Goal: Information Seeking & Learning: Check status

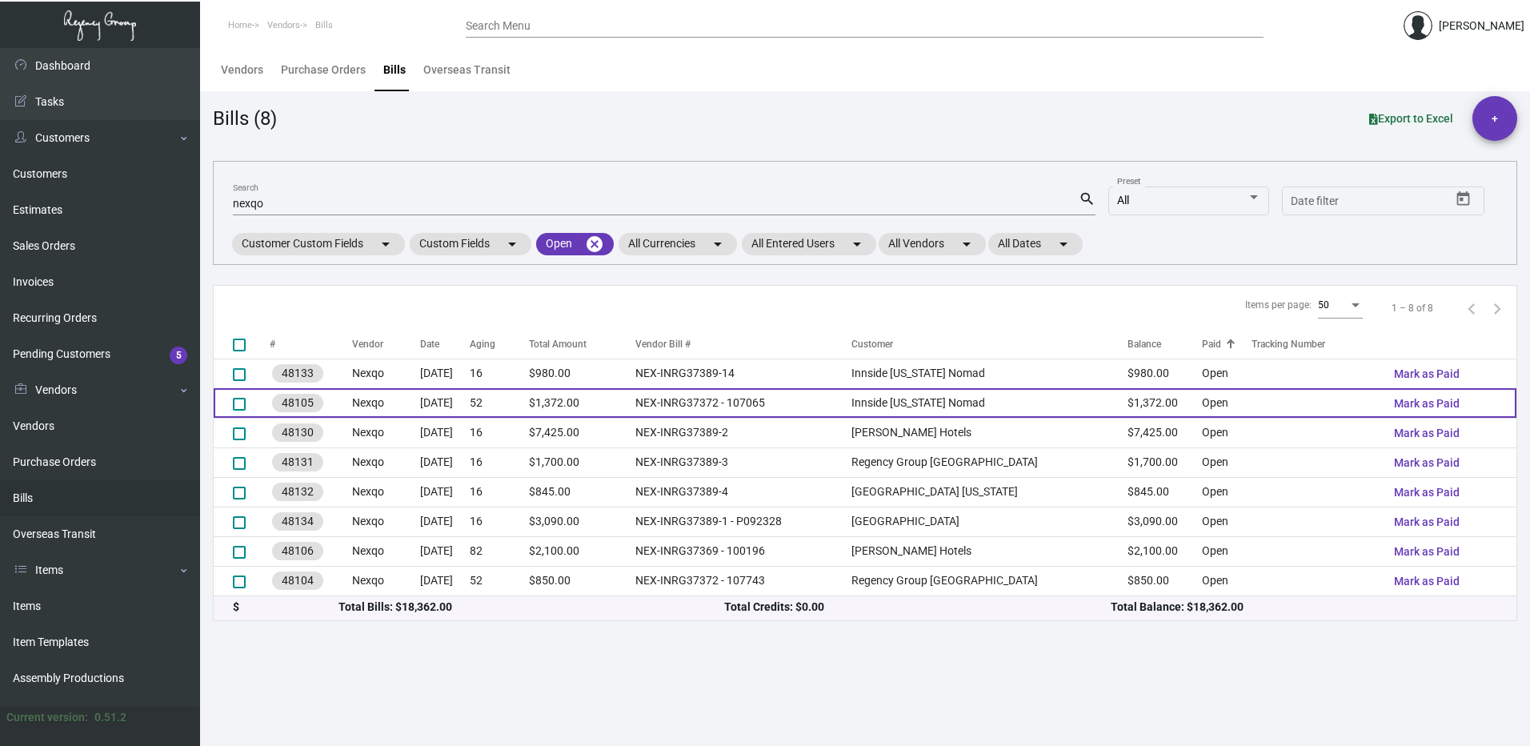
click at [852, 394] on td "NEX-INRG37372 - 107065" at bounding box center [743, 403] width 217 height 30
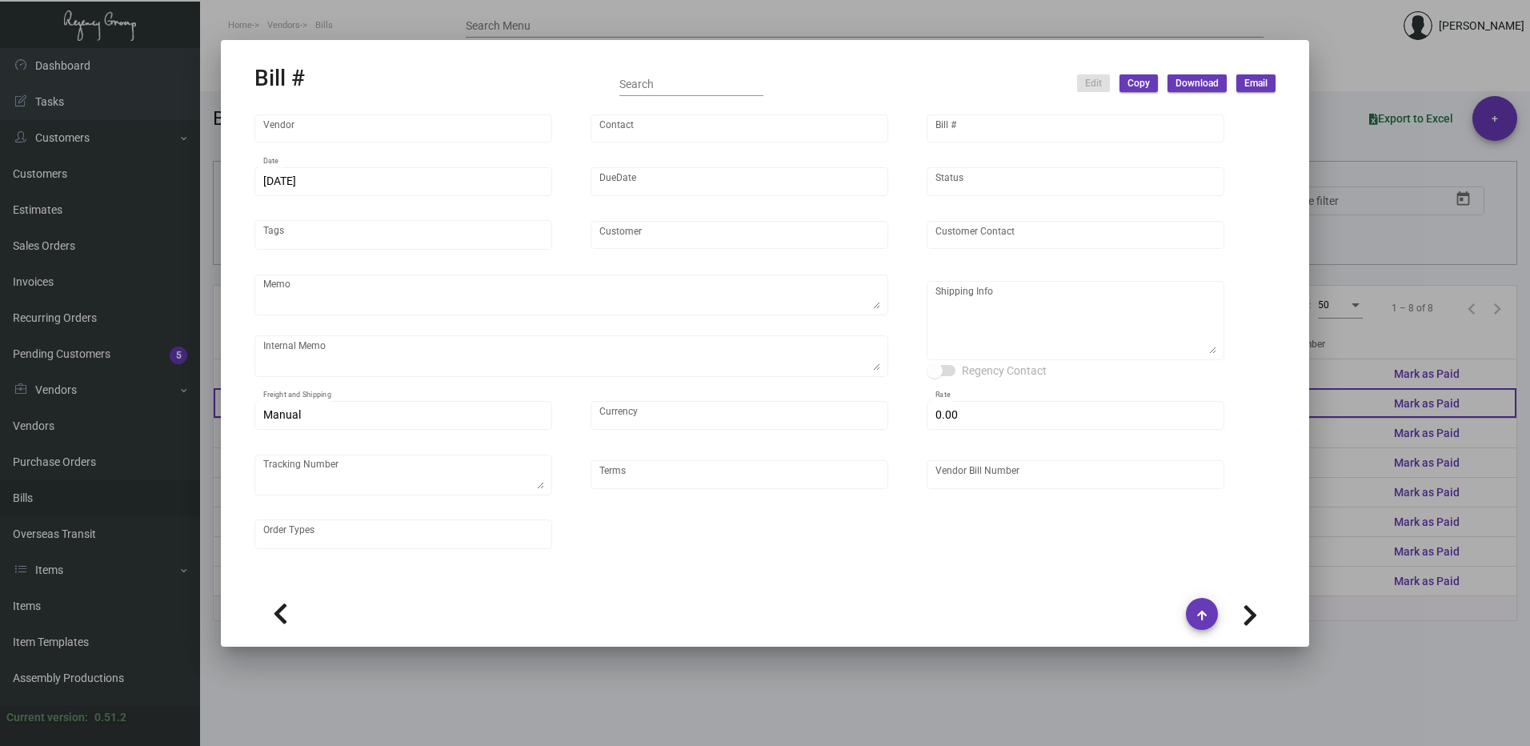
type input "Nexqo"
type input "[PERSON_NAME]"
type input "48105"
type input "[DATE]"
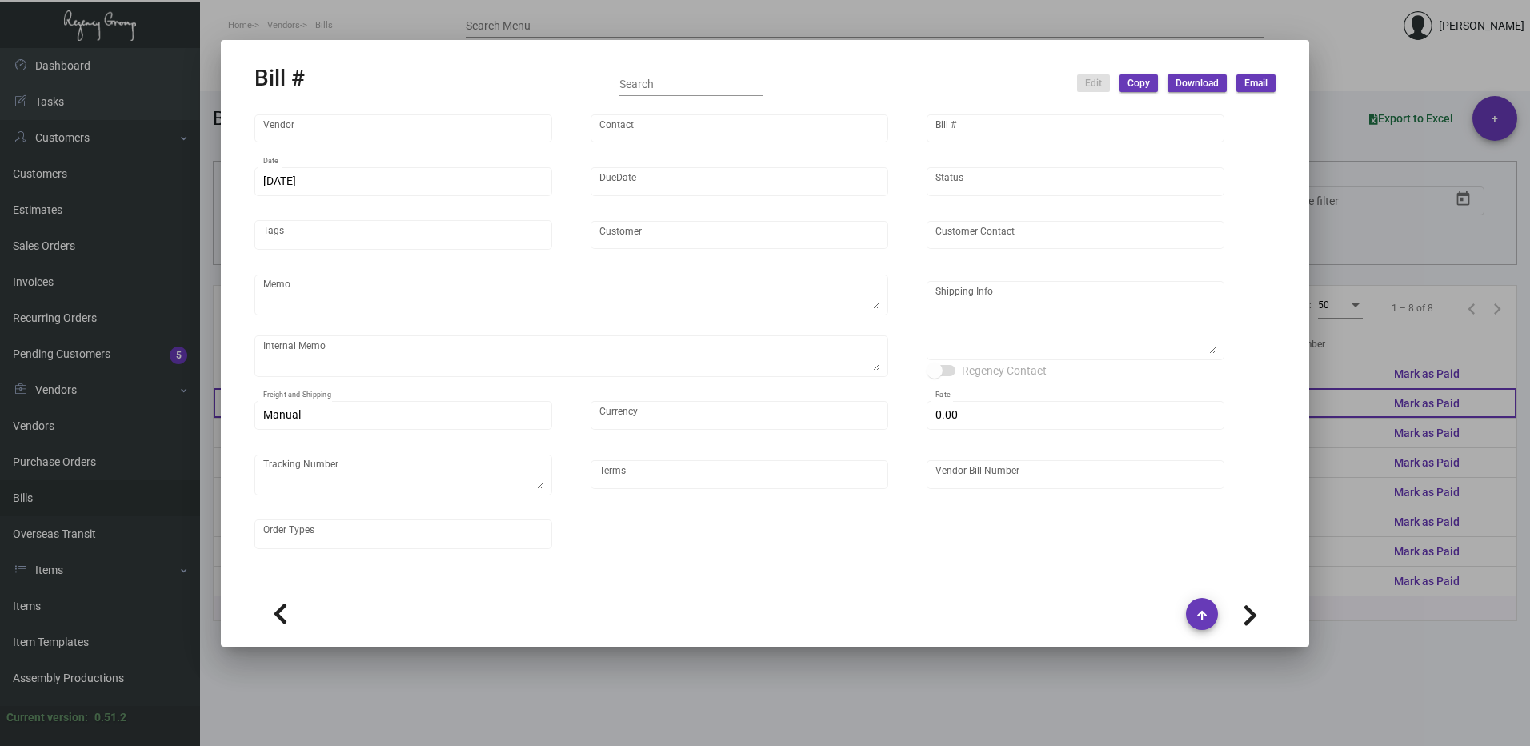
type input "Innside [US_STATE] Nomad"
type input "[PERSON_NAME]"
type textarea "3K via air, 15K boat out ASAP, 12K leftover boat out [DATE]."
type textarea "Innside [US_STATE] Nomad - [PERSON_NAME] [STREET_ADDRESS][US_STATE]"
type input "United States Dollar $"
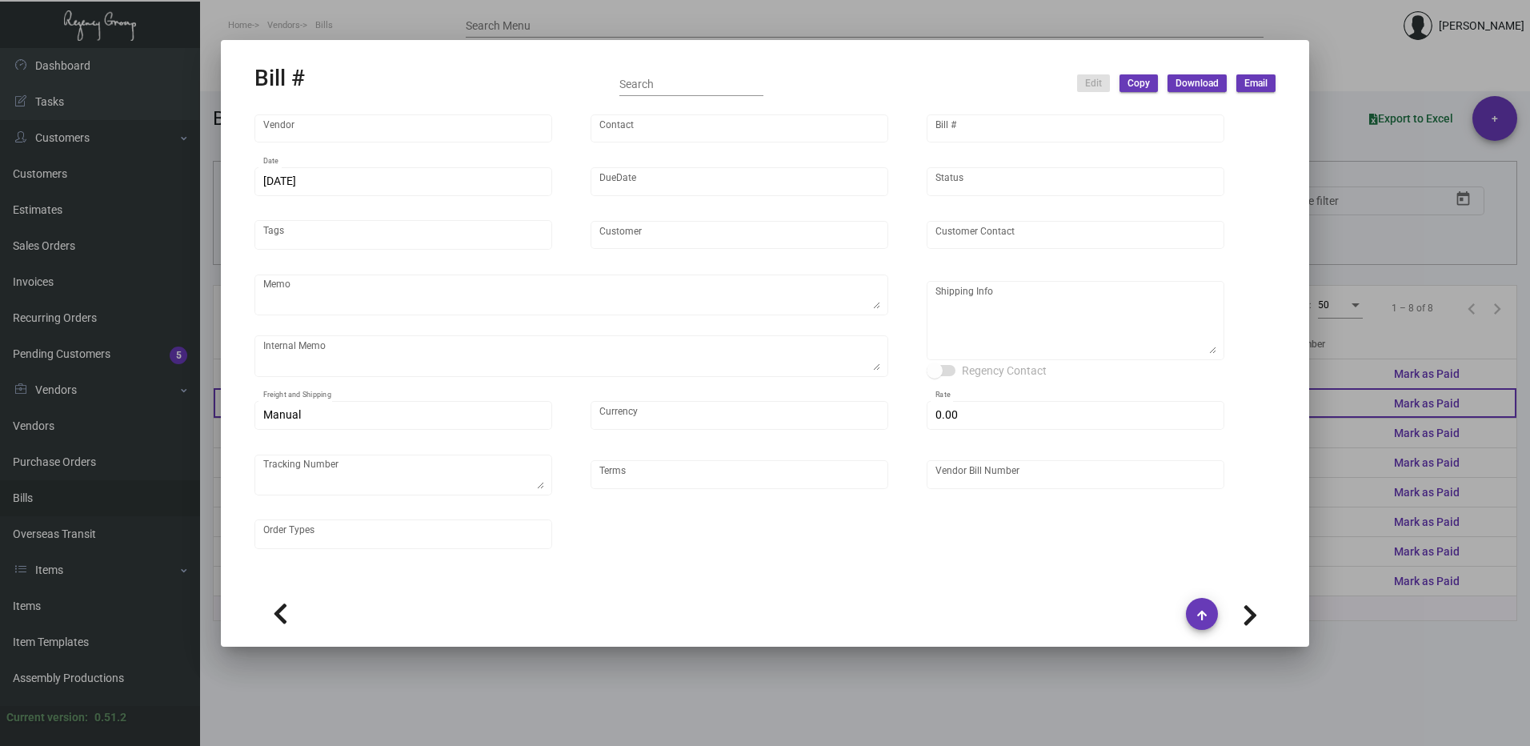
type input "$ 0.00"
type input "Net 45"
type input "NEX-INRG37372 - 107065"
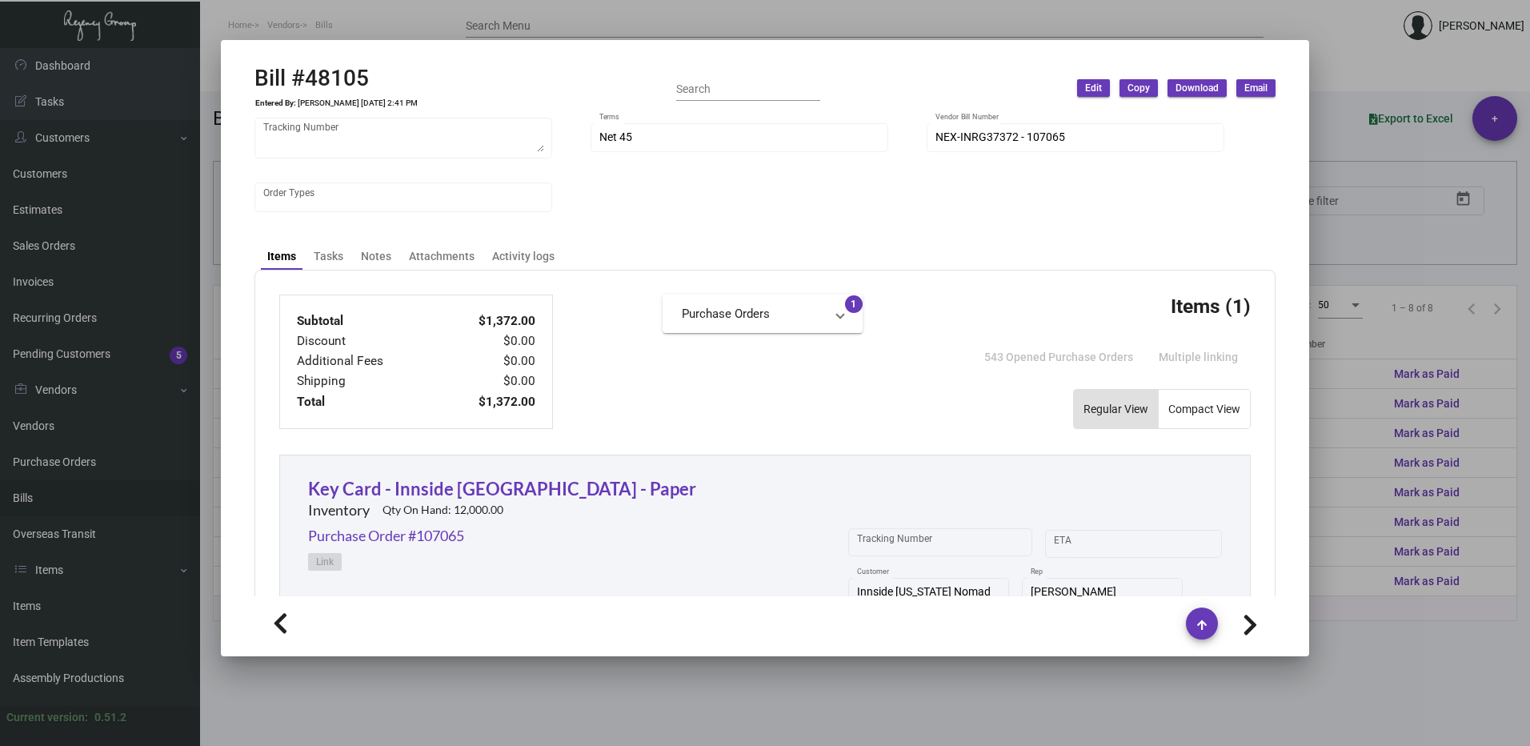
scroll to position [311, 0]
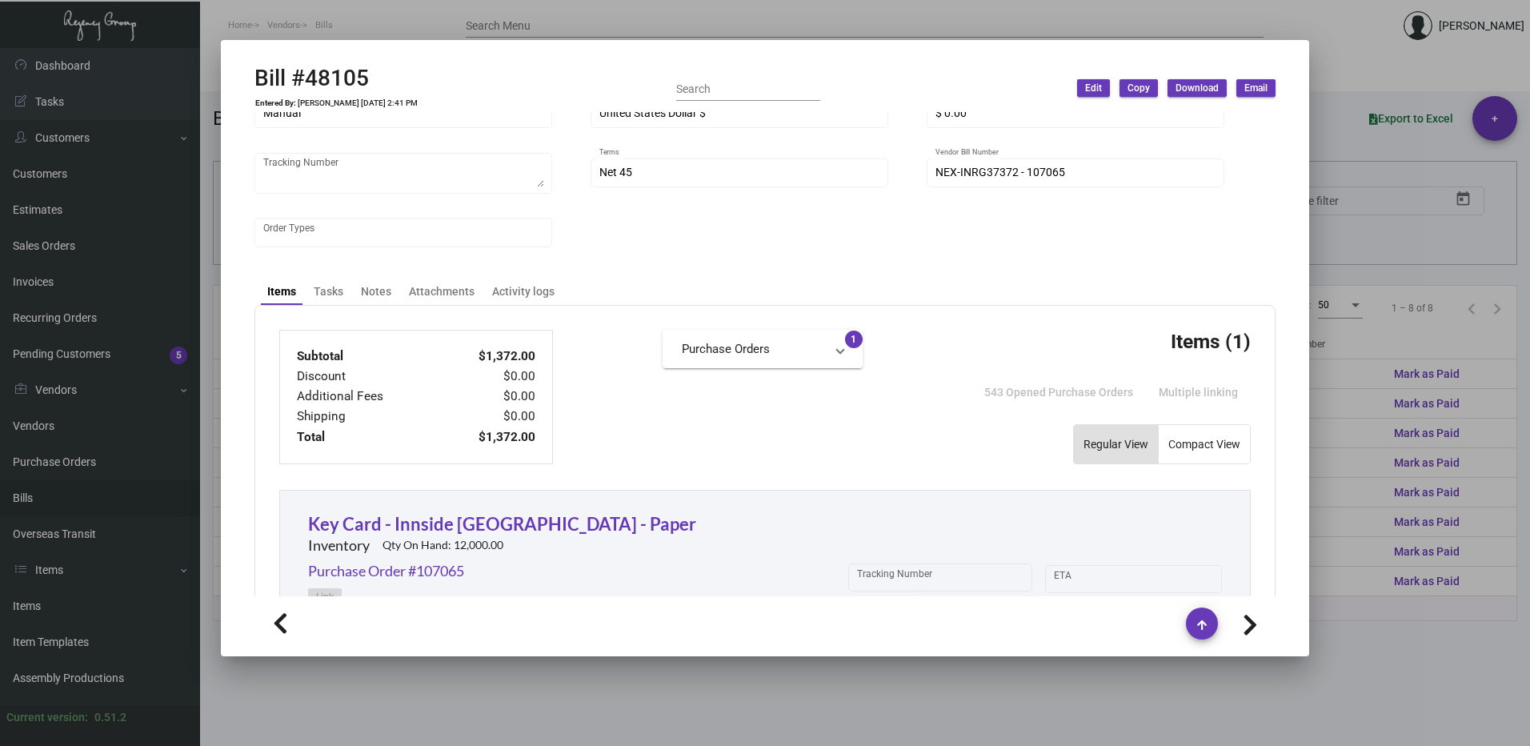
click at [837, 346] on span at bounding box center [840, 349] width 6 height 18
click at [807, 388] on link "Purchase Order #107065" at bounding box center [763, 389] width 162 height 16
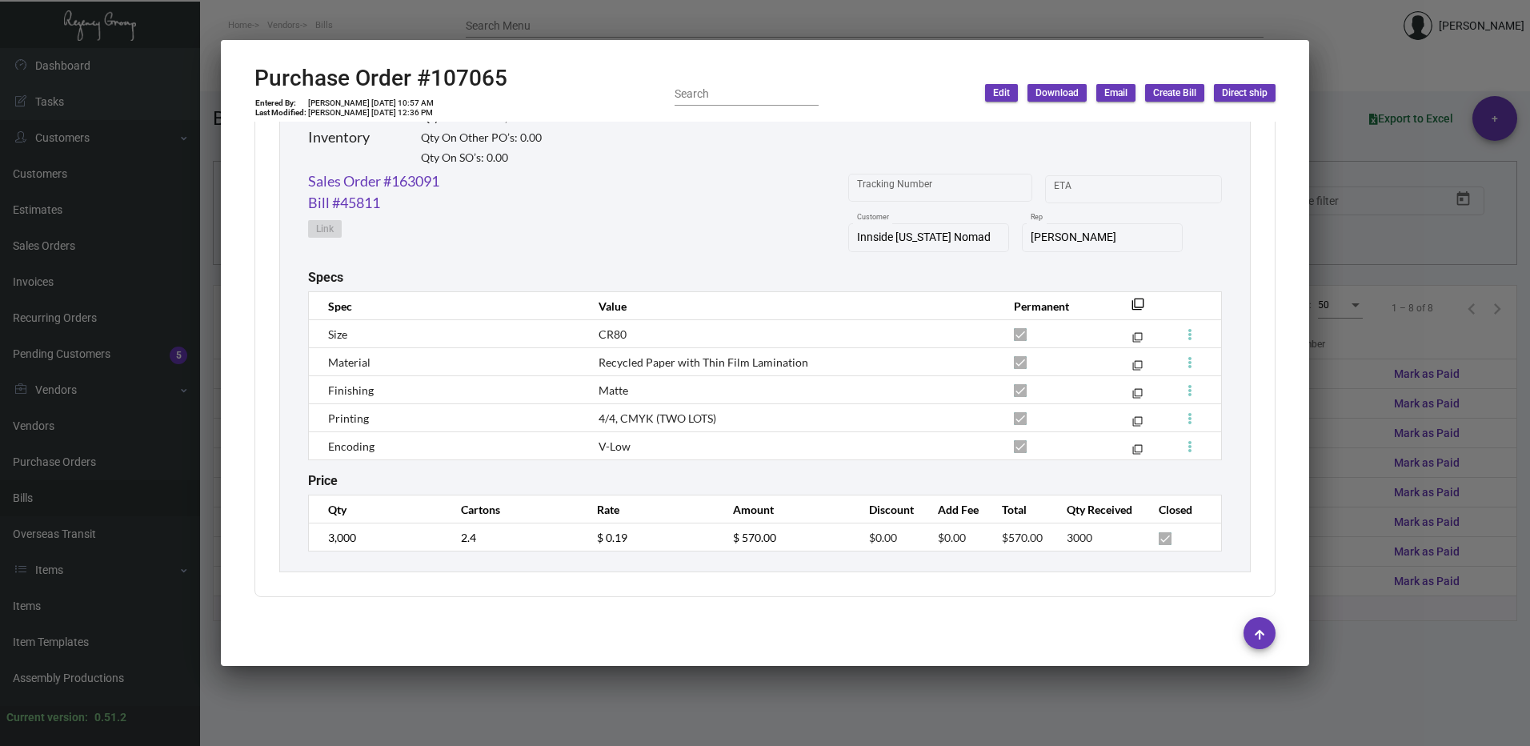
scroll to position [1450, 0]
click at [1365, 294] on div at bounding box center [765, 373] width 1530 height 746
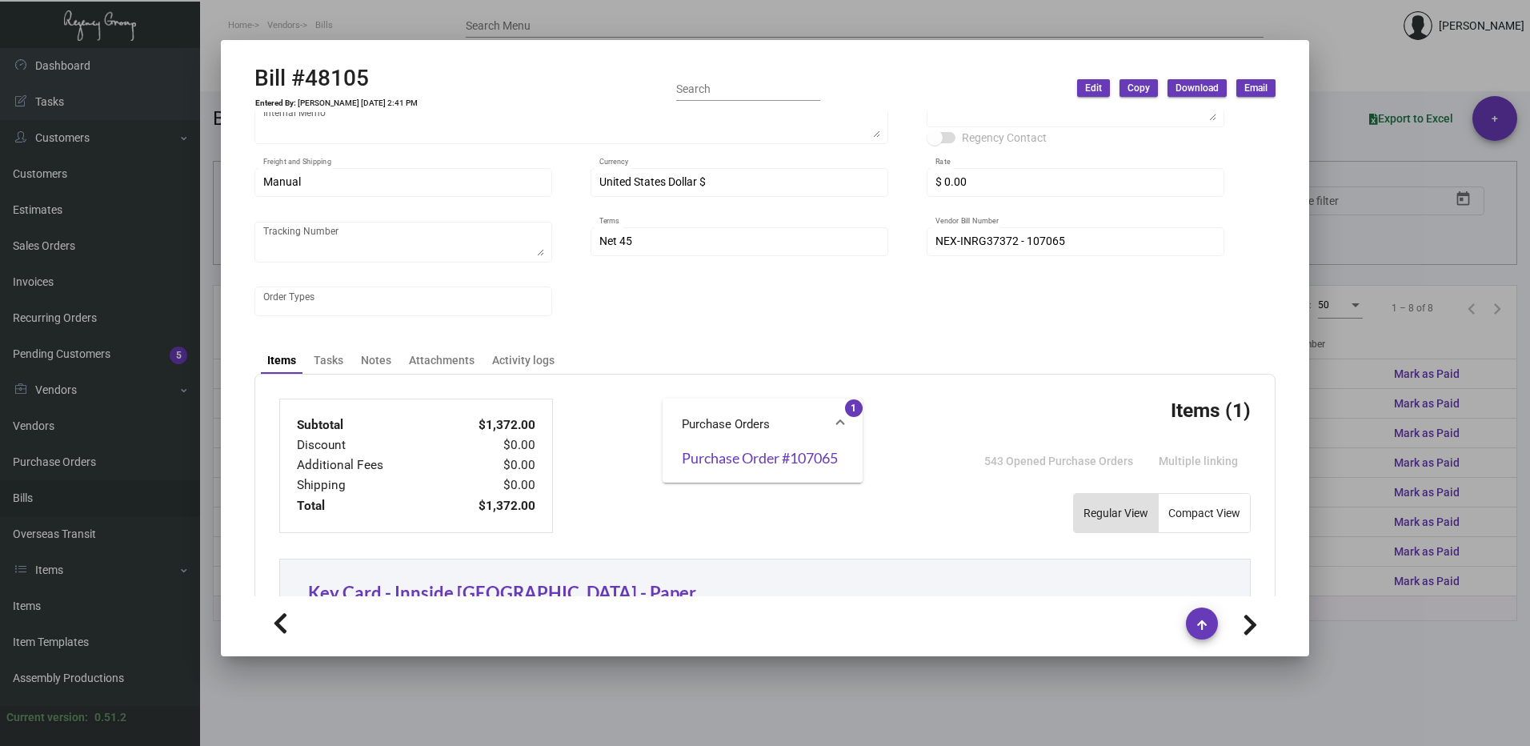
scroll to position [231, 0]
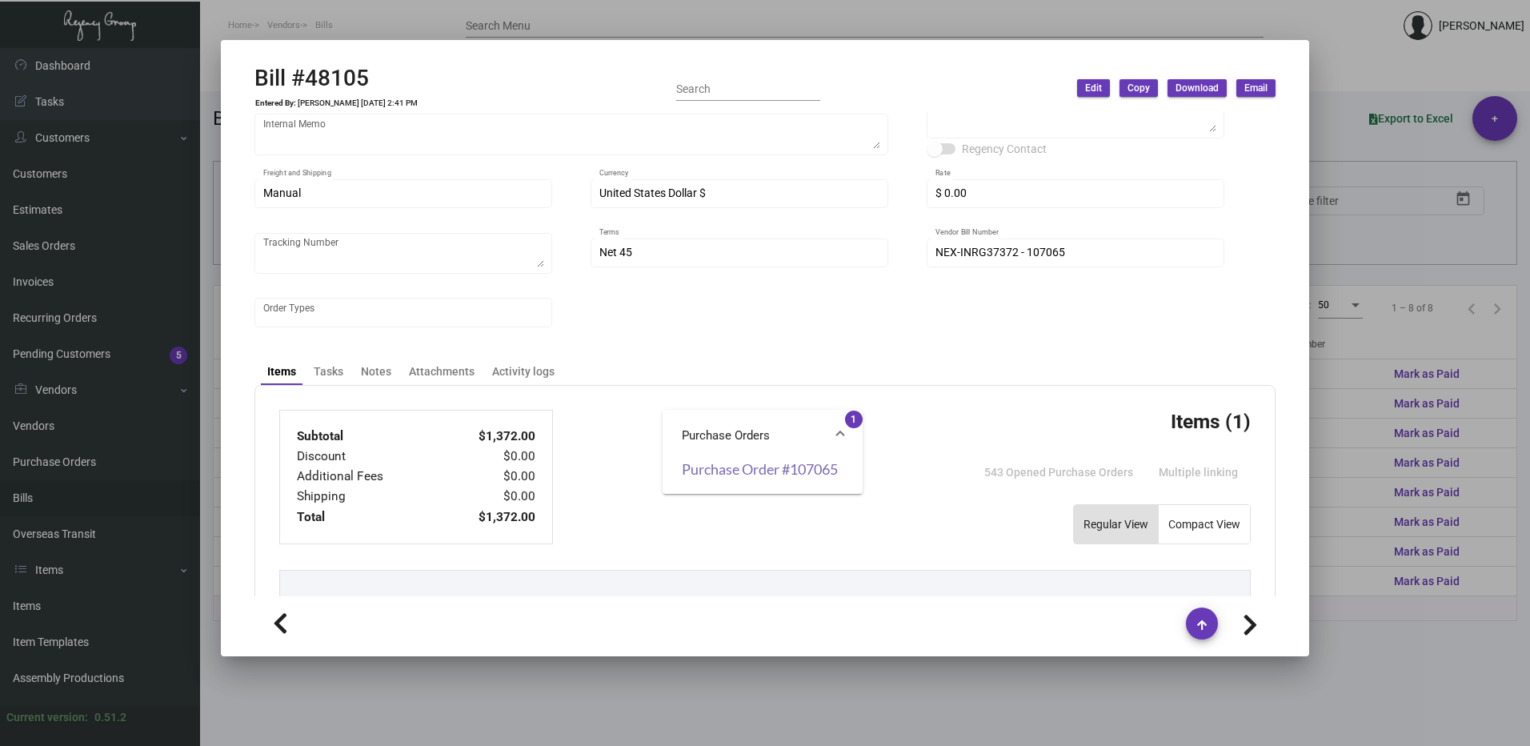
click at [728, 462] on link "Purchase Order #107065" at bounding box center [763, 469] width 162 height 16
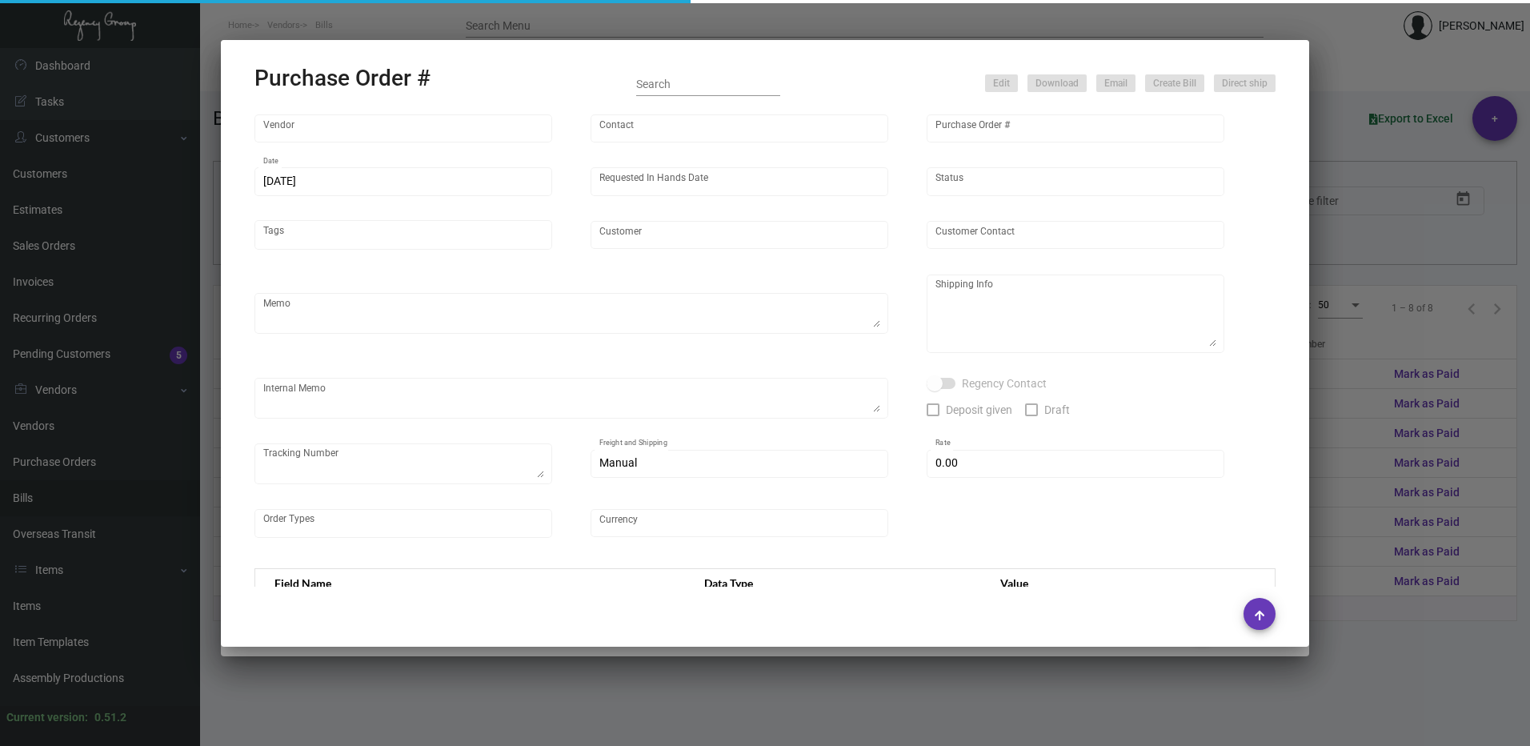
type input "Nexqo"
type input "[PERSON_NAME]"
type input "107065"
type input "[DATE]"
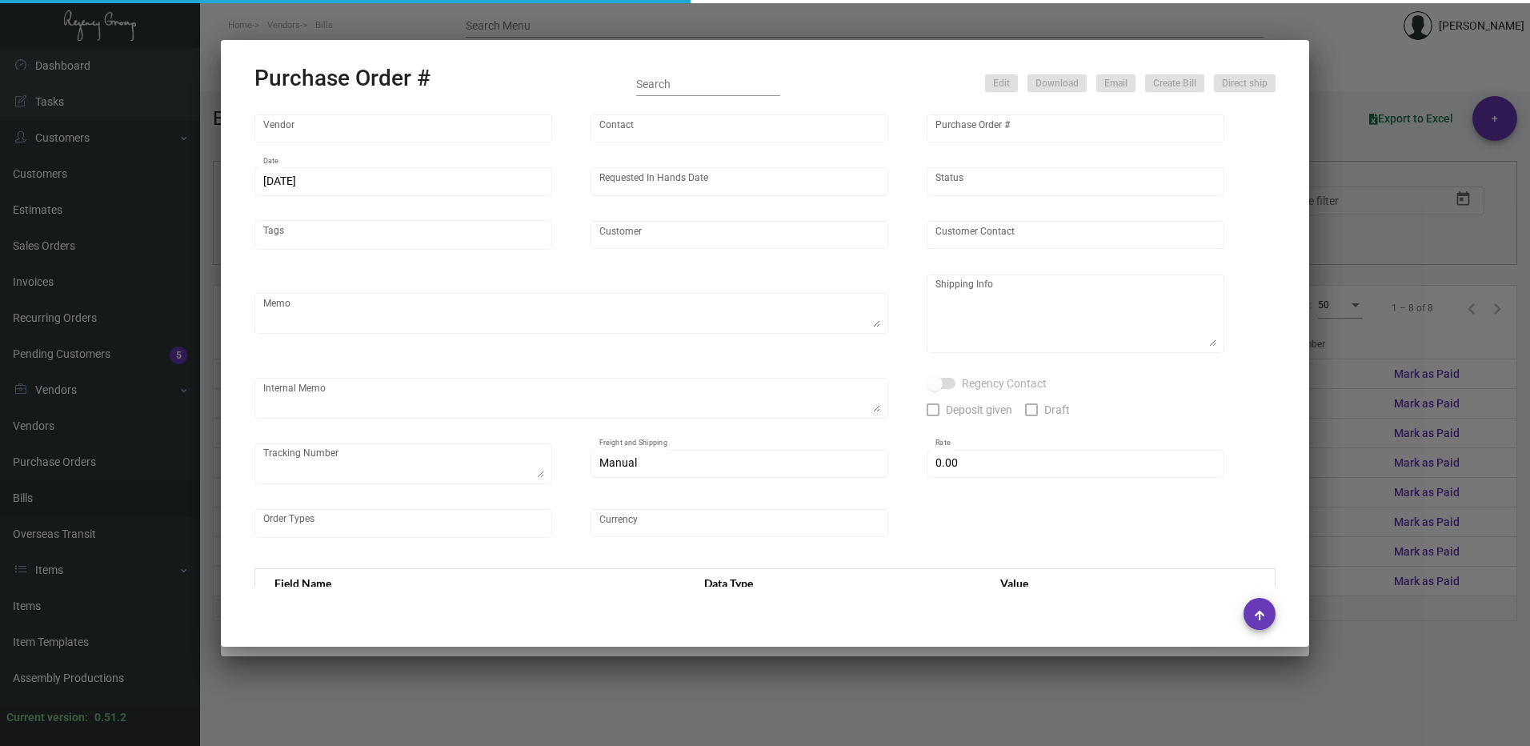
type input "Innside [US_STATE] Nomad"
type textarea "3K via air, 15K boat out ASAP, 12K leftover boat out [DATE]."
type textarea "Regency Group NJ - [PERSON_NAME] [STREET_ADDRESS]"
checkbox input "true"
type input "$ 0.00"
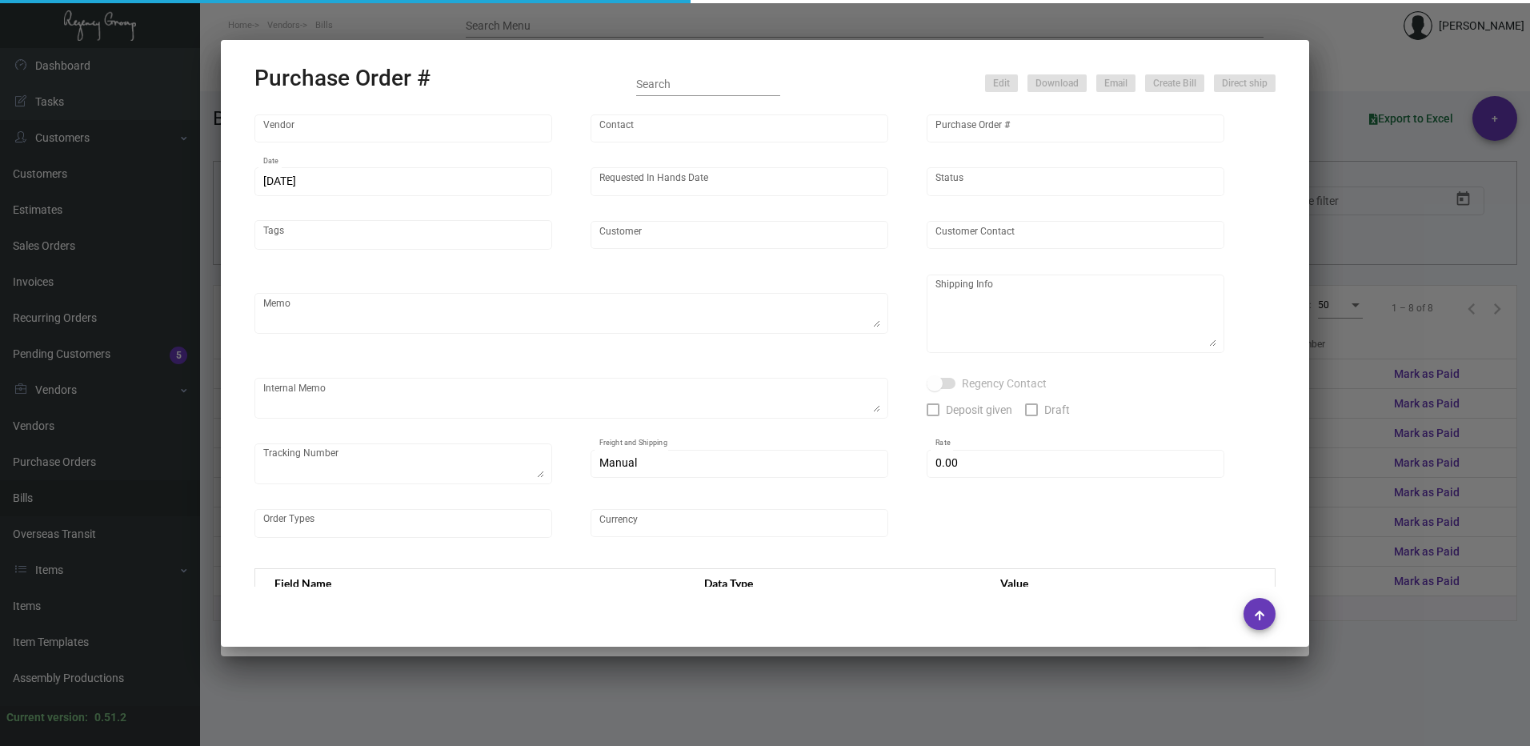
type input "United States Dollar $"
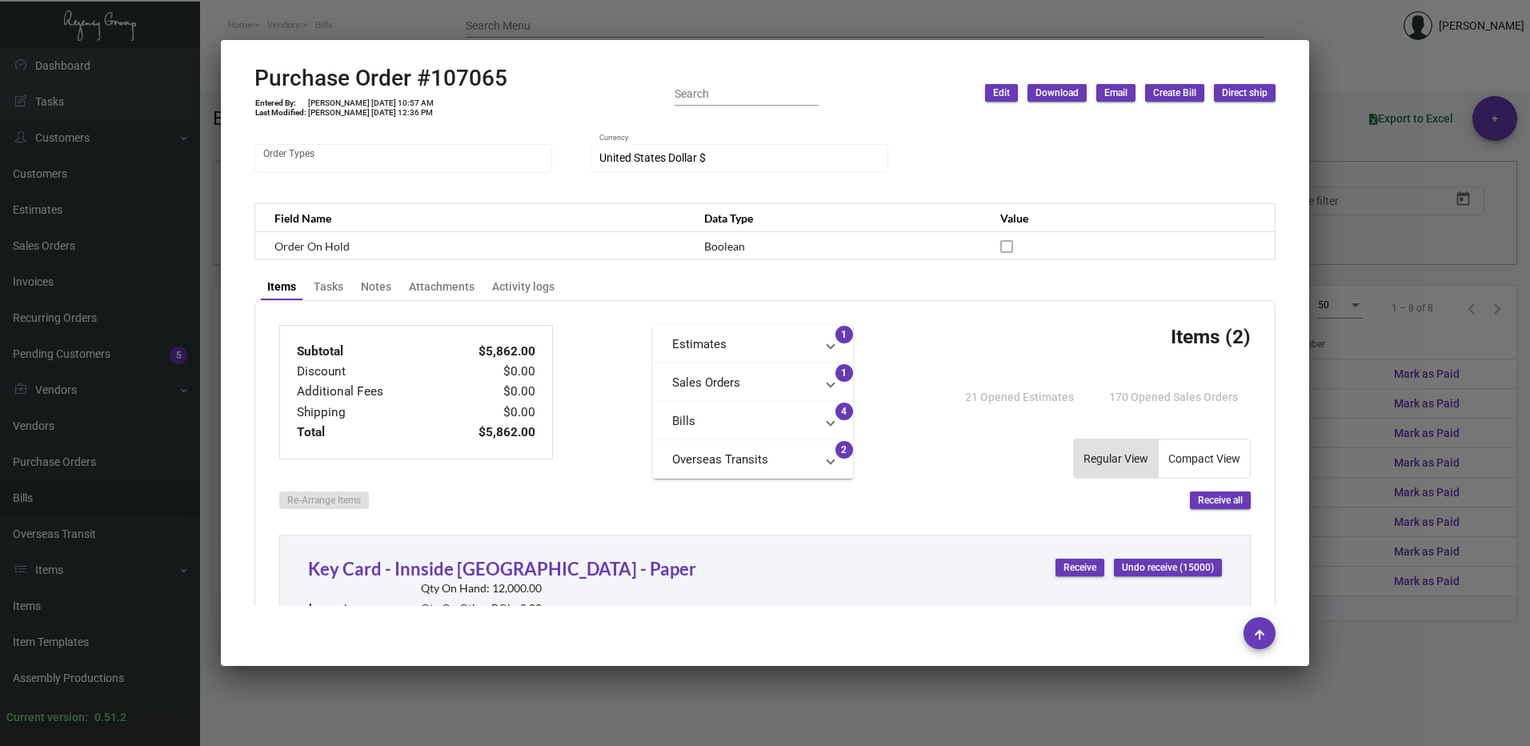
scroll to position [400, 0]
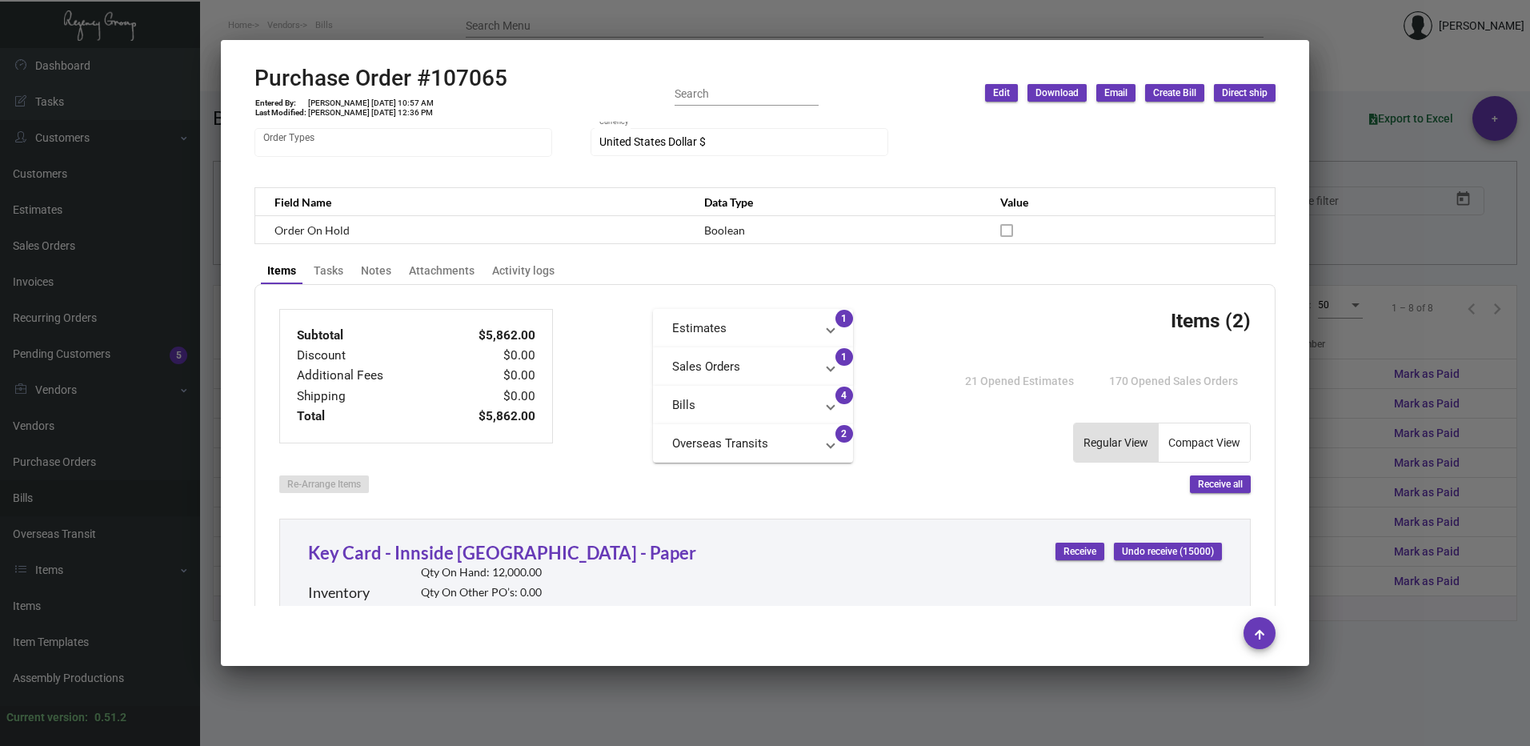
click at [717, 401] on mat-panel-title "Bills" at bounding box center [743, 405] width 142 height 18
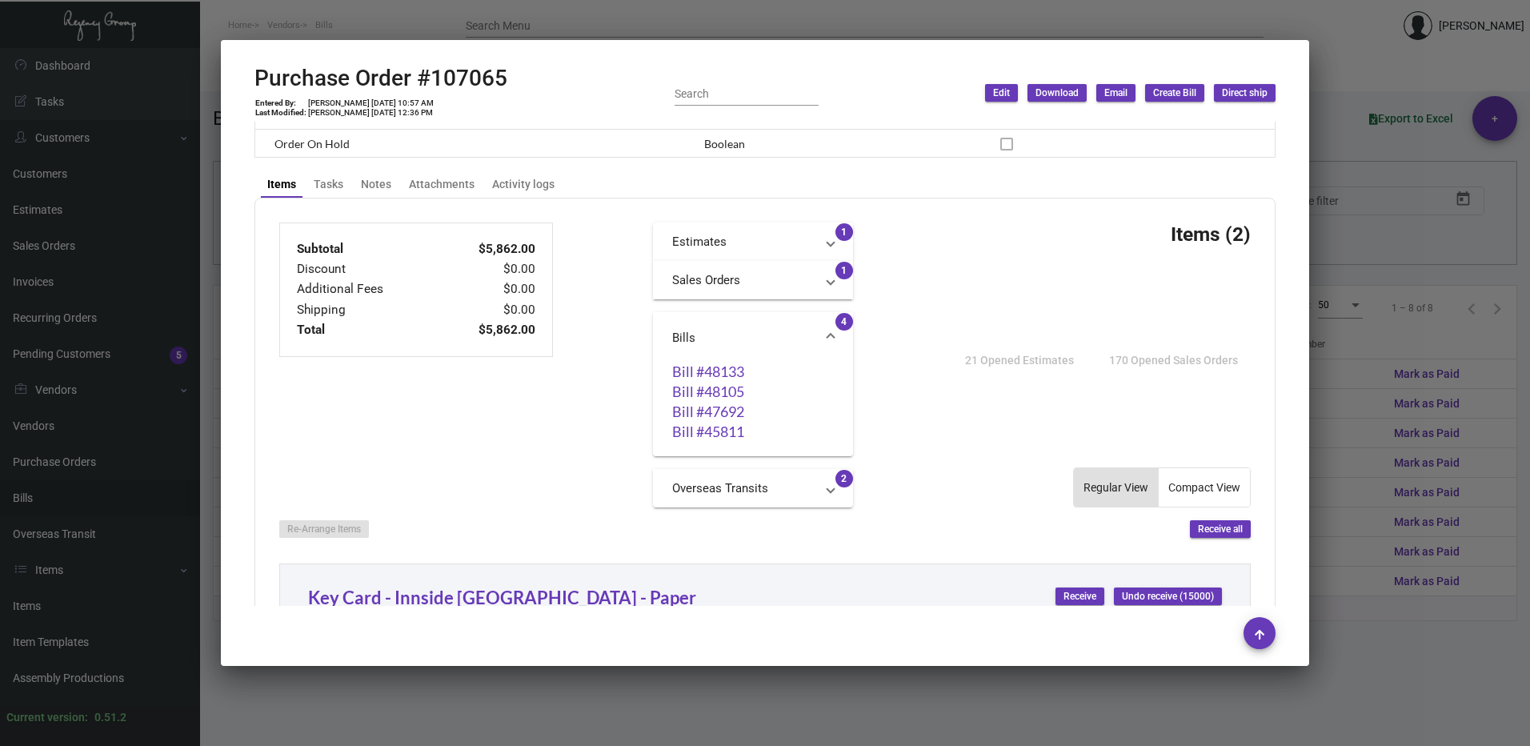
scroll to position [640, 0]
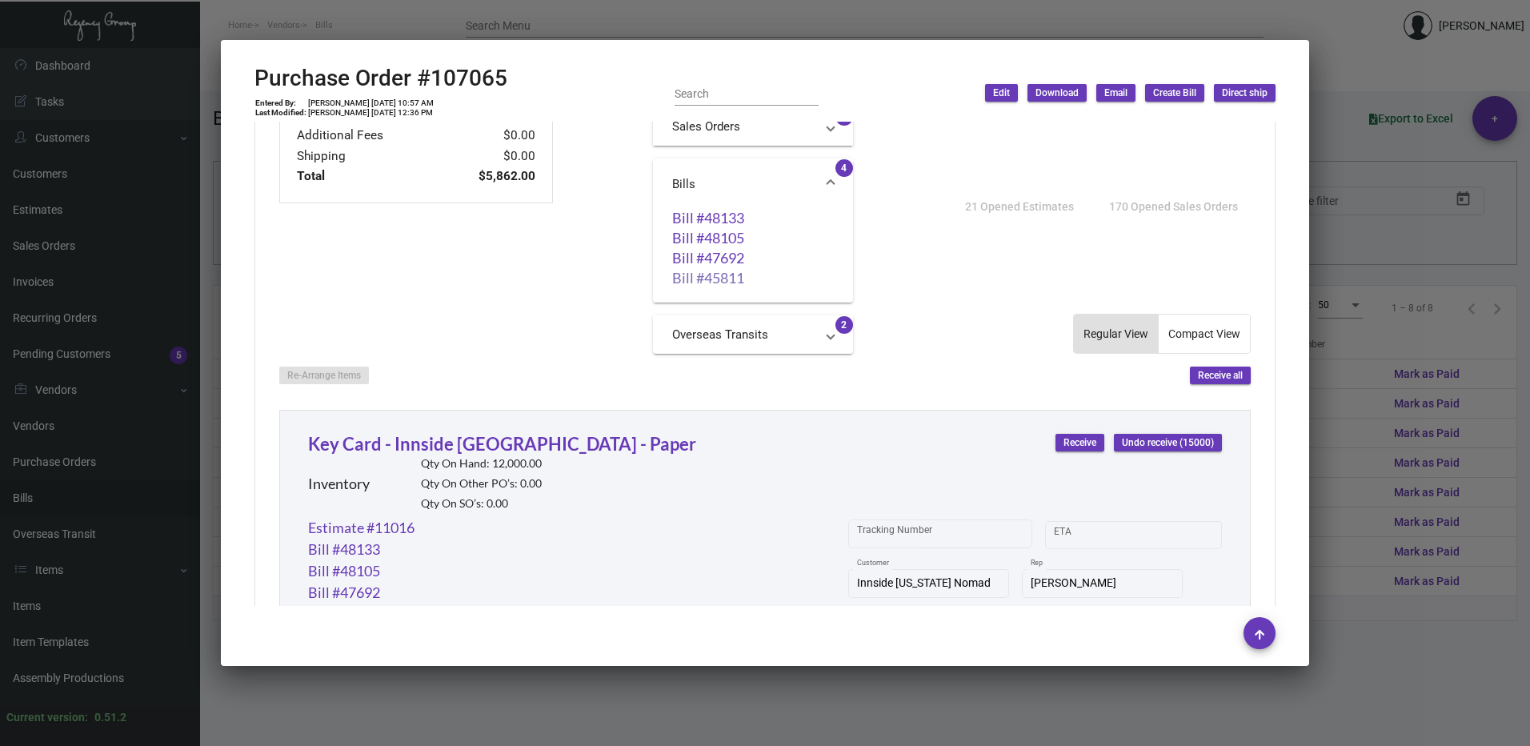
click at [725, 282] on link "Bill #45811" at bounding box center [753, 278] width 162 height 16
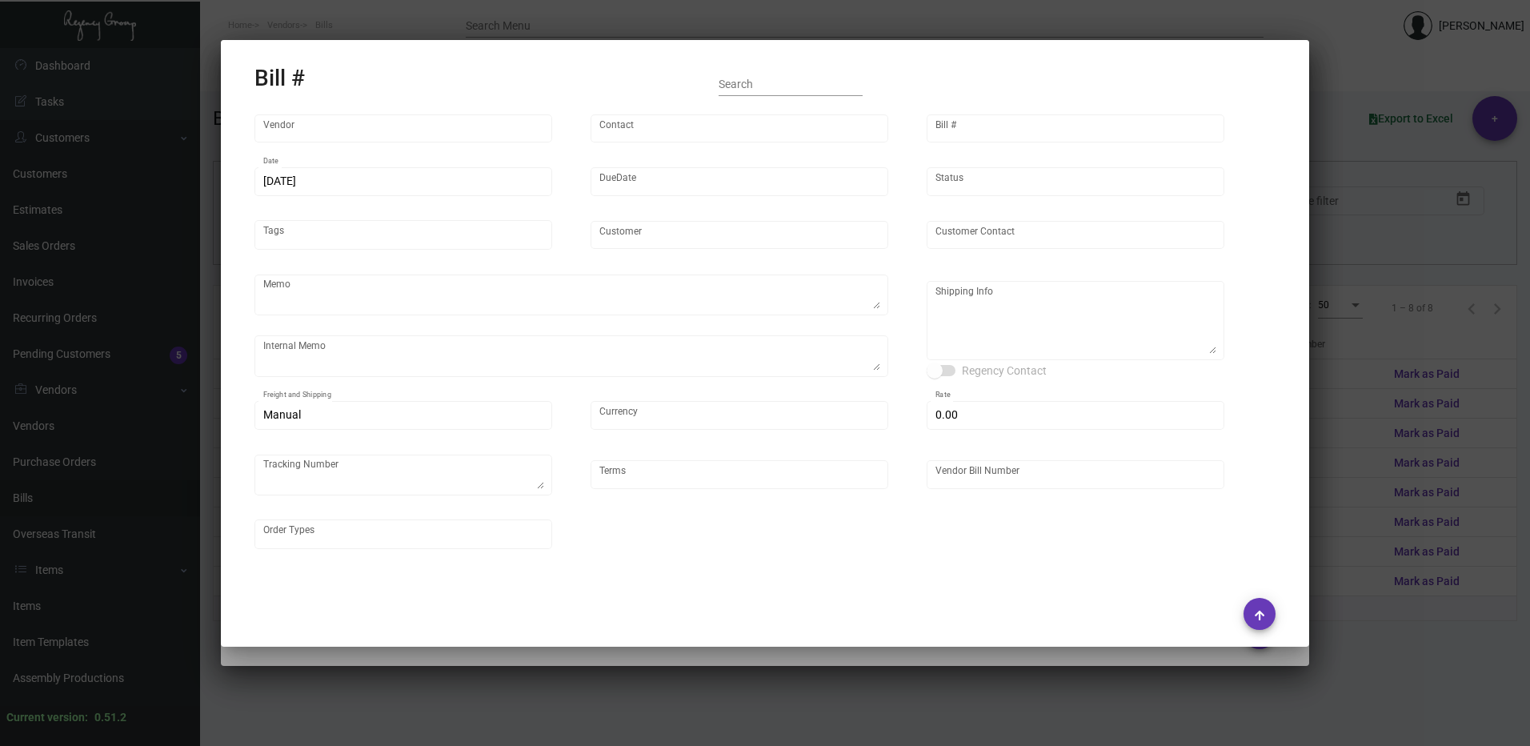
type input "Nexqo"
type input "[PERSON_NAME]"
type input "45811"
type input "[DATE]"
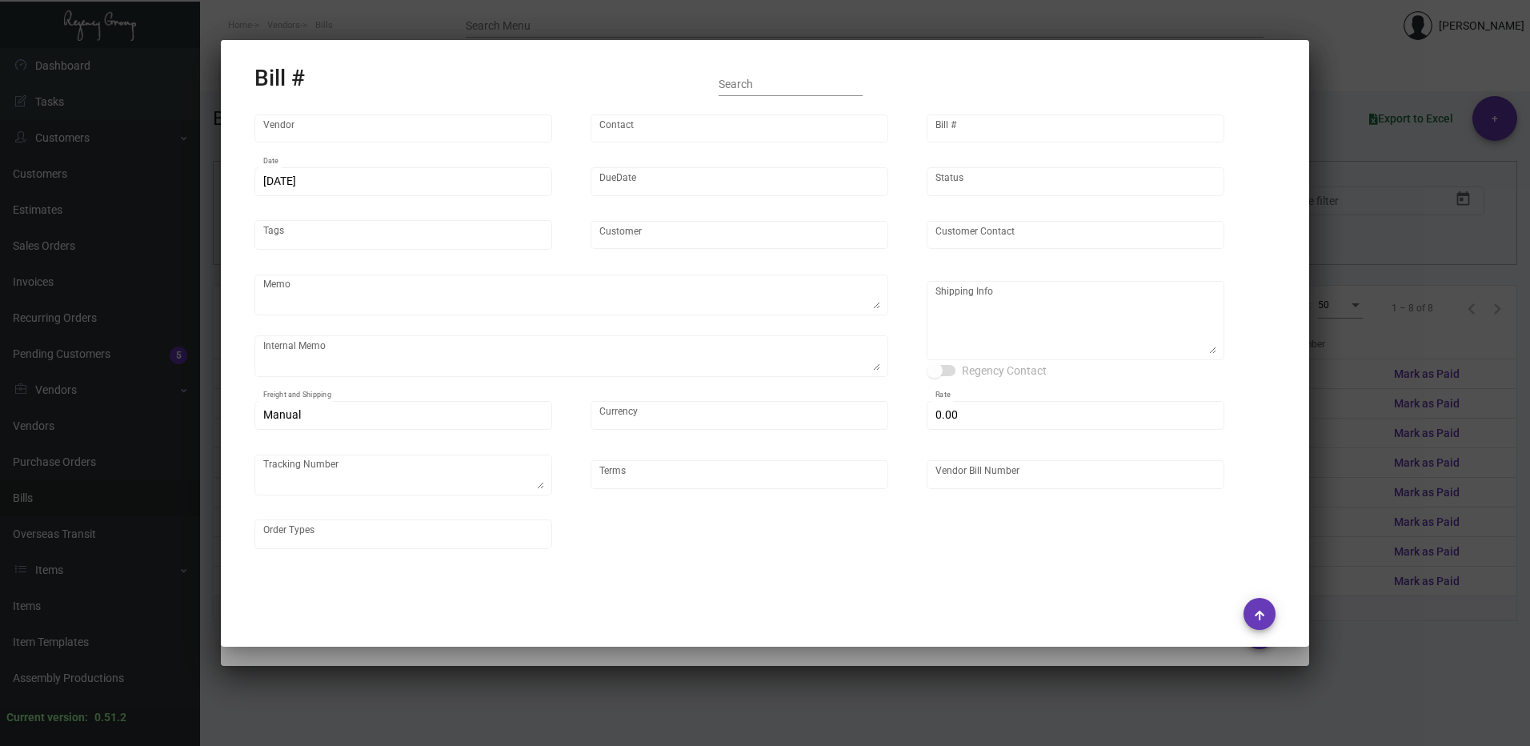
type input "Innside [US_STATE] Nomad"
type input "[PERSON_NAME]"
type textarea "3K via air, 15K boat out ASAP, 12K leftover boat out [DATE]."
type textarea "Innside [US_STATE] Nomad - [PERSON_NAME] [STREET_ADDRESS][US_STATE]"
type input "United States Dollar $"
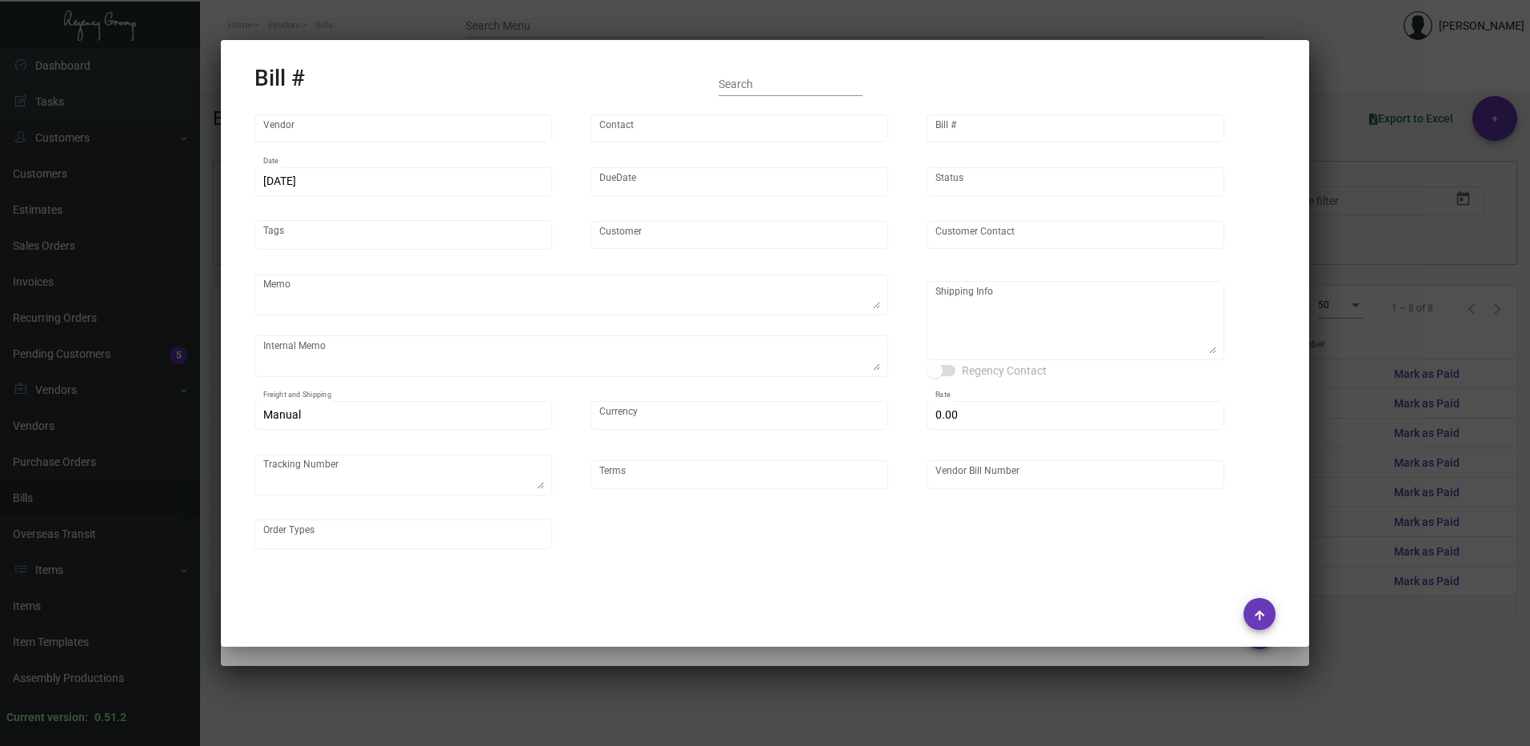
type input "$ 0.00"
type input "Net 45"
type input "NEX-INRG37324-107065"
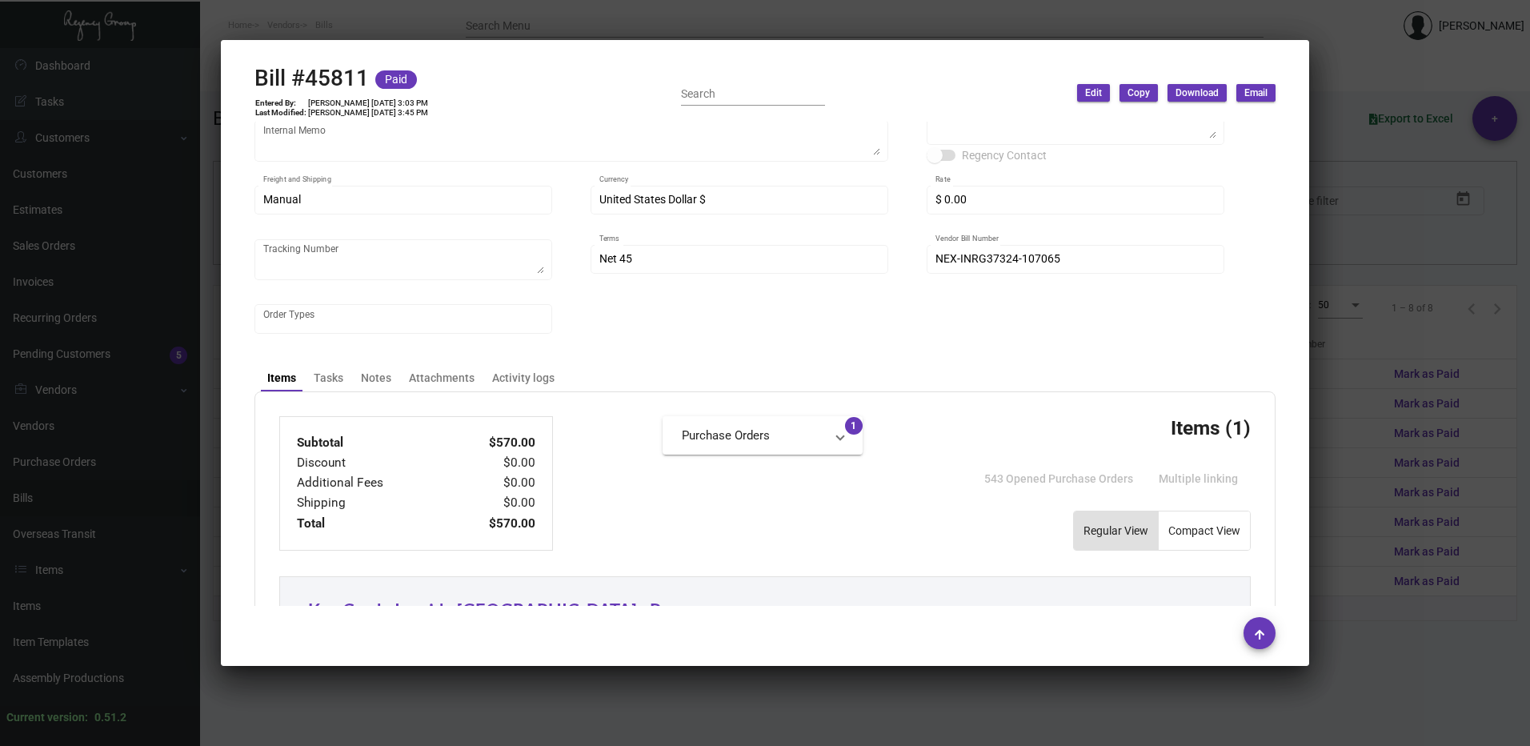
scroll to position [0, 0]
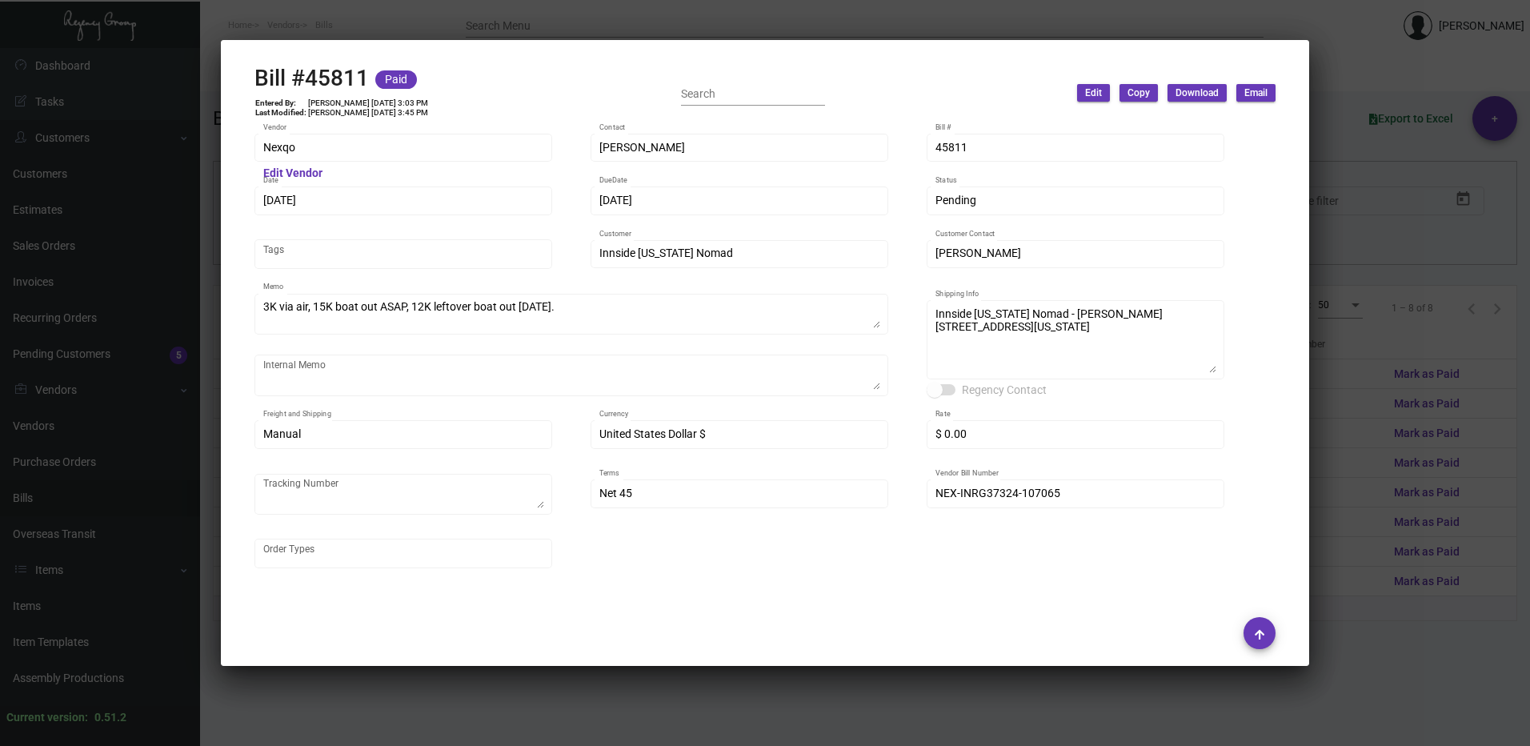
click at [1418, 120] on div at bounding box center [765, 373] width 1530 height 746
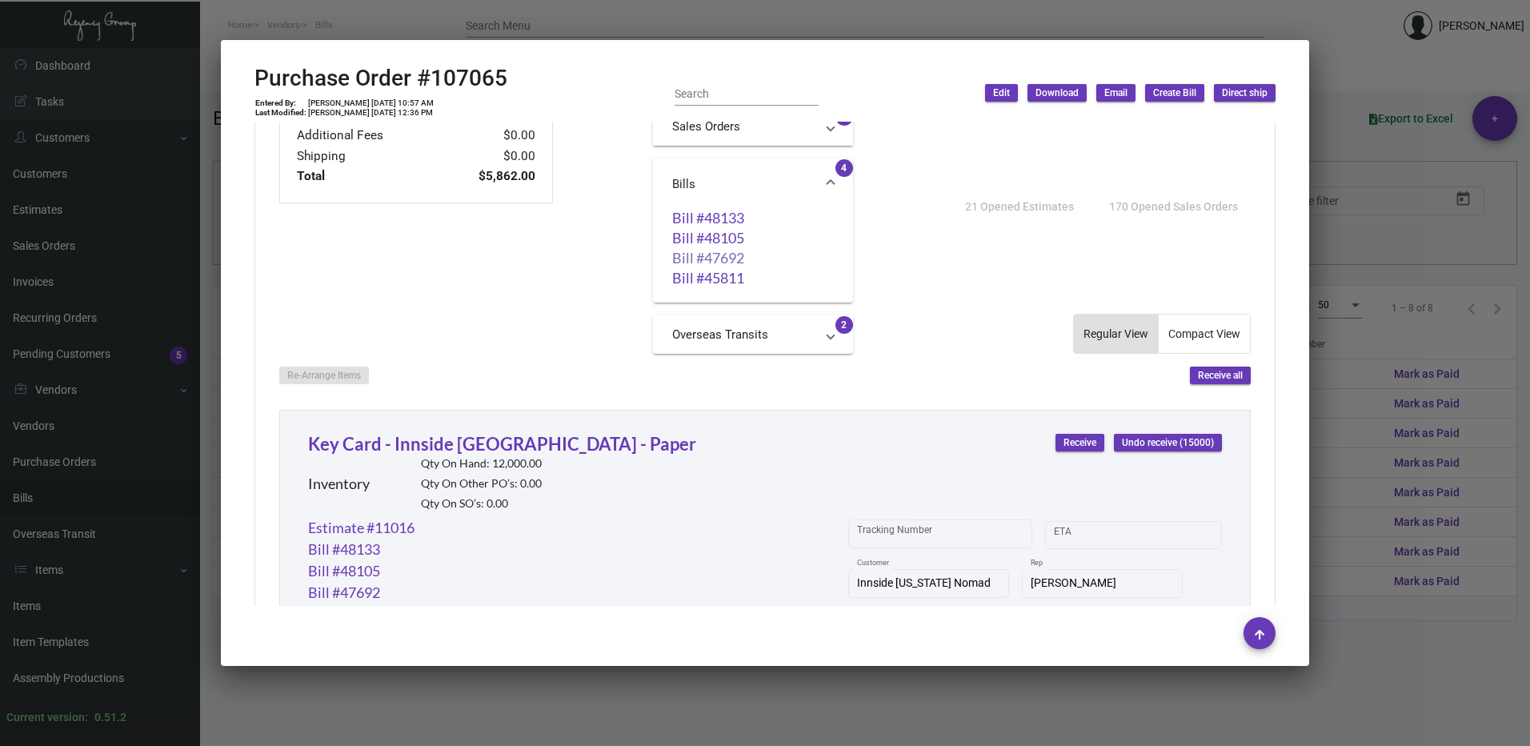
click at [710, 256] on link "Bill #47692" at bounding box center [753, 258] width 162 height 16
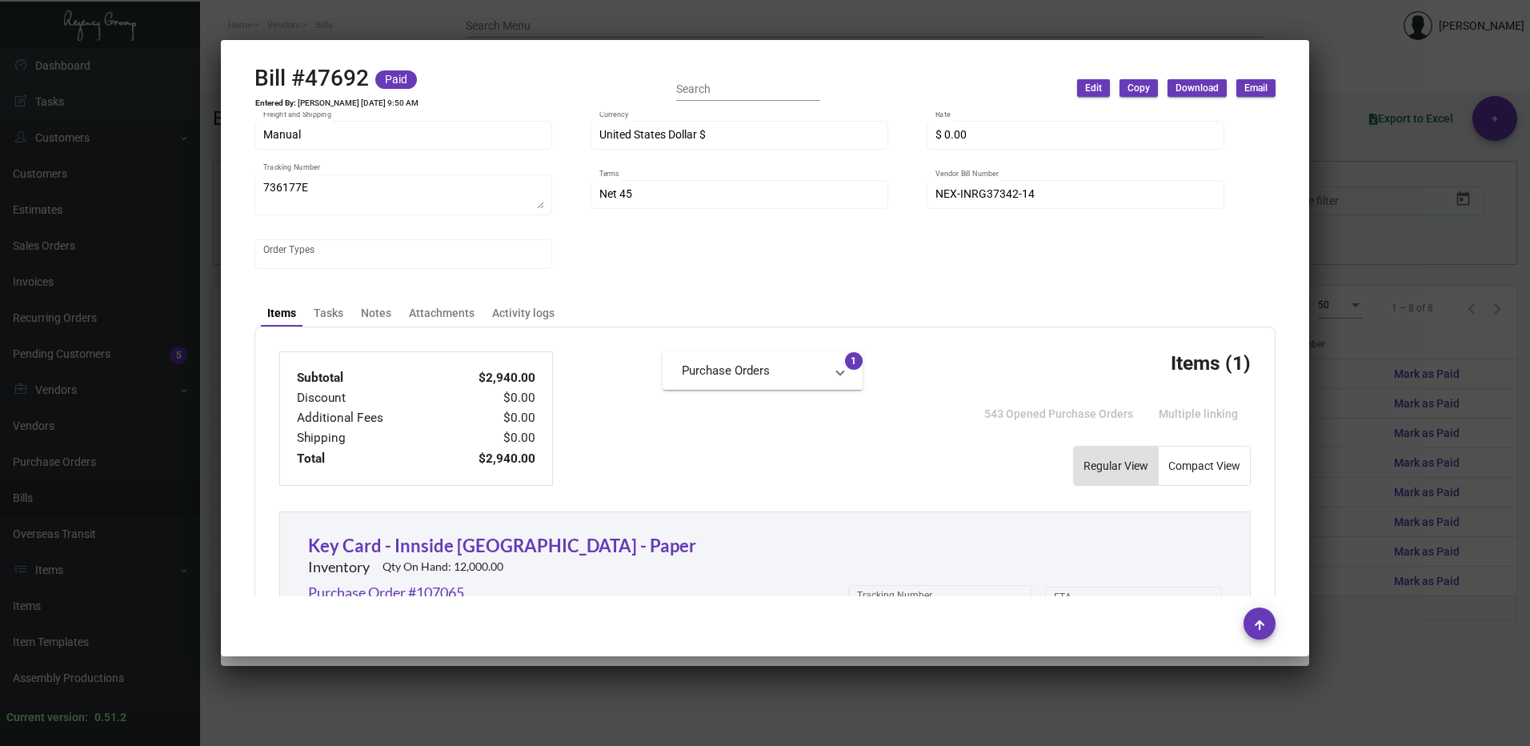
scroll to position [320, 0]
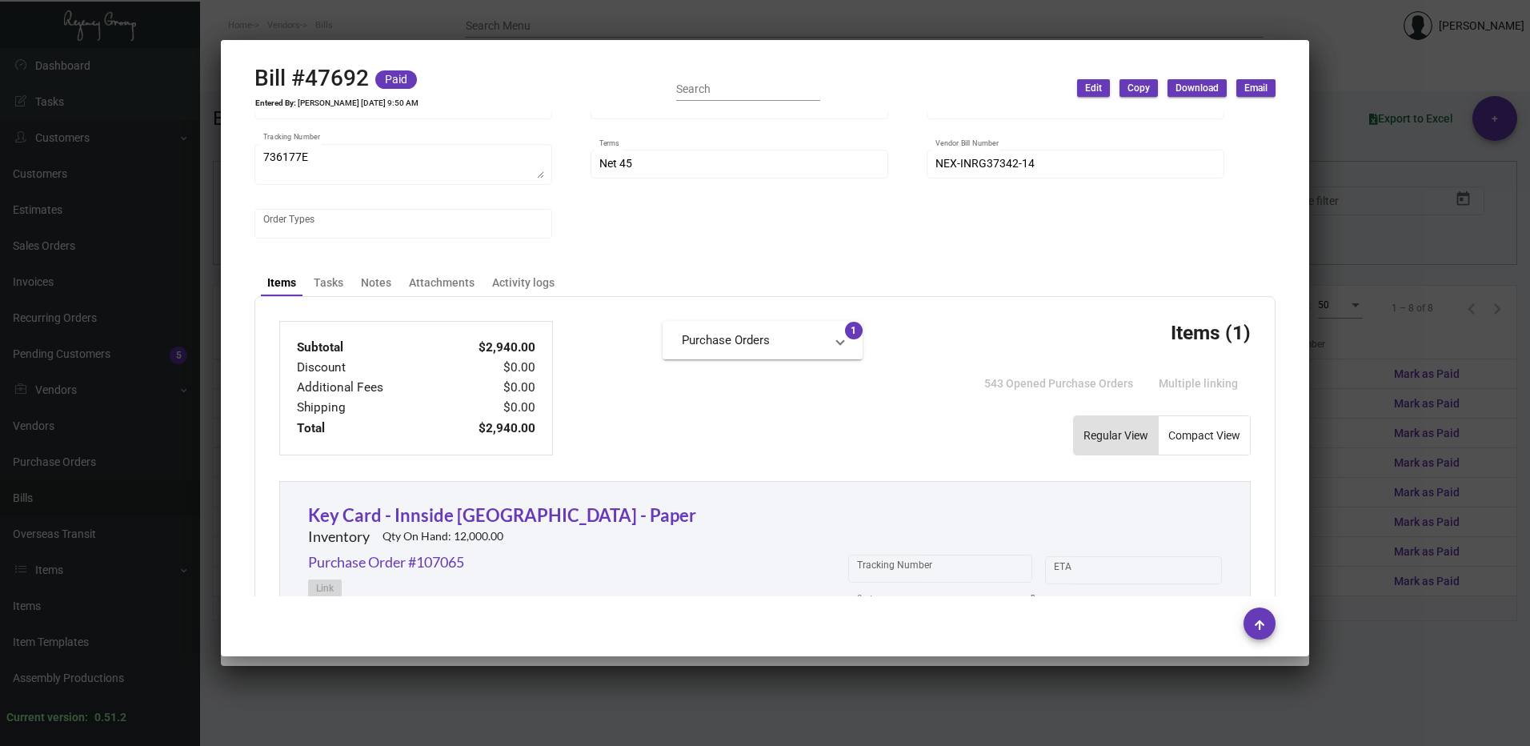
click at [1335, 332] on div at bounding box center [765, 373] width 1530 height 746
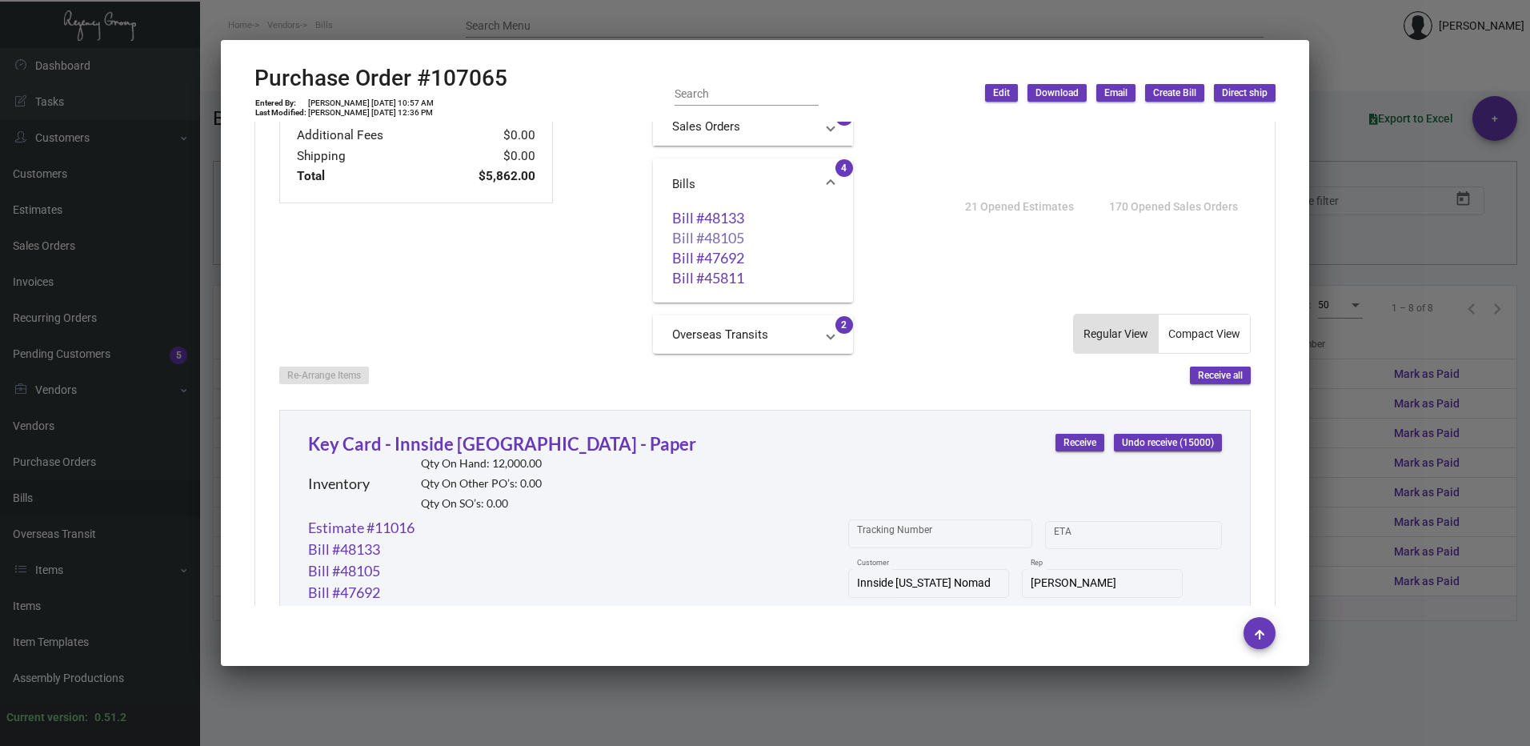
click at [714, 243] on link "Bill #48105" at bounding box center [753, 238] width 162 height 16
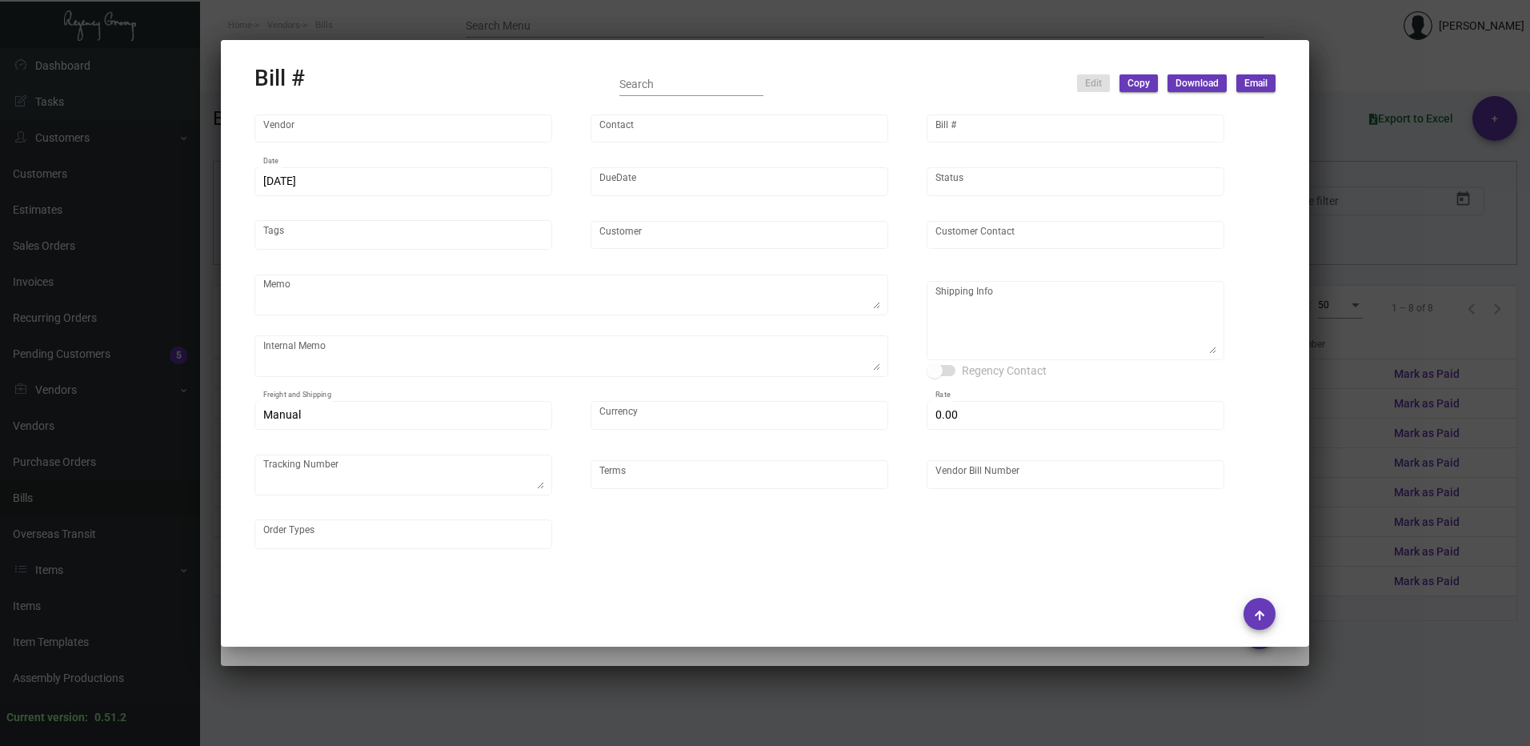
type input "Nexqo"
type input "[PERSON_NAME]"
type input "48105"
type input "[DATE]"
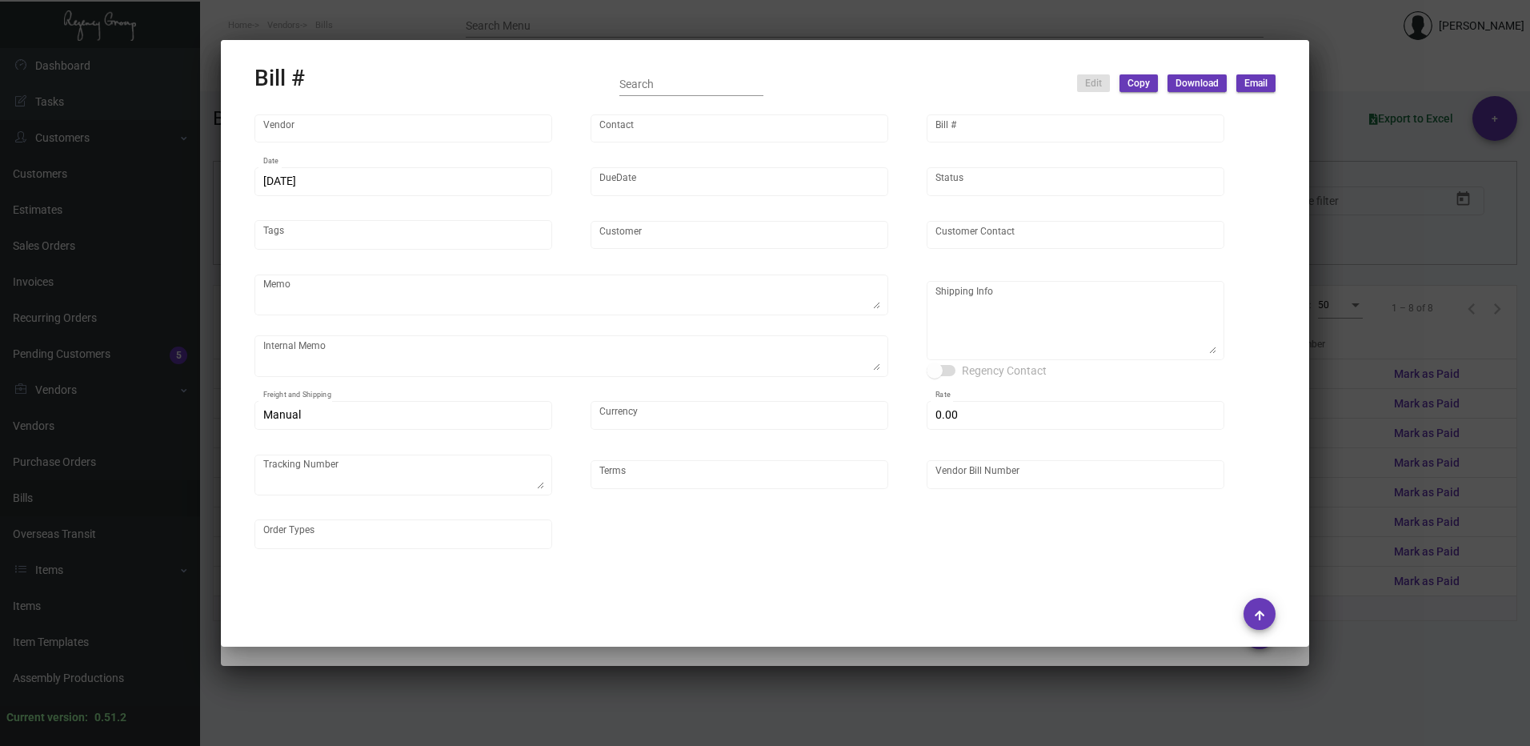
type input "Innside [US_STATE] Nomad"
type input "[PERSON_NAME]"
type textarea "3K via air, 15K boat out ASAP, 12K leftover boat out [DATE]."
type textarea "Innside [US_STATE] Nomad - [PERSON_NAME] [STREET_ADDRESS][US_STATE]"
type input "United States Dollar $"
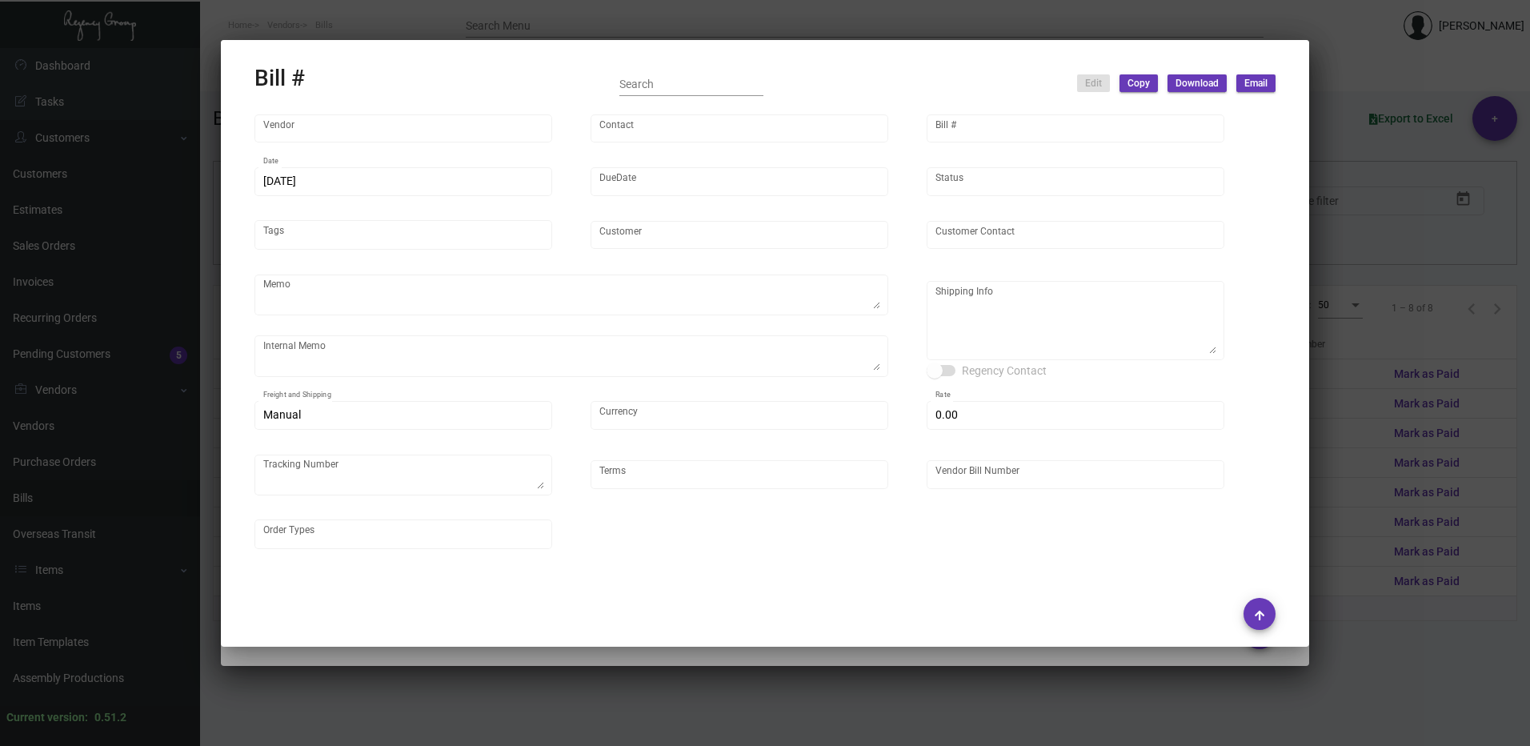
type input "$ 0.00"
type input "Net 45"
type input "NEX-INRG37372 - 107065"
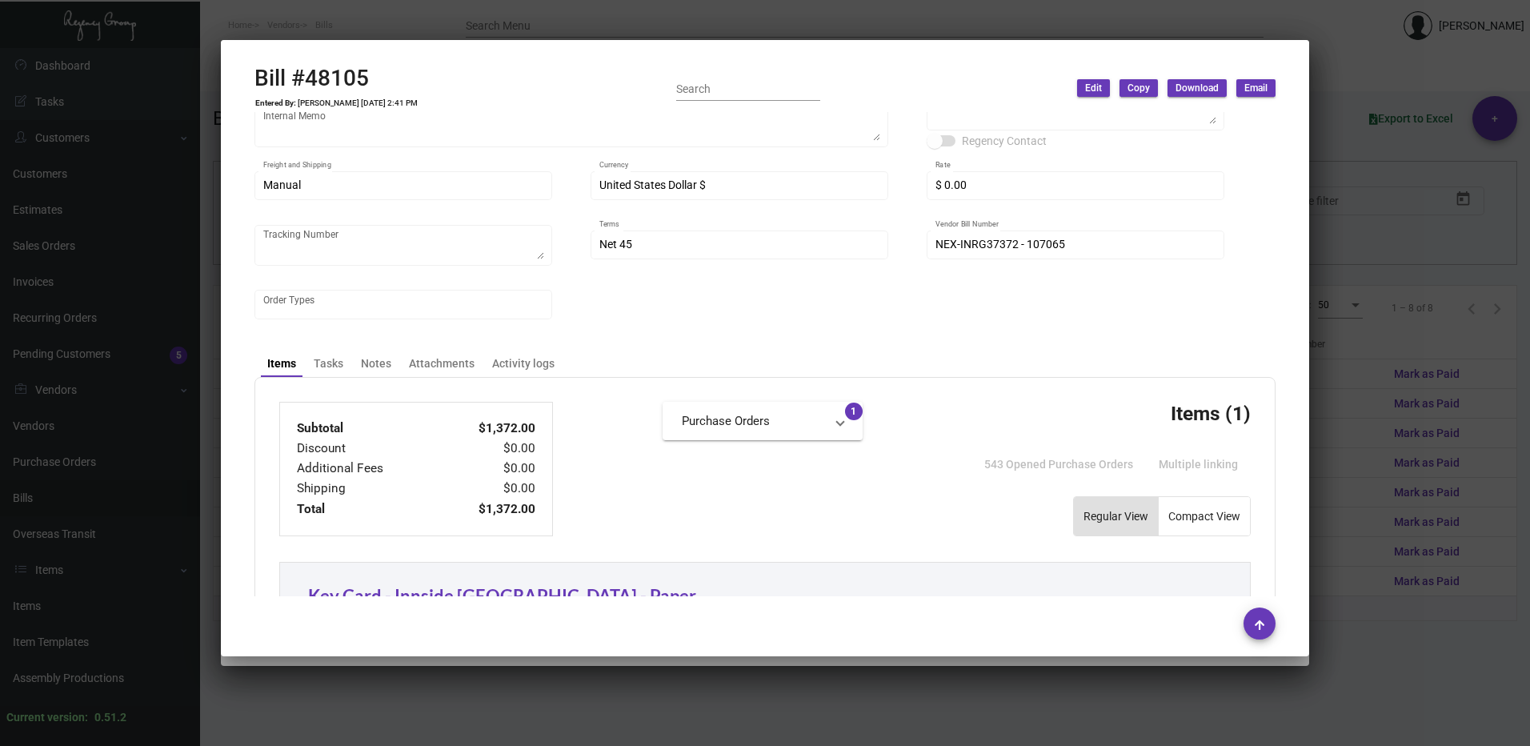
scroll to position [240, 0]
click at [1413, 310] on div at bounding box center [765, 373] width 1530 height 746
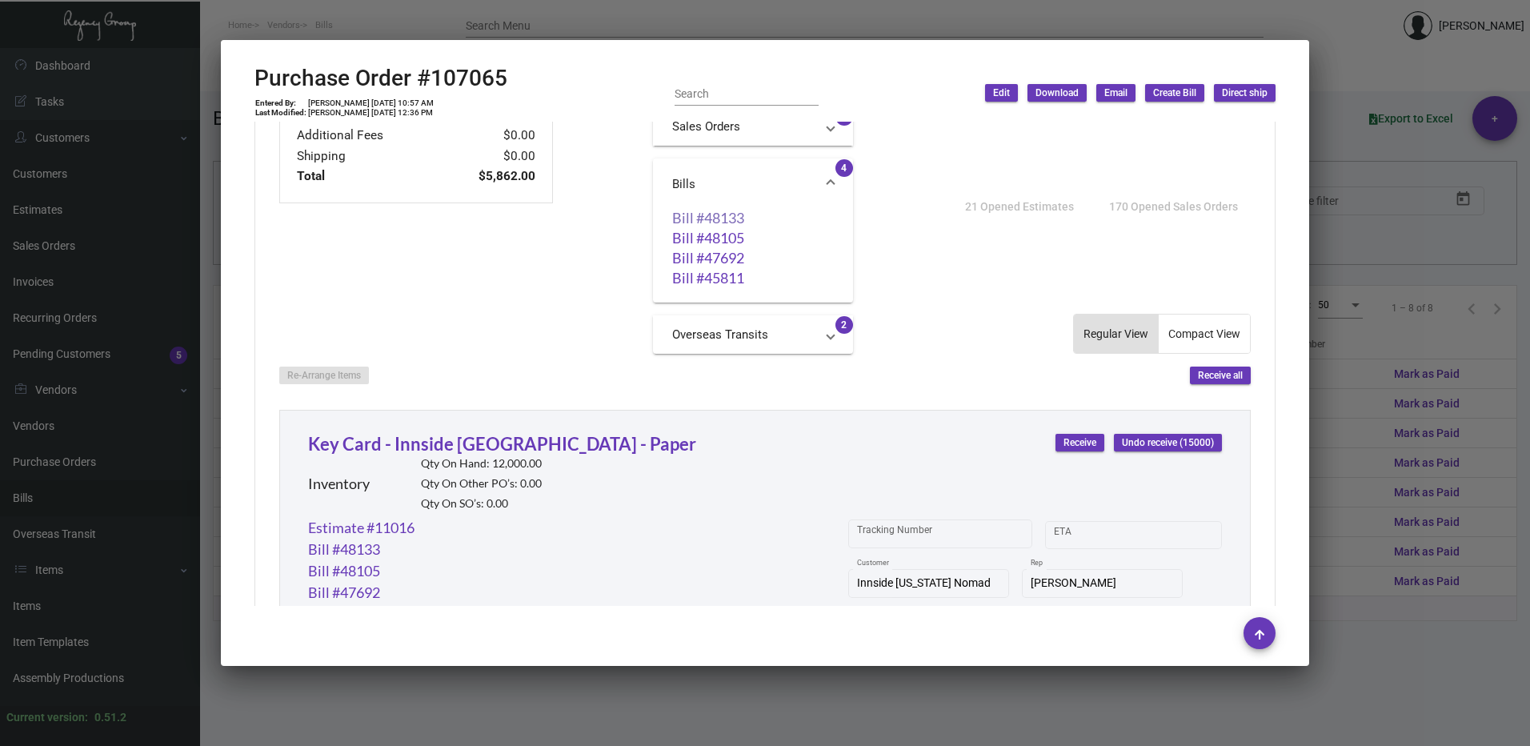
click at [709, 223] on link "Bill #48133" at bounding box center [753, 218] width 162 height 16
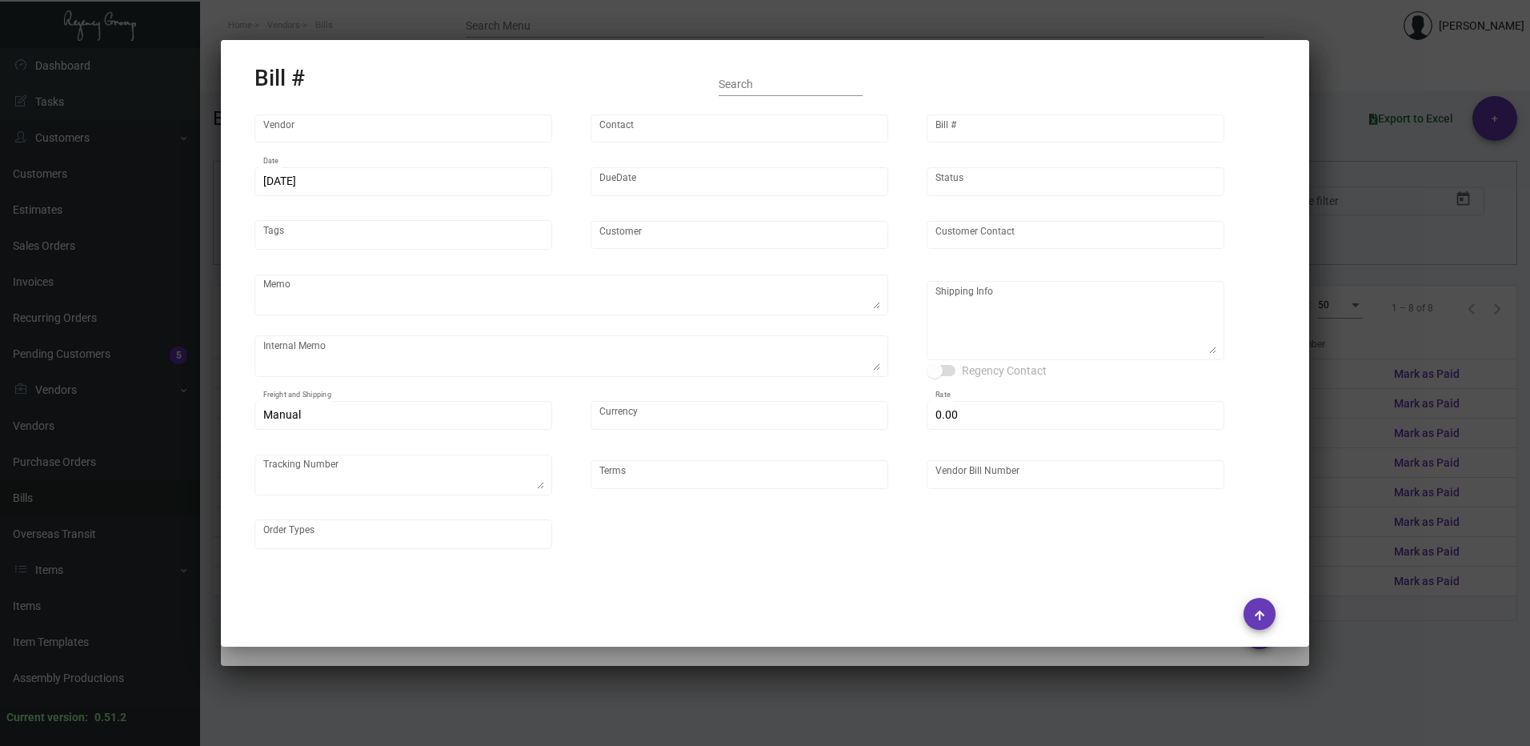
type input "Nexqo"
type input "[PERSON_NAME]"
type input "48133"
type input "[DATE]"
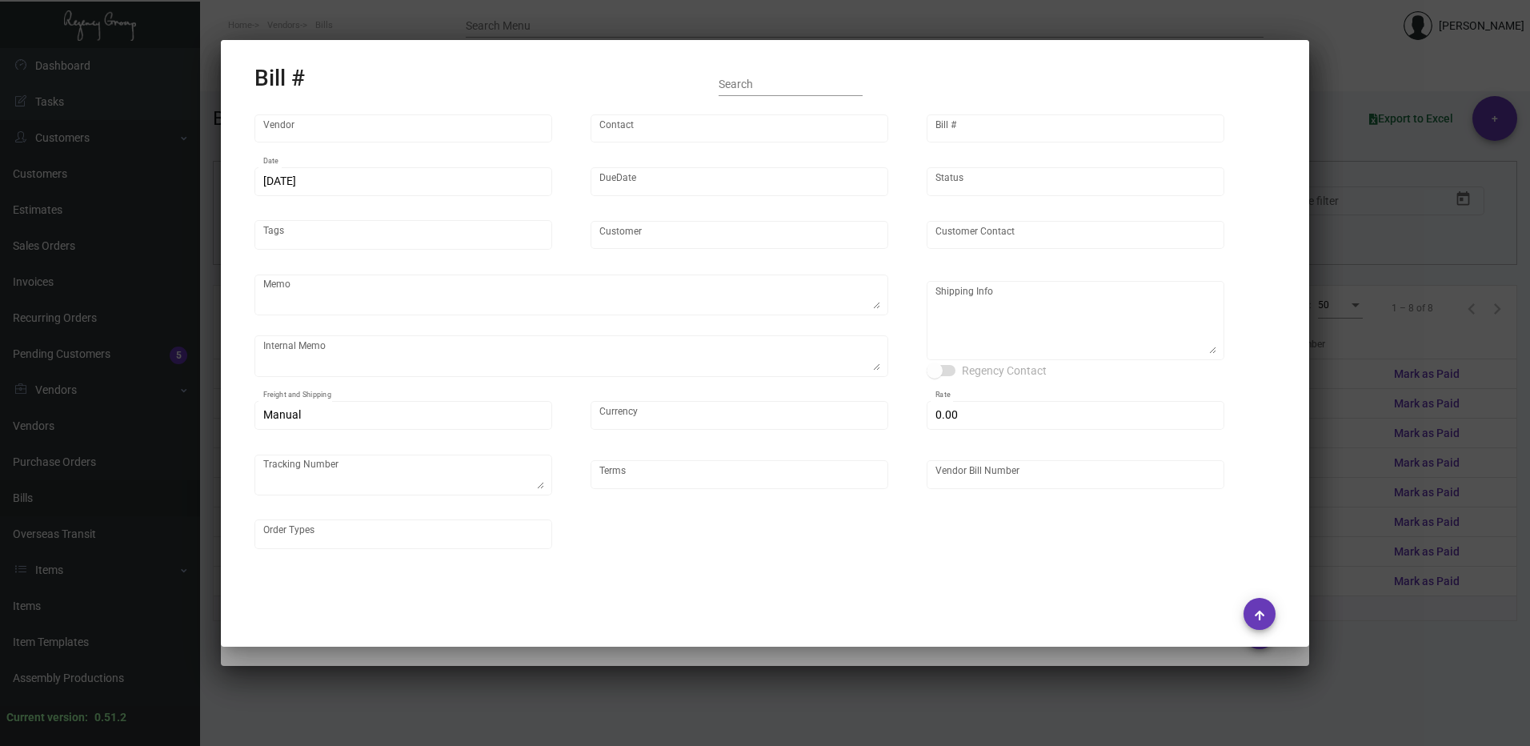
type input "Innside [US_STATE] Nomad"
type input "[PERSON_NAME]"
type textarea "3K via air, 15K boat out ASAP, 12K leftover boat out [DATE]."
type textarea "Innside [US_STATE] Nomad - [PERSON_NAME] [STREET_ADDRESS][US_STATE]"
type input "United States Dollar $"
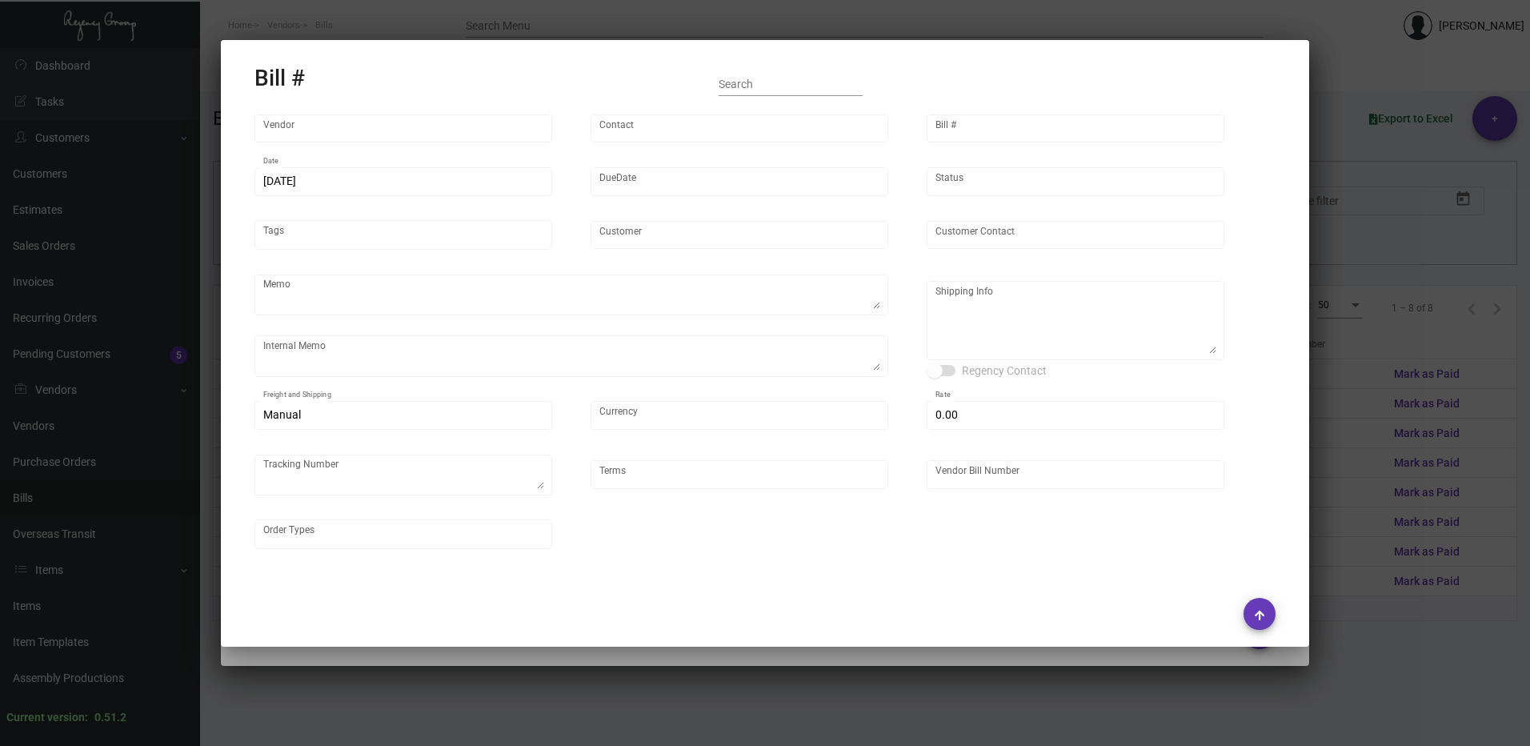
type input "$ 0.00"
type input "Net 45"
type input "NEX-INRG37389-14"
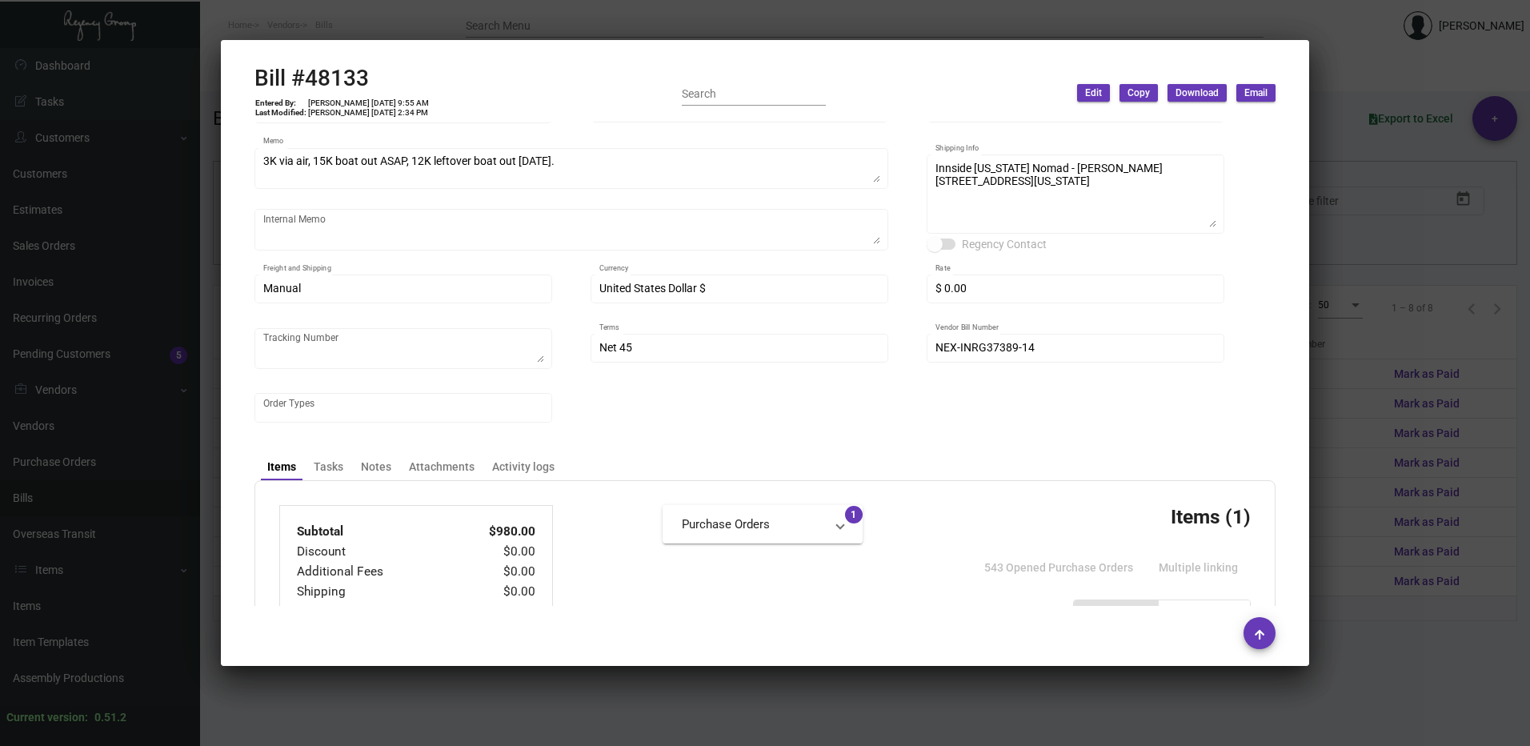
scroll to position [400, 0]
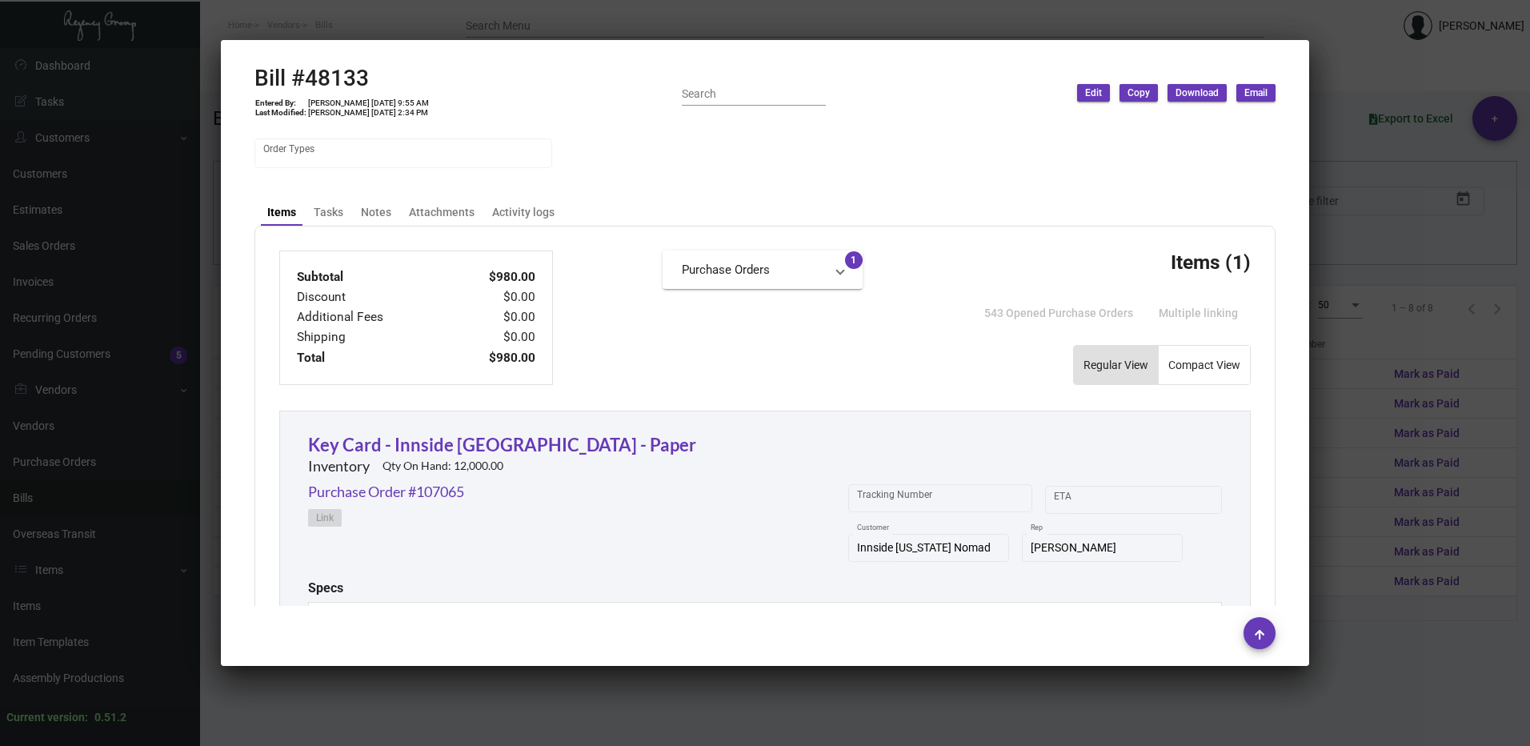
click at [782, 276] on mat-panel-title "Purchase Orders" at bounding box center [753, 270] width 142 height 18
click at [782, 275] on mat-panel-title "Purchase Orders" at bounding box center [753, 276] width 142 height 18
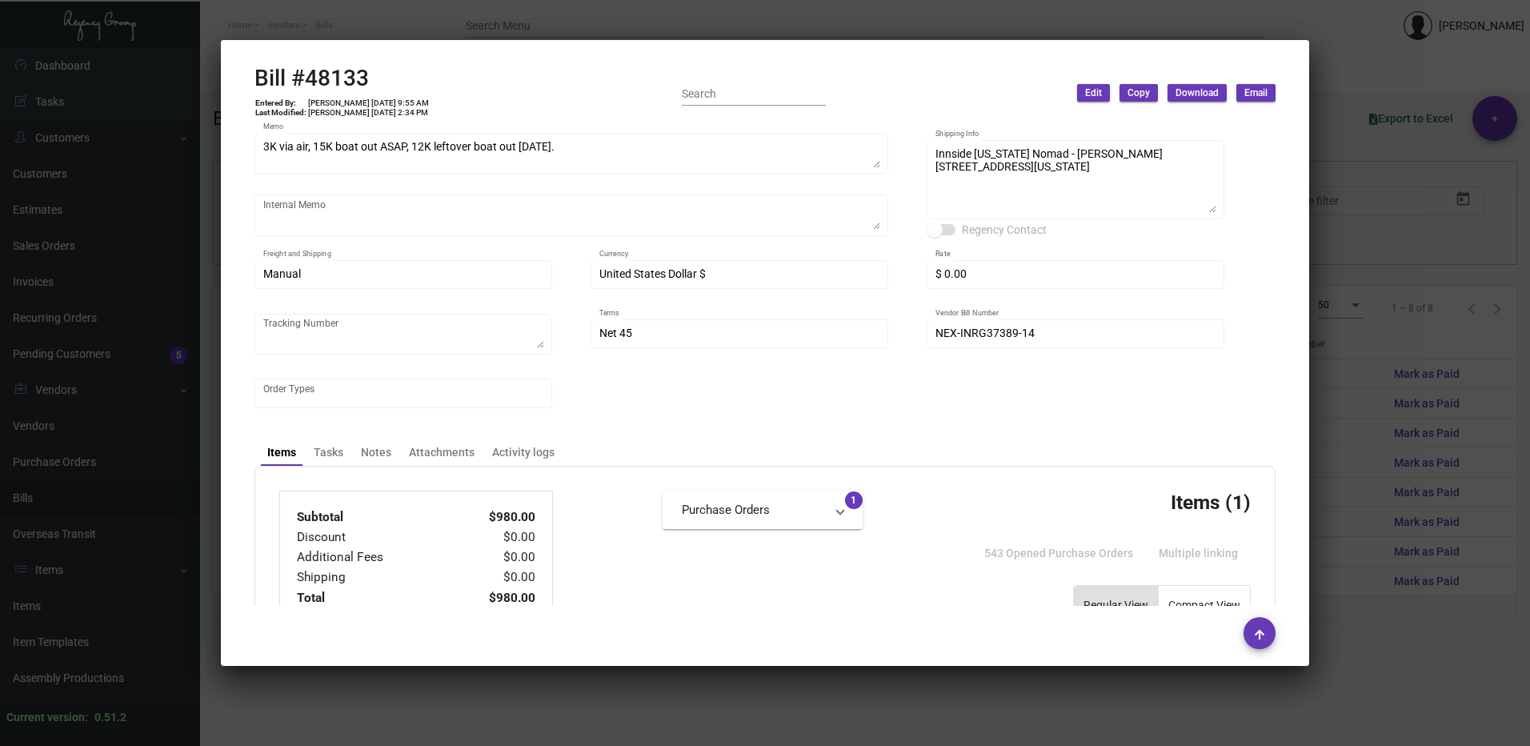
click at [1393, 278] on div at bounding box center [765, 373] width 1530 height 746
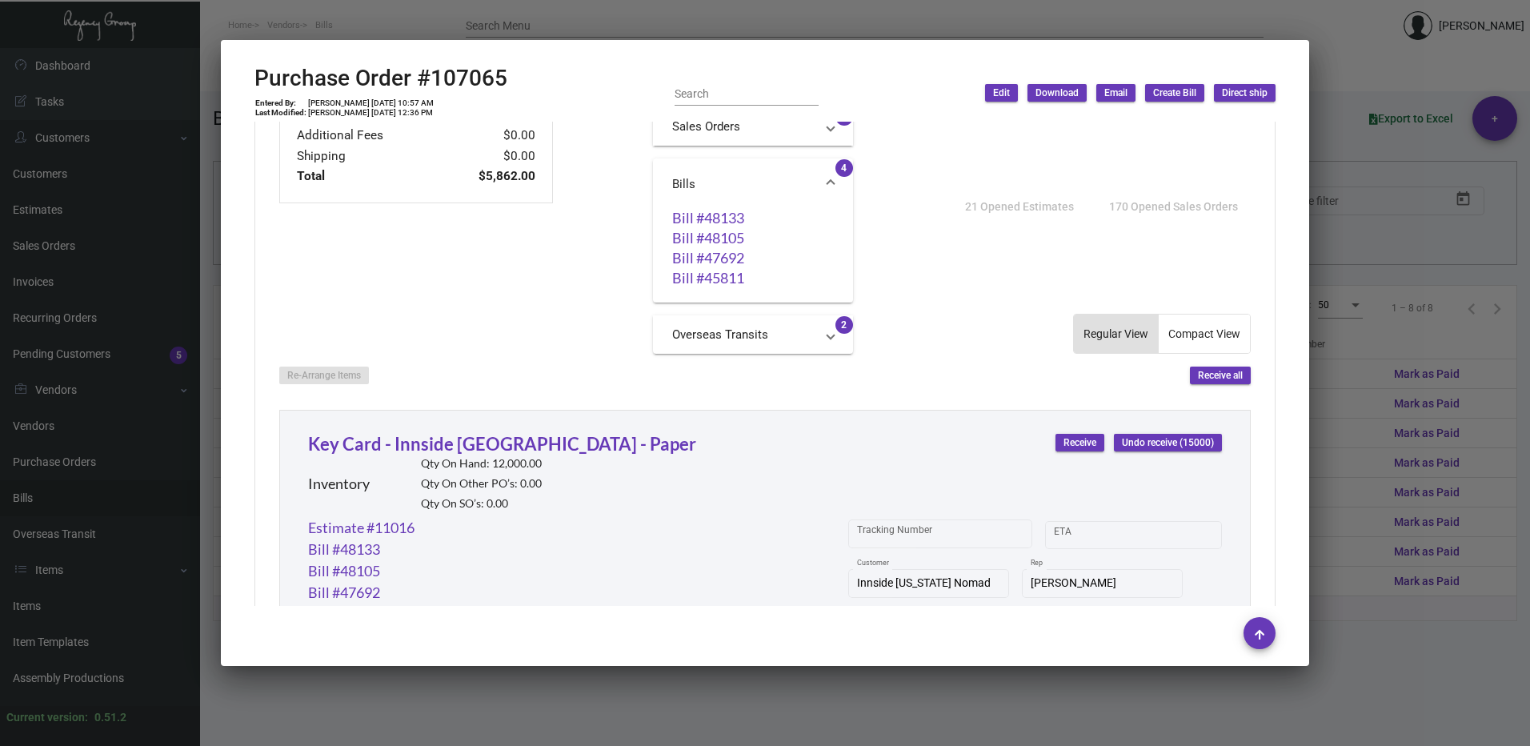
click at [1391, 278] on div at bounding box center [765, 373] width 1530 height 746
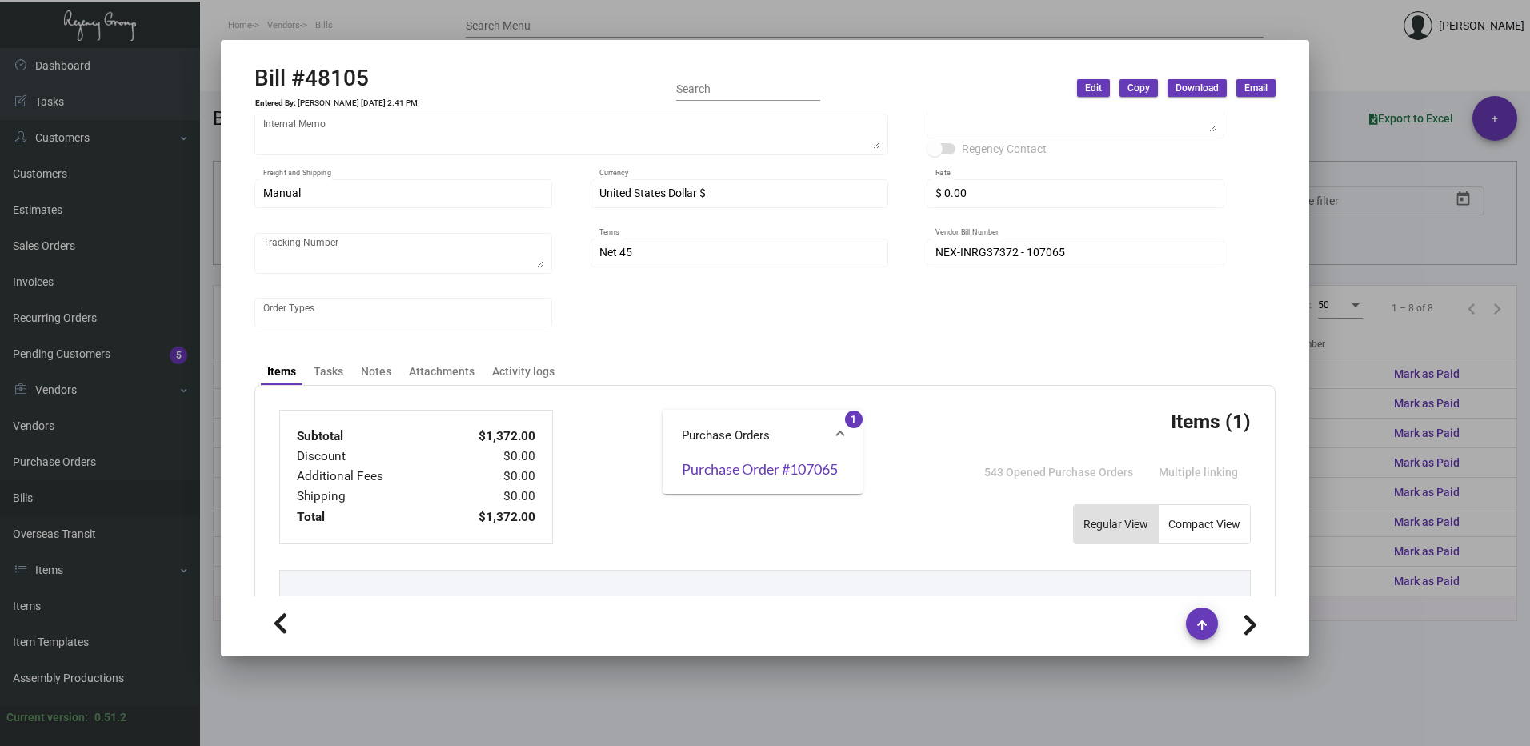
click at [1390, 277] on div at bounding box center [765, 373] width 1530 height 746
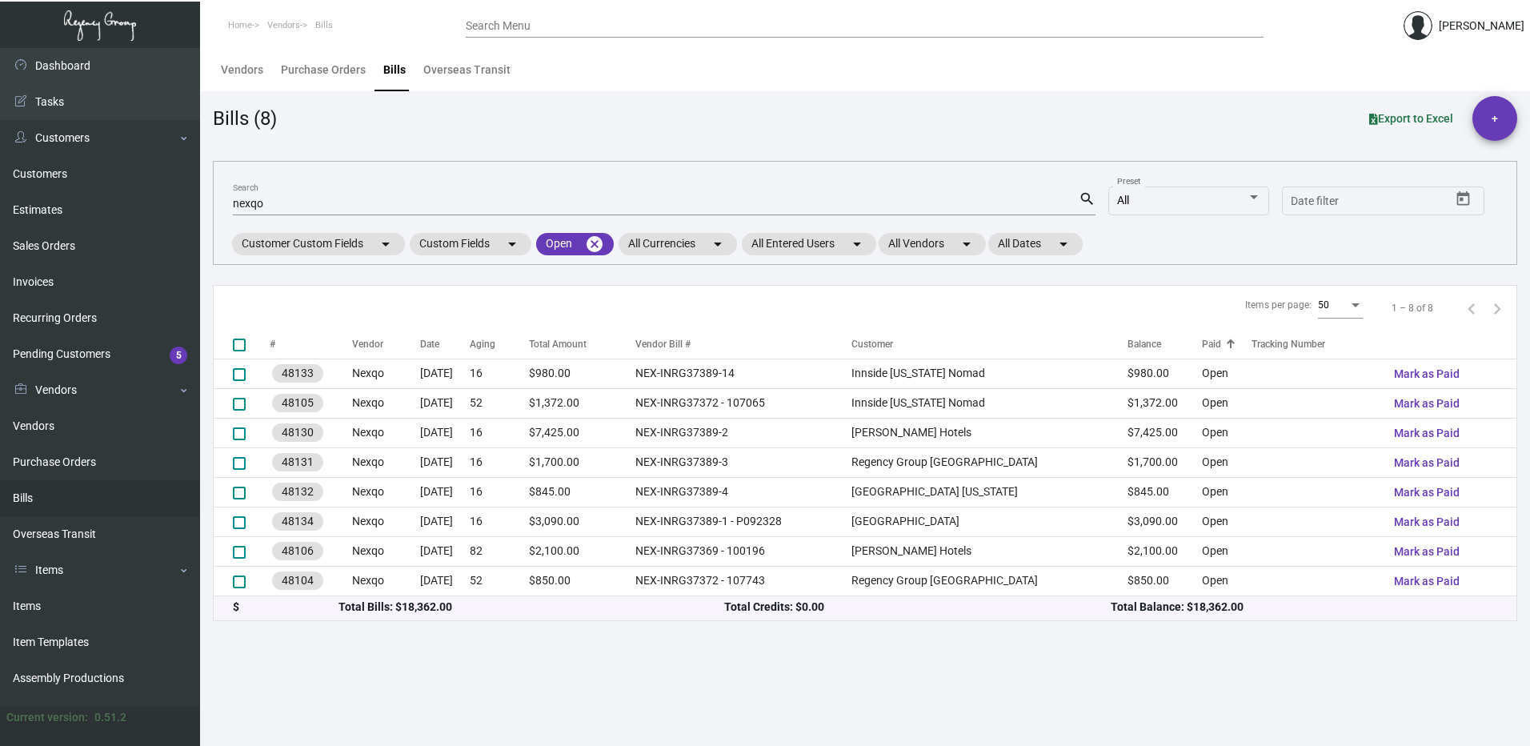
click at [1388, 275] on app-bill-list "Bills (8) Export to Excel + nexqo Search search All Preset Start date – Date fi…" at bounding box center [865, 358] width 1304 height 525
drag, startPoint x: 286, startPoint y: 208, endPoint x: 163, endPoint y: 202, distance: 123.3
click at [163, 202] on div "Dashboard Dashboard Tasks Customers Customers Estimates Sales Orders Invoices R…" at bounding box center [765, 397] width 1530 height 698
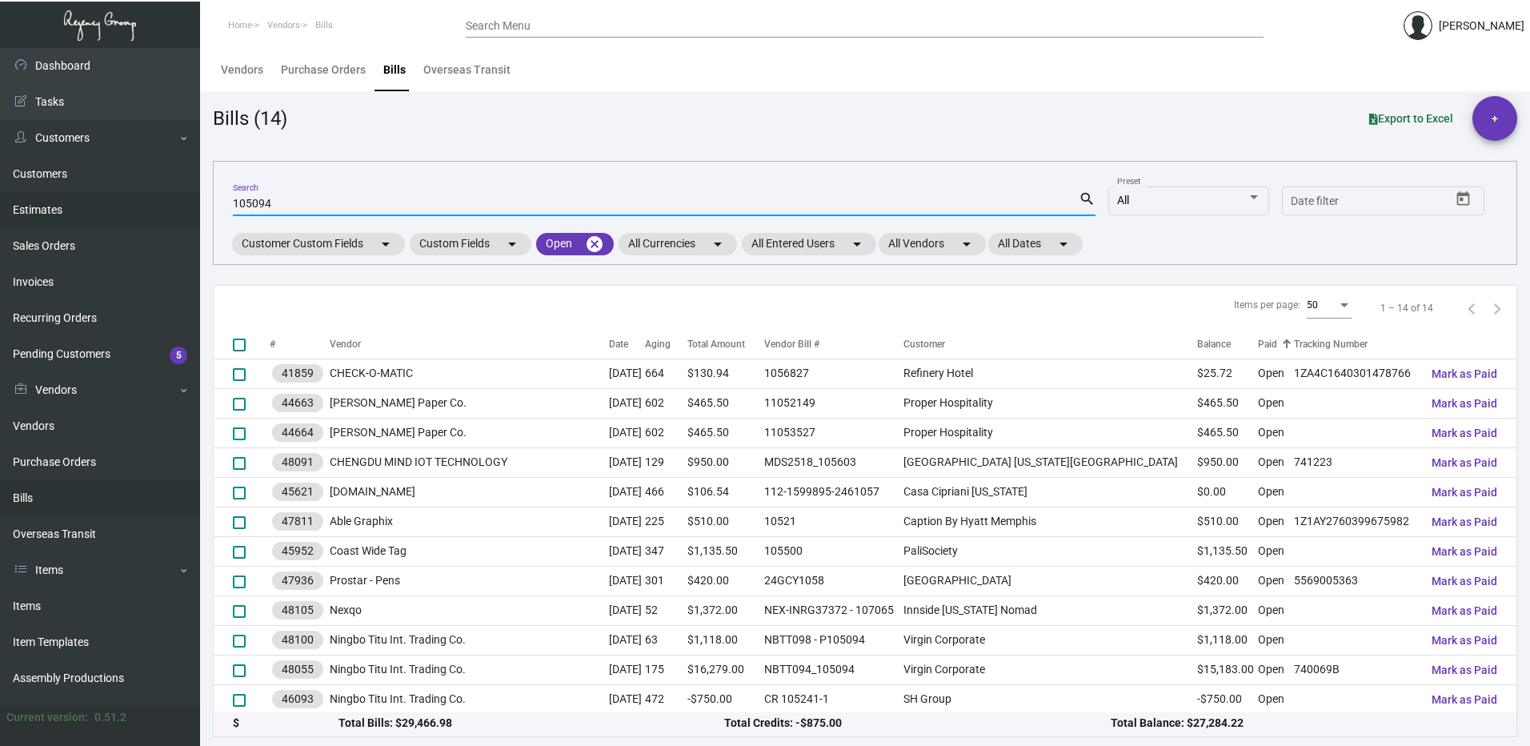
type input "105094"
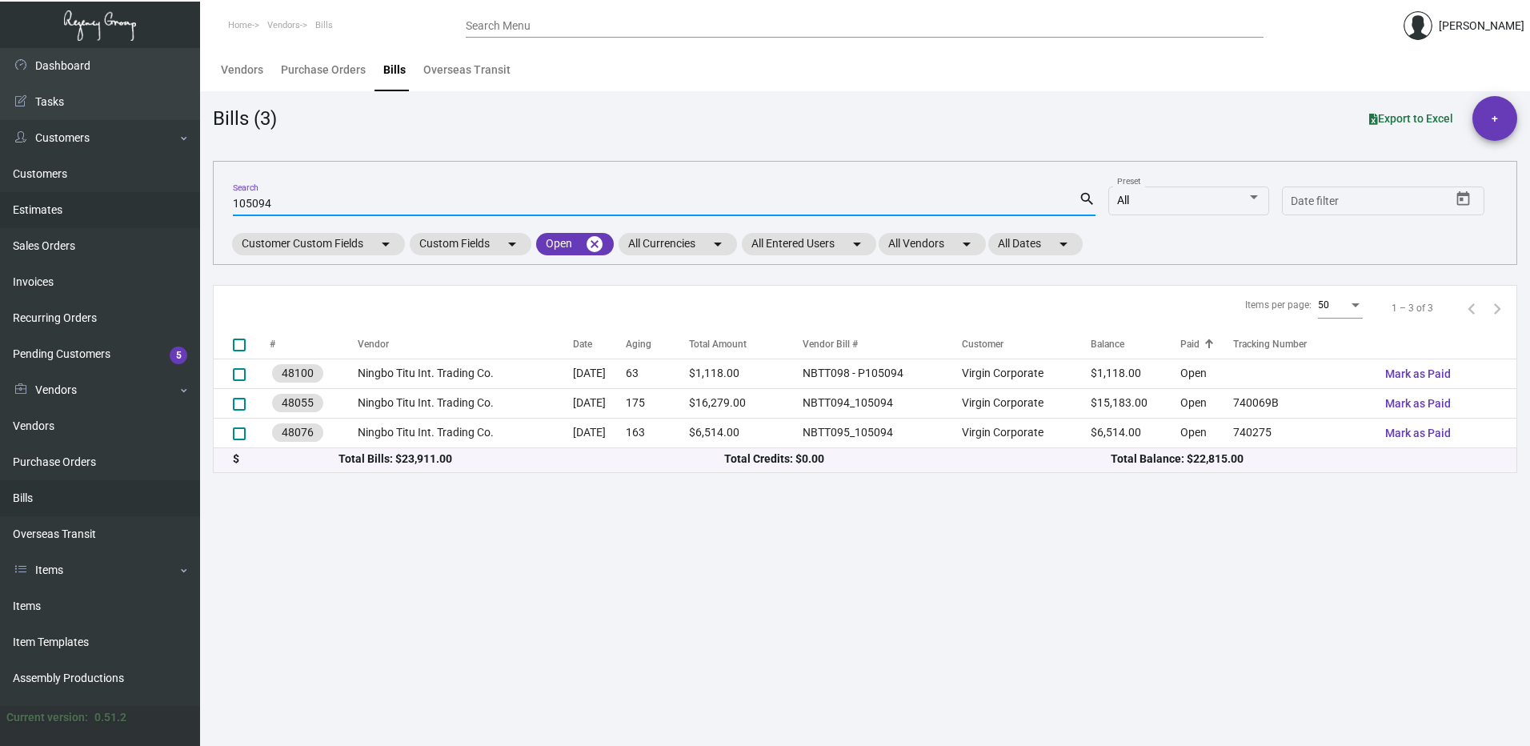
drag, startPoint x: 285, startPoint y: 203, endPoint x: 118, endPoint y: 202, distance: 166.4
click at [118, 202] on div "Dashboard Dashboard Tasks Customers Customers Estimates Sales Orders Invoices R…" at bounding box center [765, 397] width 1530 height 698
click at [295, 198] on input "105094" at bounding box center [656, 204] width 846 height 13
drag, startPoint x: 295, startPoint y: 198, endPoint x: 170, endPoint y: 190, distance: 125.1
click at [170, 190] on div "Dashboard Dashboard Tasks Customers Customers Estimates Sales Orders Invoices R…" at bounding box center [765, 397] width 1530 height 698
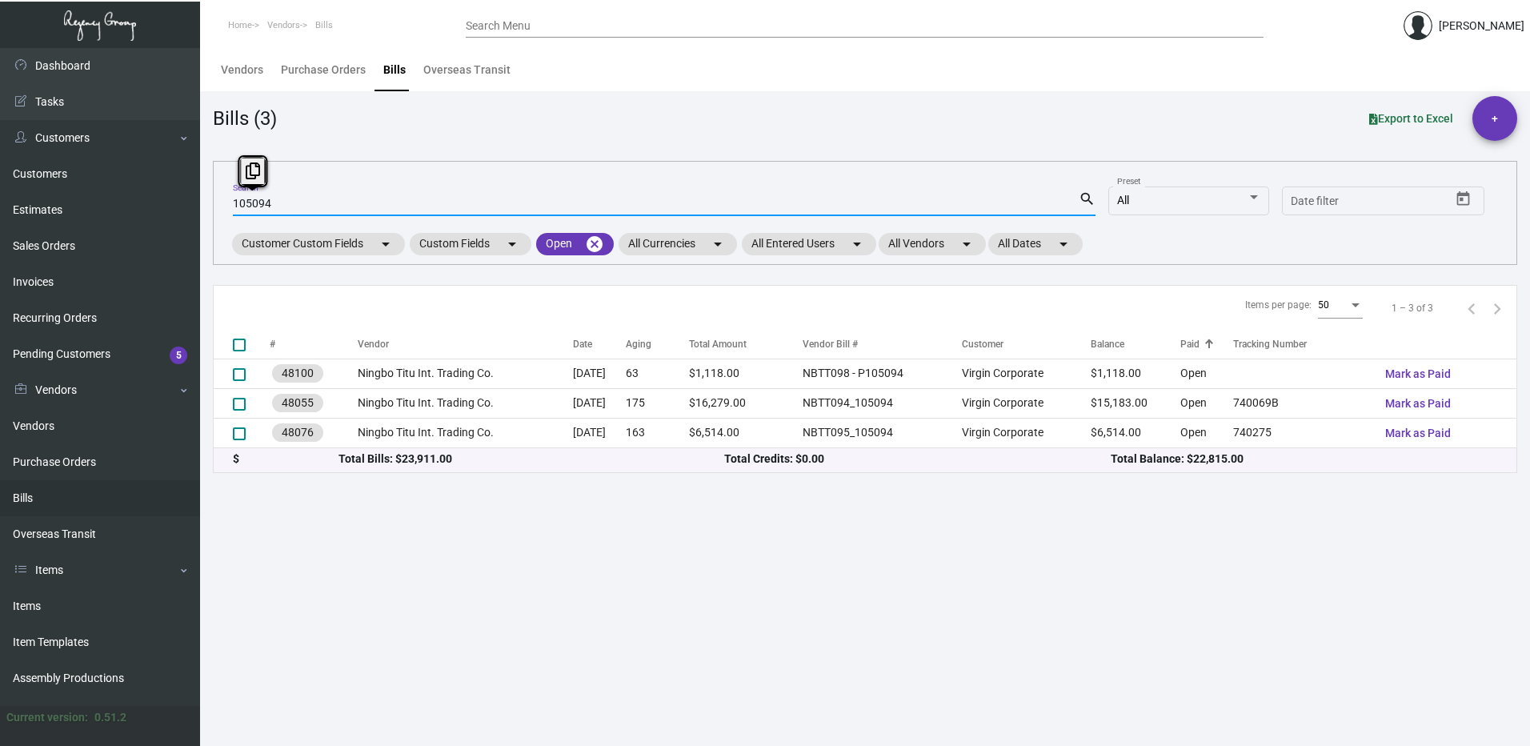
click at [578, 22] on input "Search Menu" at bounding box center [865, 26] width 798 height 13
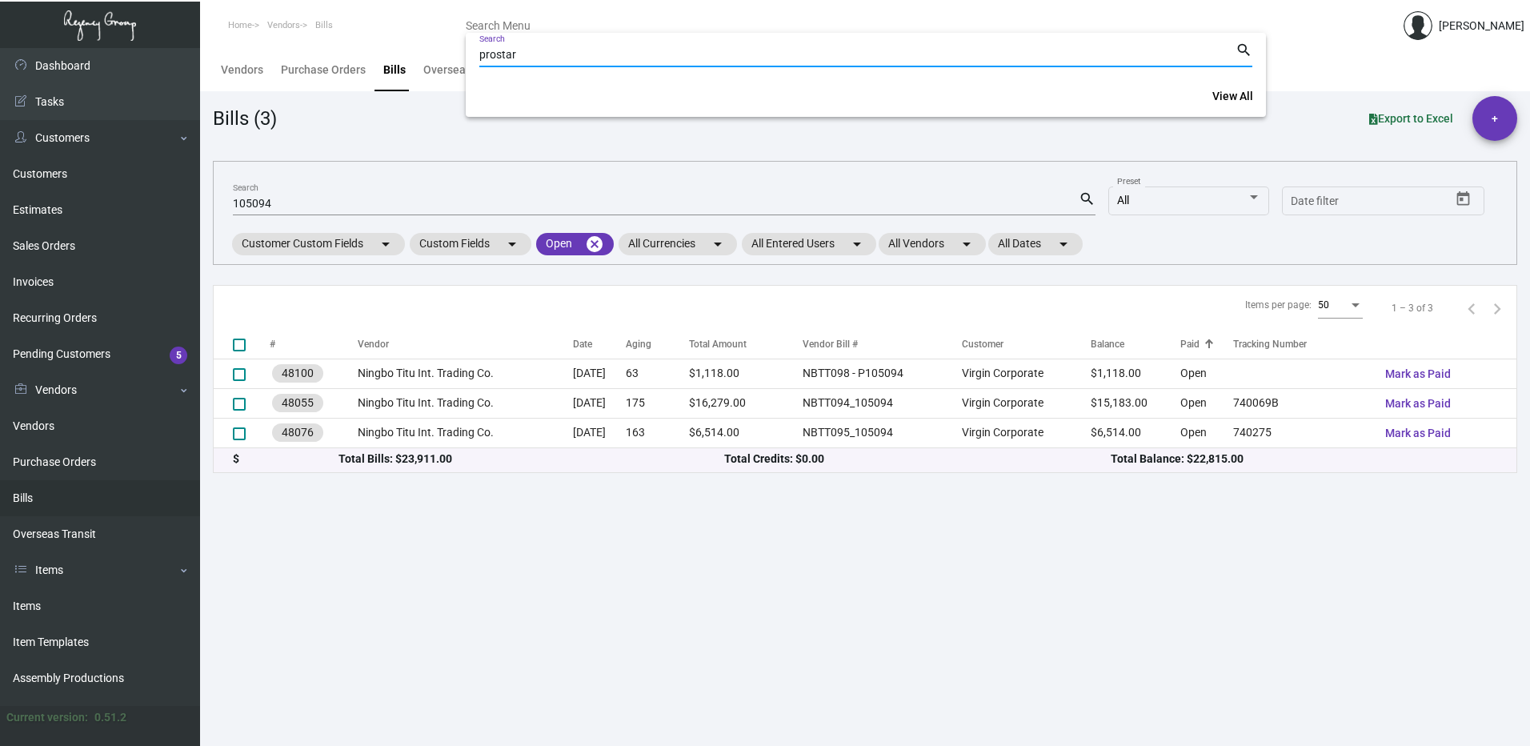
type input "prostar"
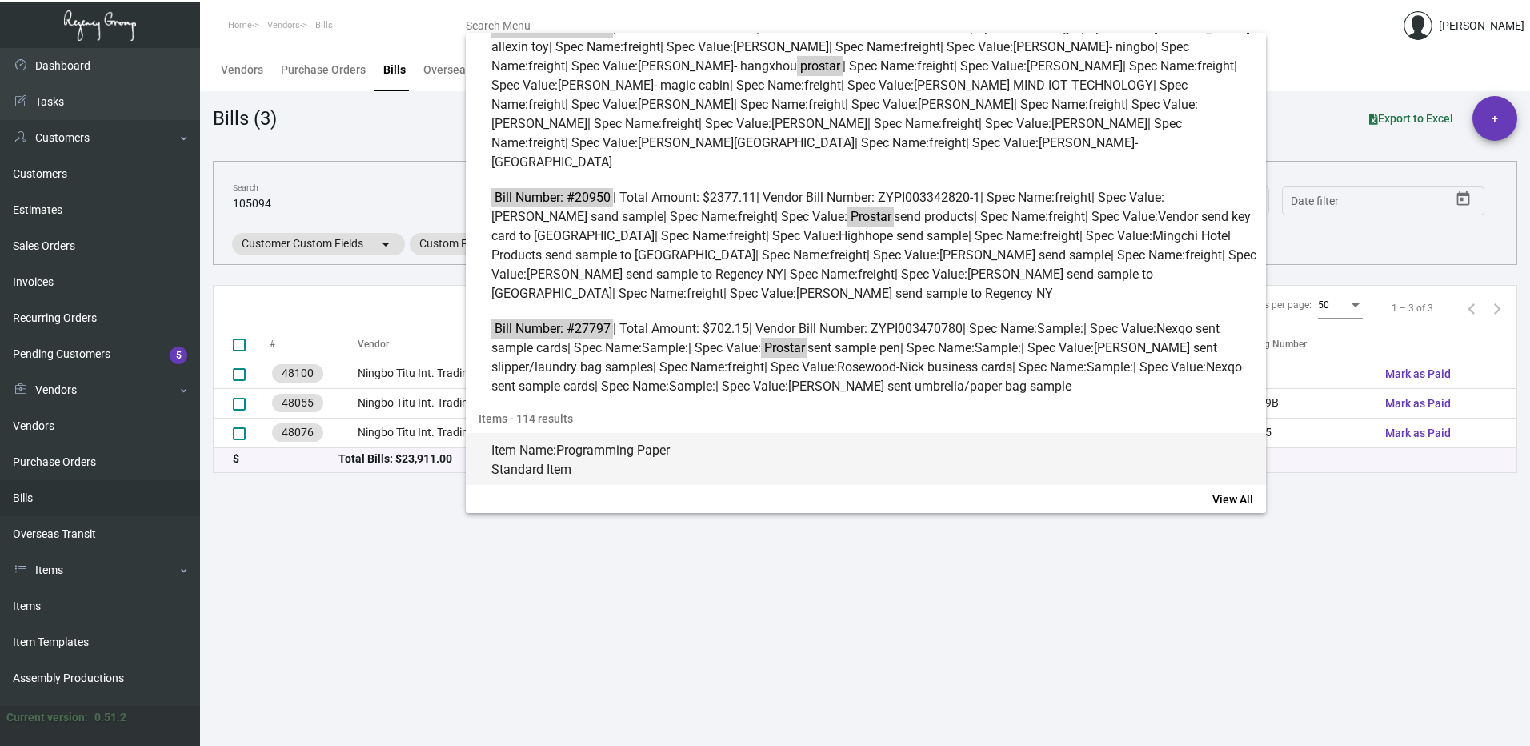
scroll to position [240, 0]
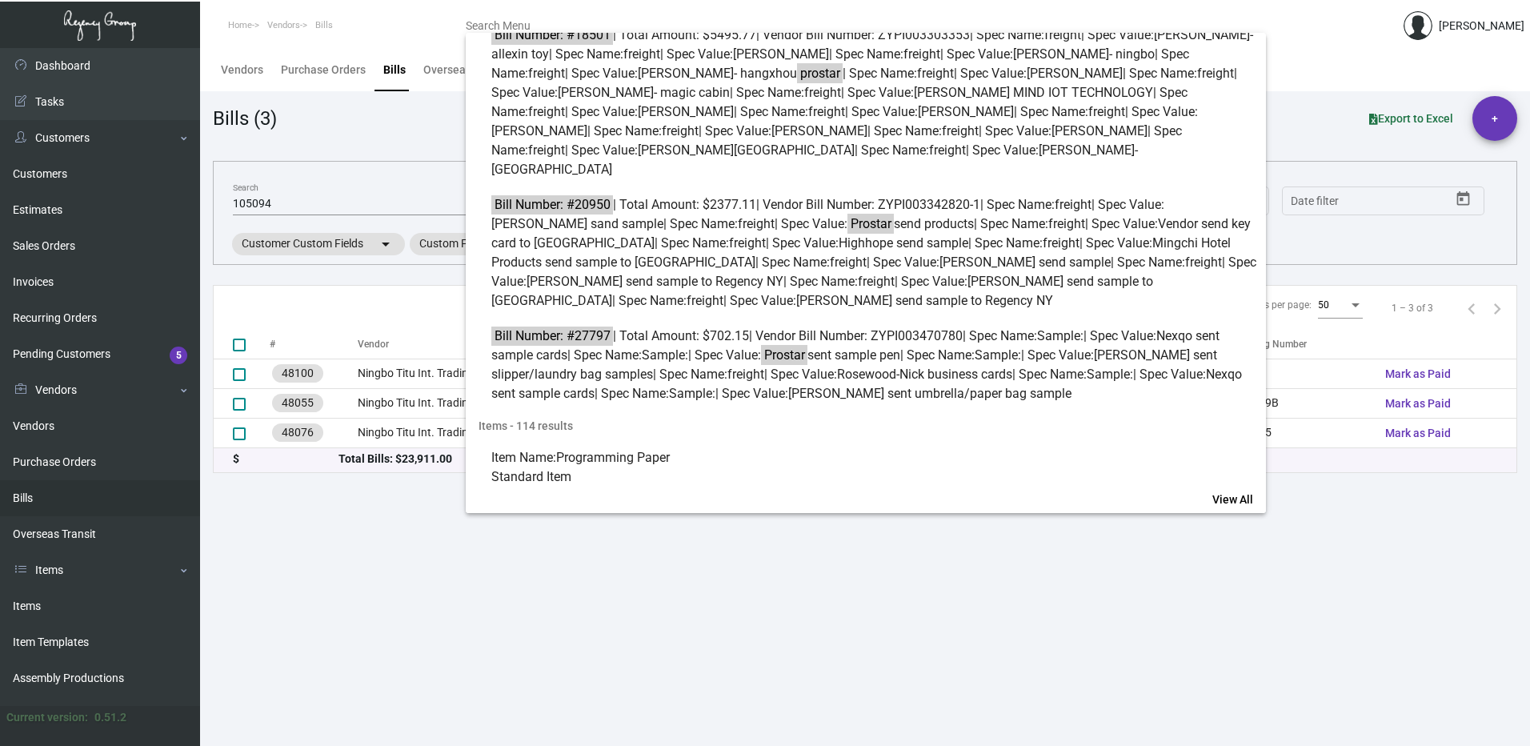
click at [845, 660] on div at bounding box center [765, 373] width 1530 height 746
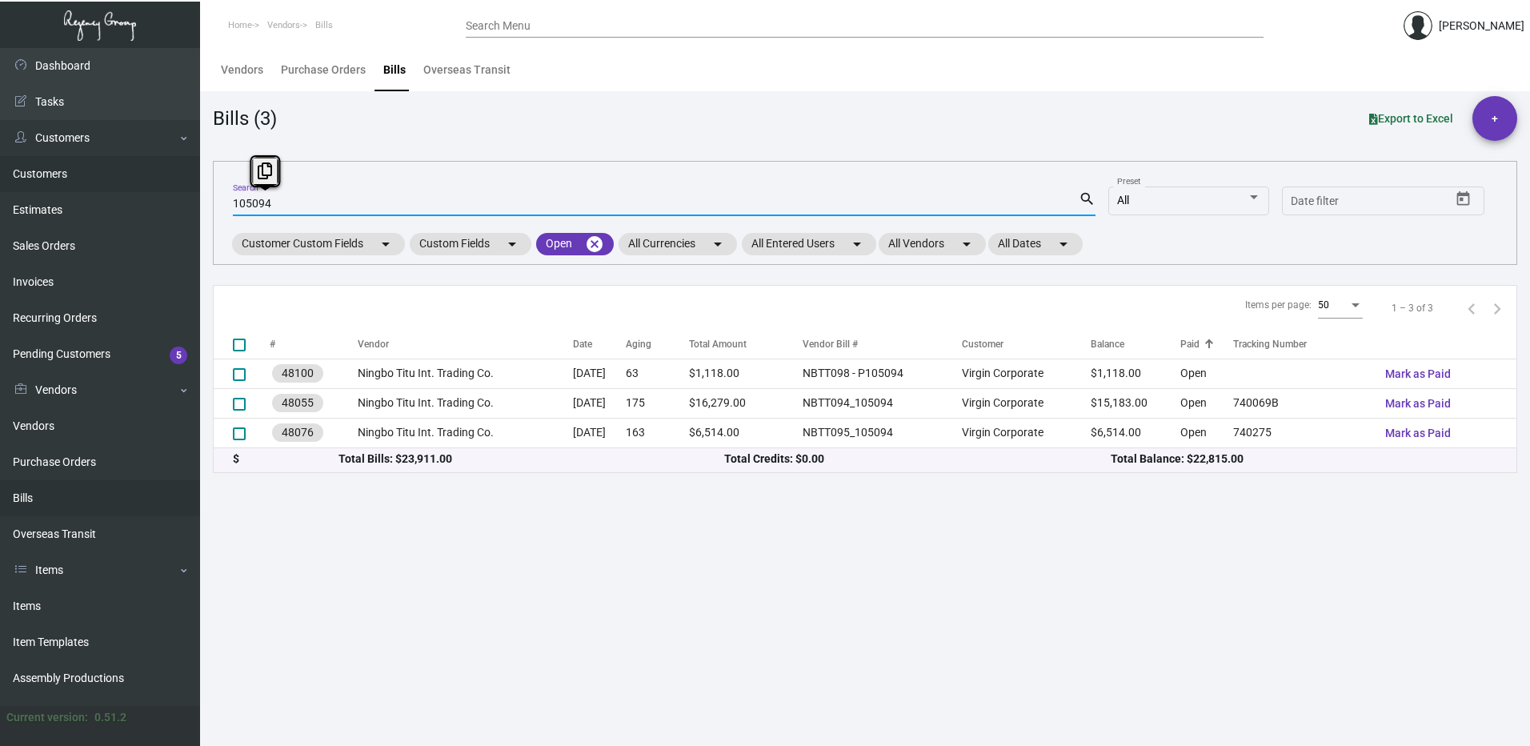
drag, startPoint x: 236, startPoint y: 198, endPoint x: 122, endPoint y: 189, distance: 114.8
click at [122, 190] on div "Dashboard Dashboard Tasks Customers Customers Estimates Sales Orders Invoices R…" at bounding box center [765, 397] width 1530 height 698
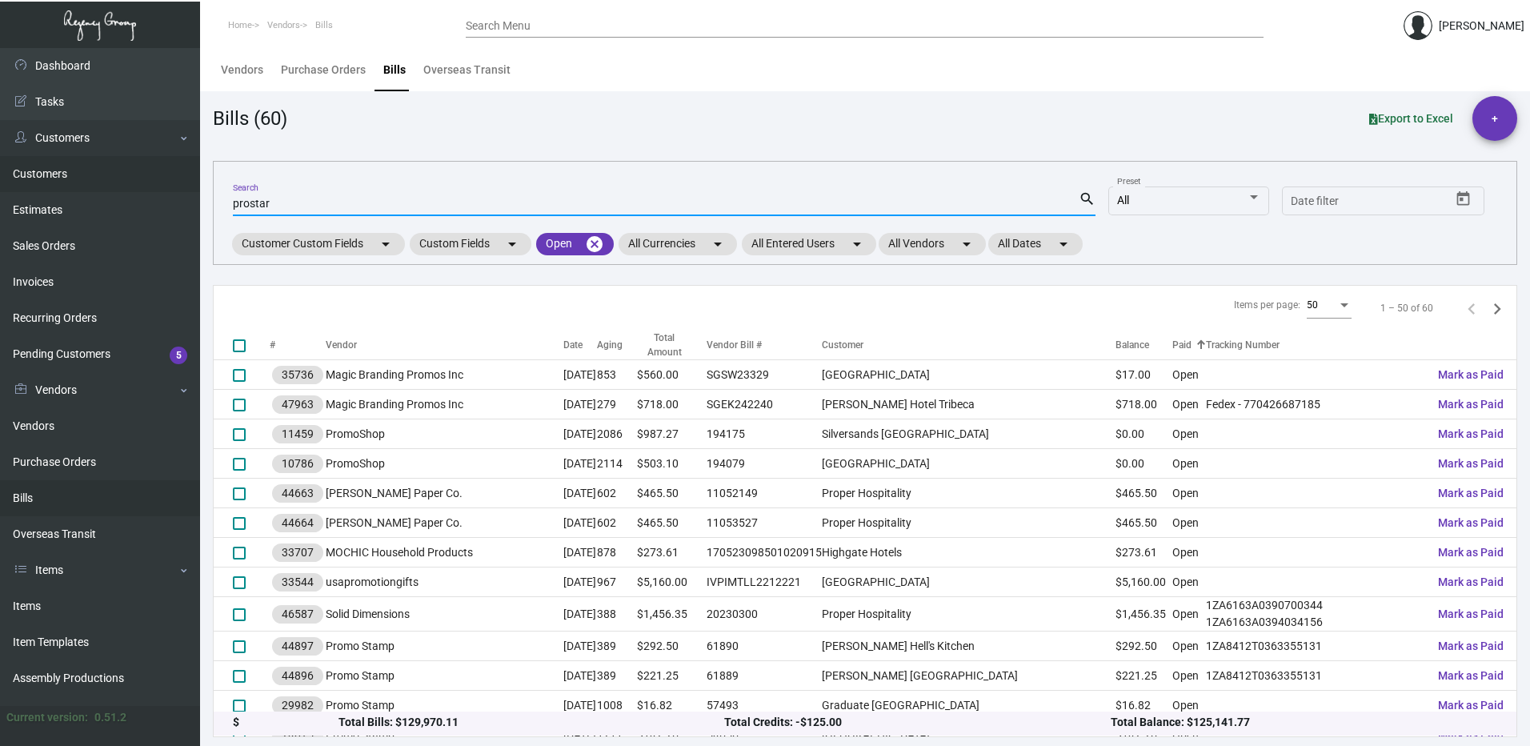
type input "prostar"
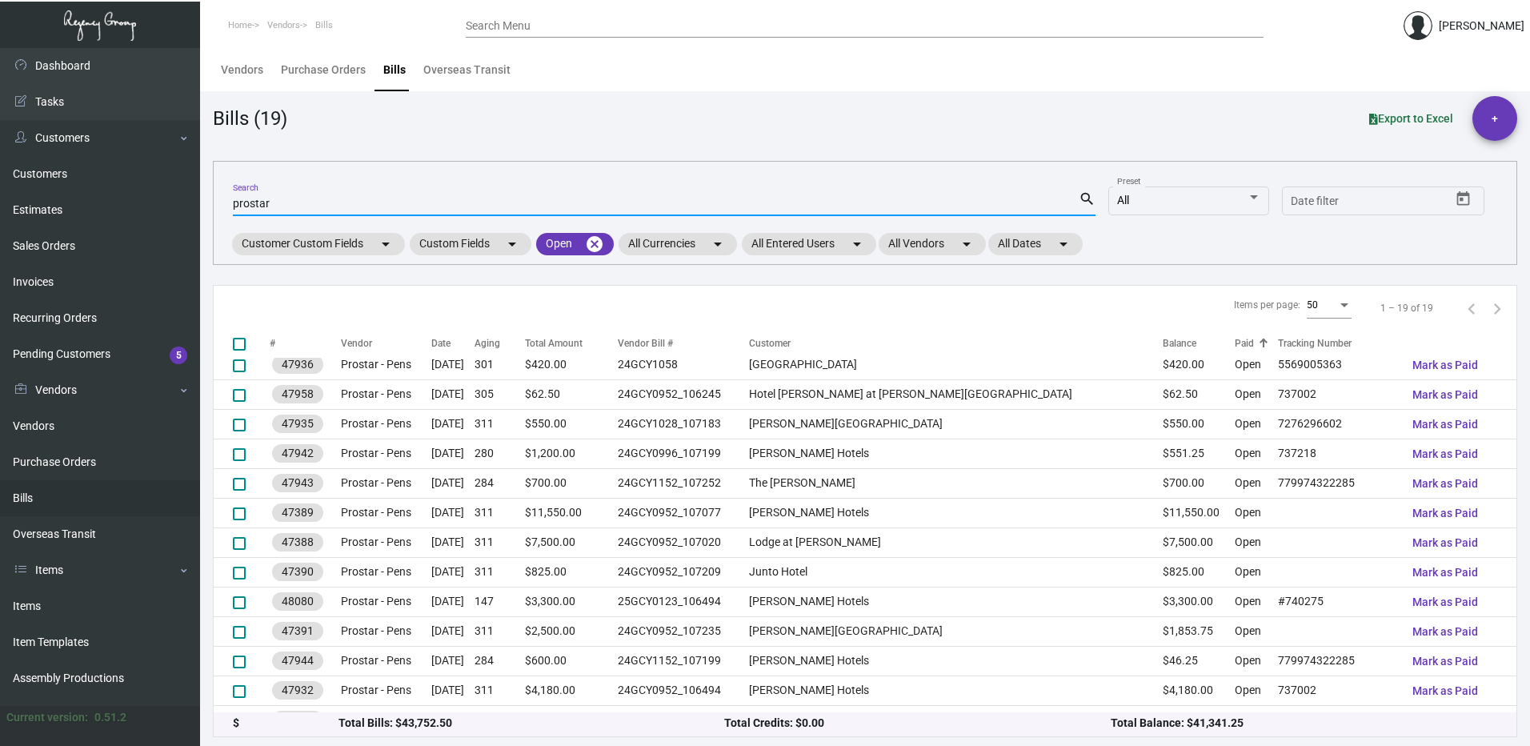
scroll to position [0, 0]
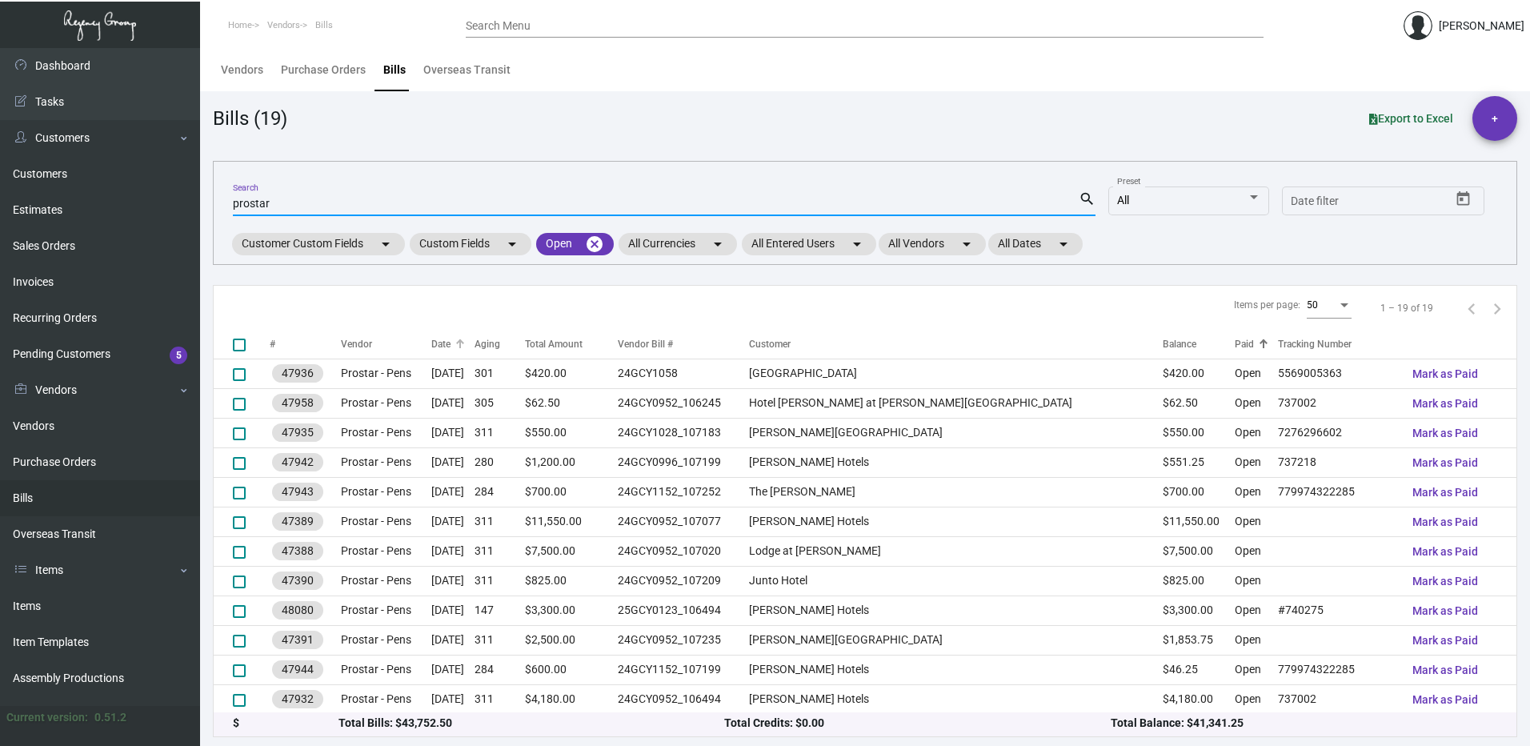
click at [465, 347] on div at bounding box center [460, 344] width 10 height 10
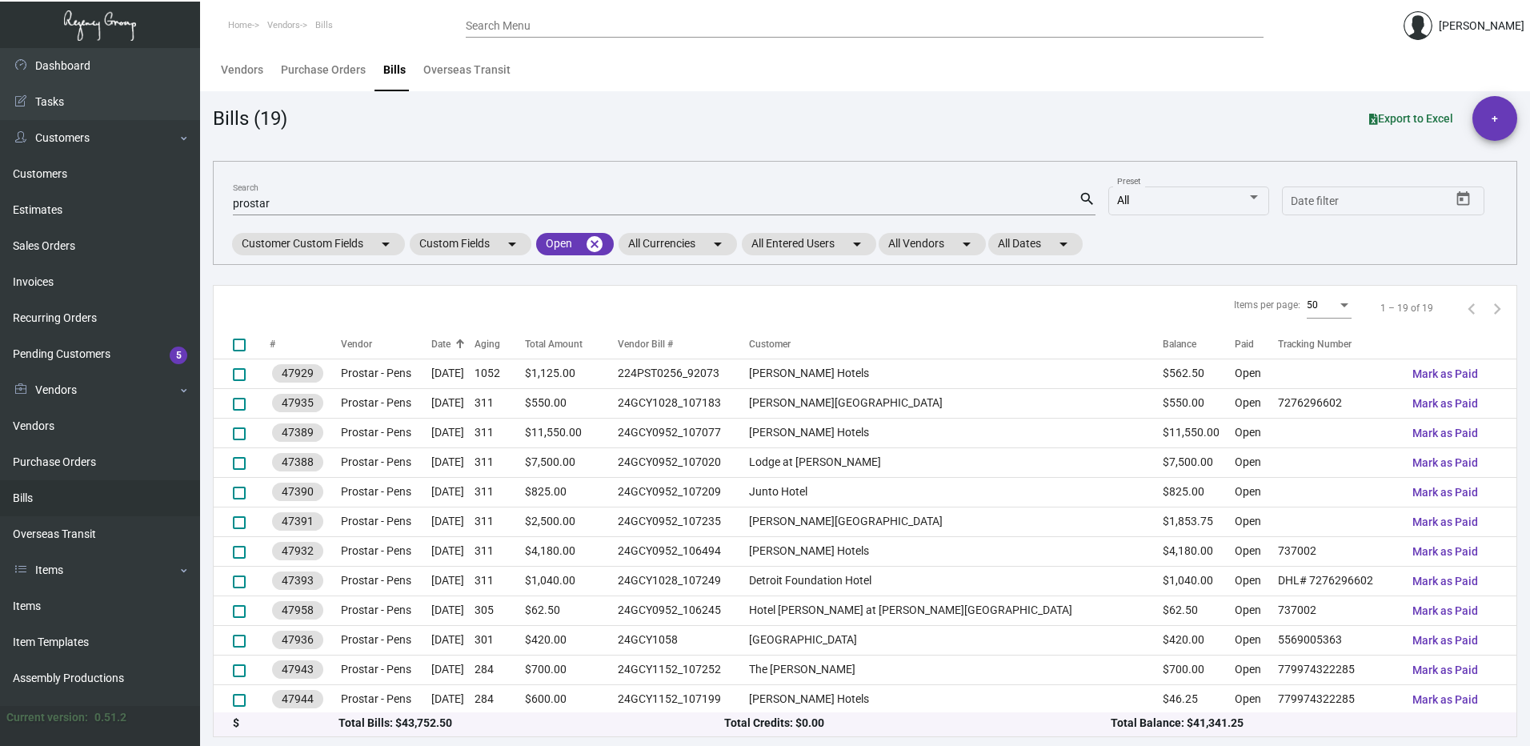
click at [465, 347] on div at bounding box center [460, 344] width 10 height 10
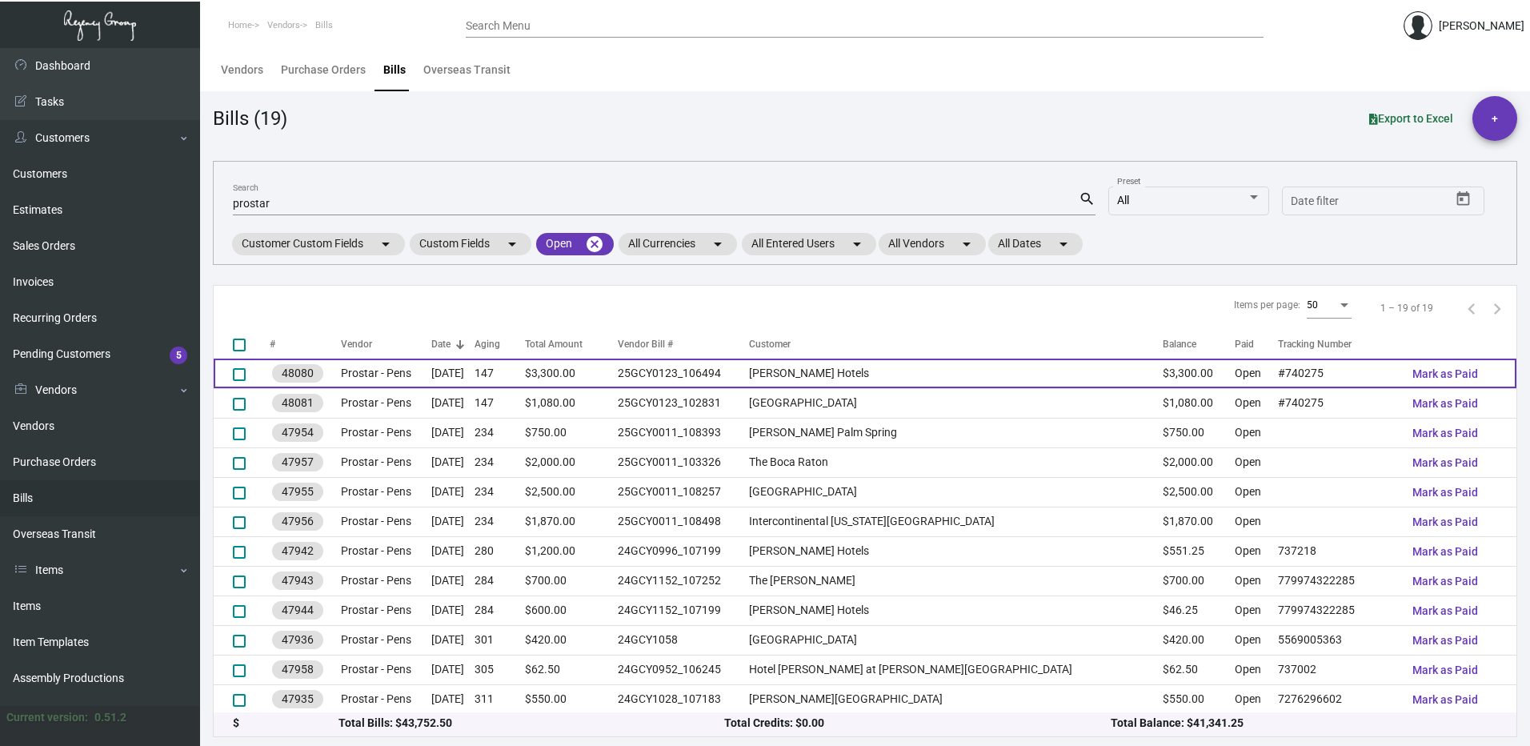
click at [844, 381] on td "[PERSON_NAME] Hotels" at bounding box center [955, 373] width 413 height 30
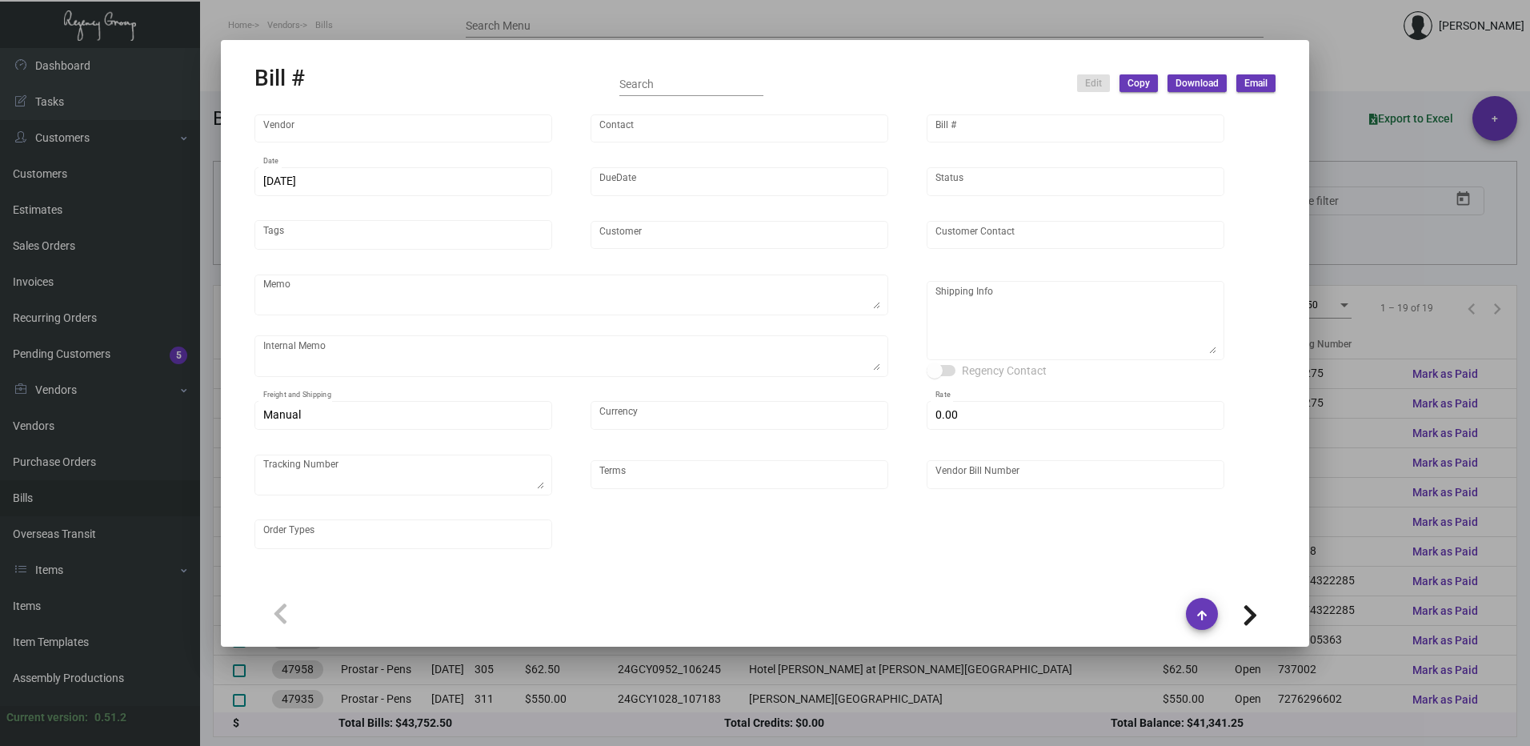
type input "Prostar - Pens"
type input "[PERSON_NAME]"
type input "48080"
type input "[DATE]"
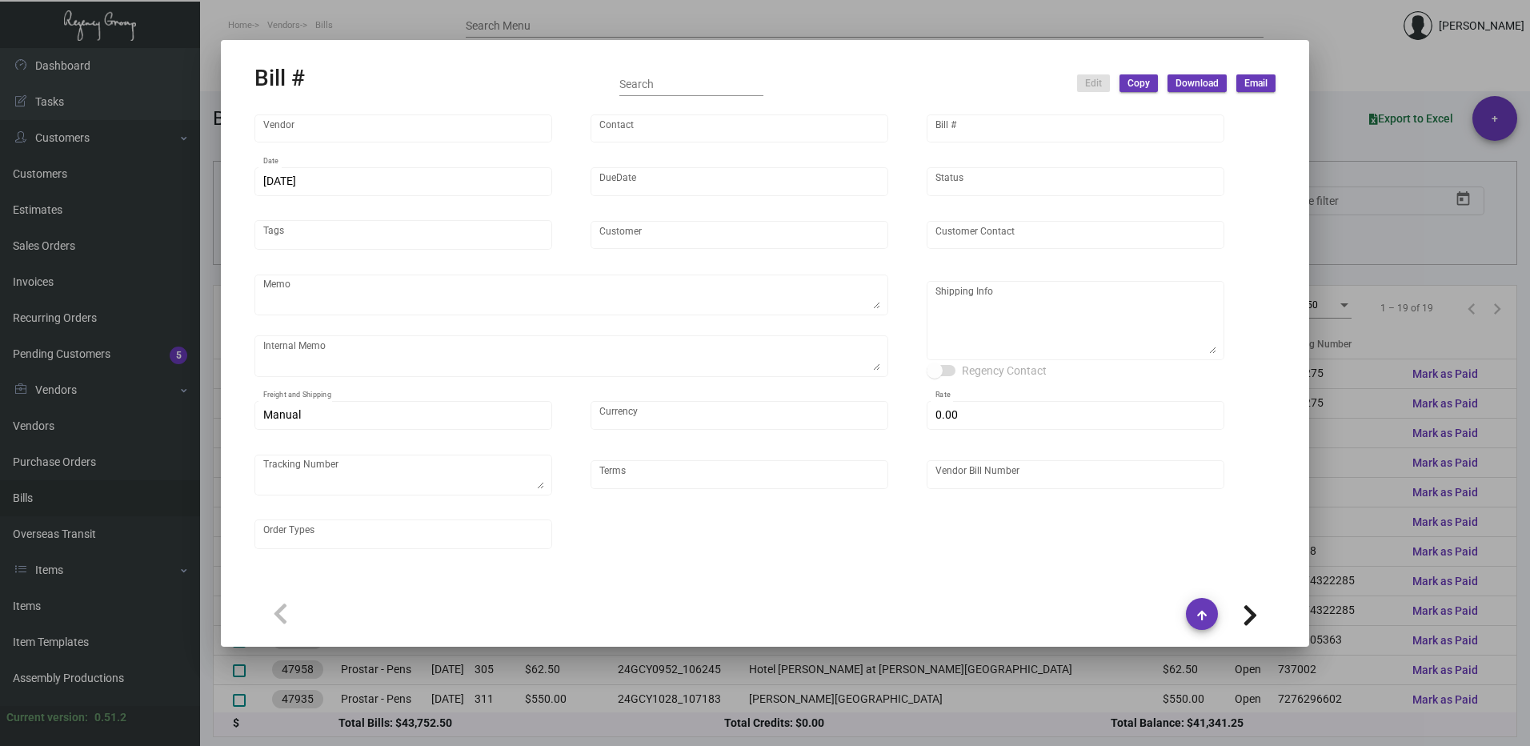
type input "[PERSON_NAME] Hotels"
type input "C/O Hyatt Hotels"
type textarea "Please ship 40k by boat to our NJ warehouse in the first shipment."
type textarea "9/23 - asked the vendor to air 6k at our cost."
type textarea "[PERSON_NAME] Hotels - C/O Hyatt Hotels [STREET_ADDRESS]"
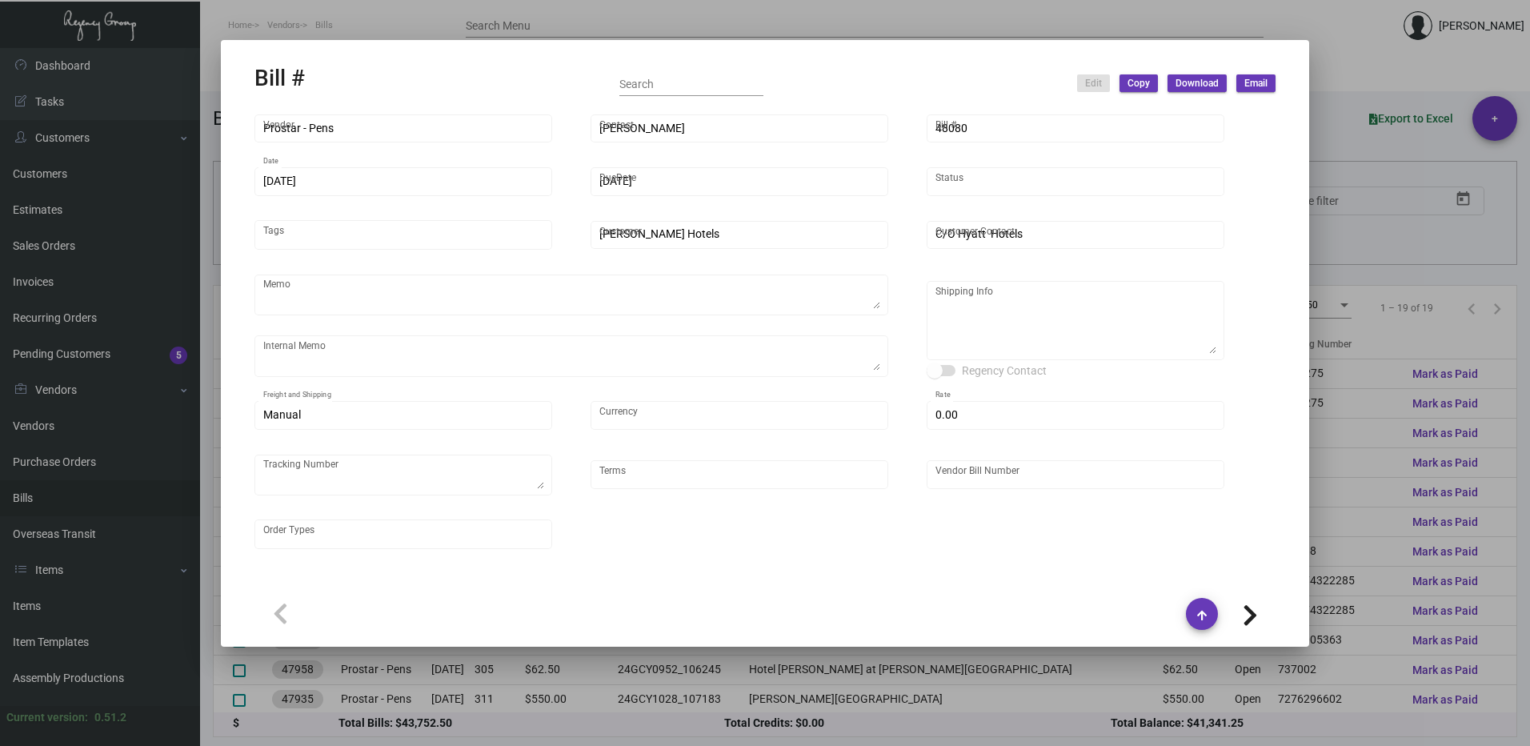
type input "United States Dollar $"
type input "$ 0.00"
type textarea "#740275"
type input "Net 45"
type input "25GCY0123_106494"
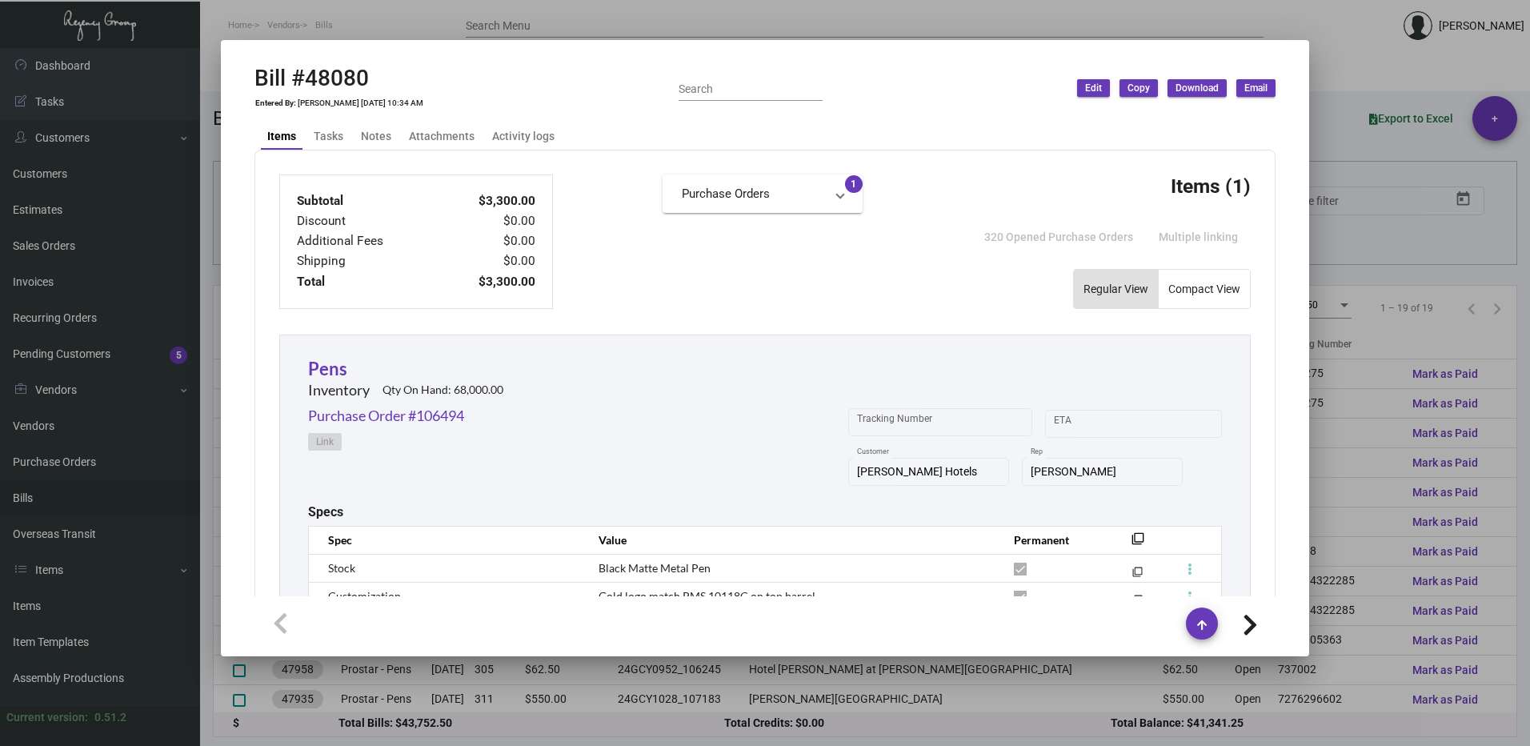
scroll to position [467, 0]
click at [723, 198] on mat-panel-title "Purchase Orders" at bounding box center [753, 193] width 142 height 18
click at [745, 225] on mat-expansion-panel-header "Purchase Orders" at bounding box center [762, 199] width 200 height 51
click at [822, 201] on span "Purchase Orders" at bounding box center [759, 193] width 155 height 18
click at [818, 238] on link "Purchase Order #106494" at bounding box center [763, 233] width 162 height 16
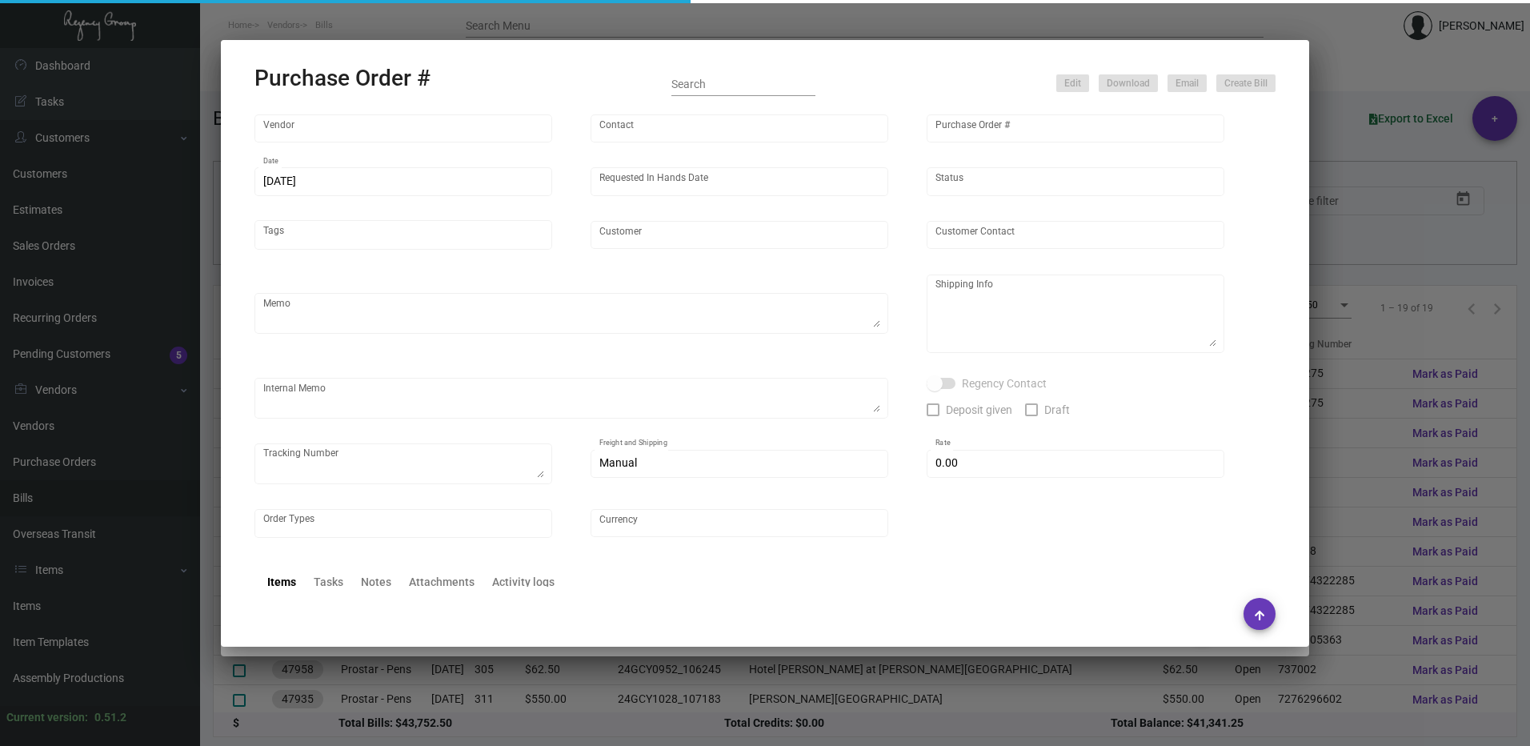
type input "Prostar - Pens"
type input "[PERSON_NAME]"
type input "106494"
type input "[DATE]"
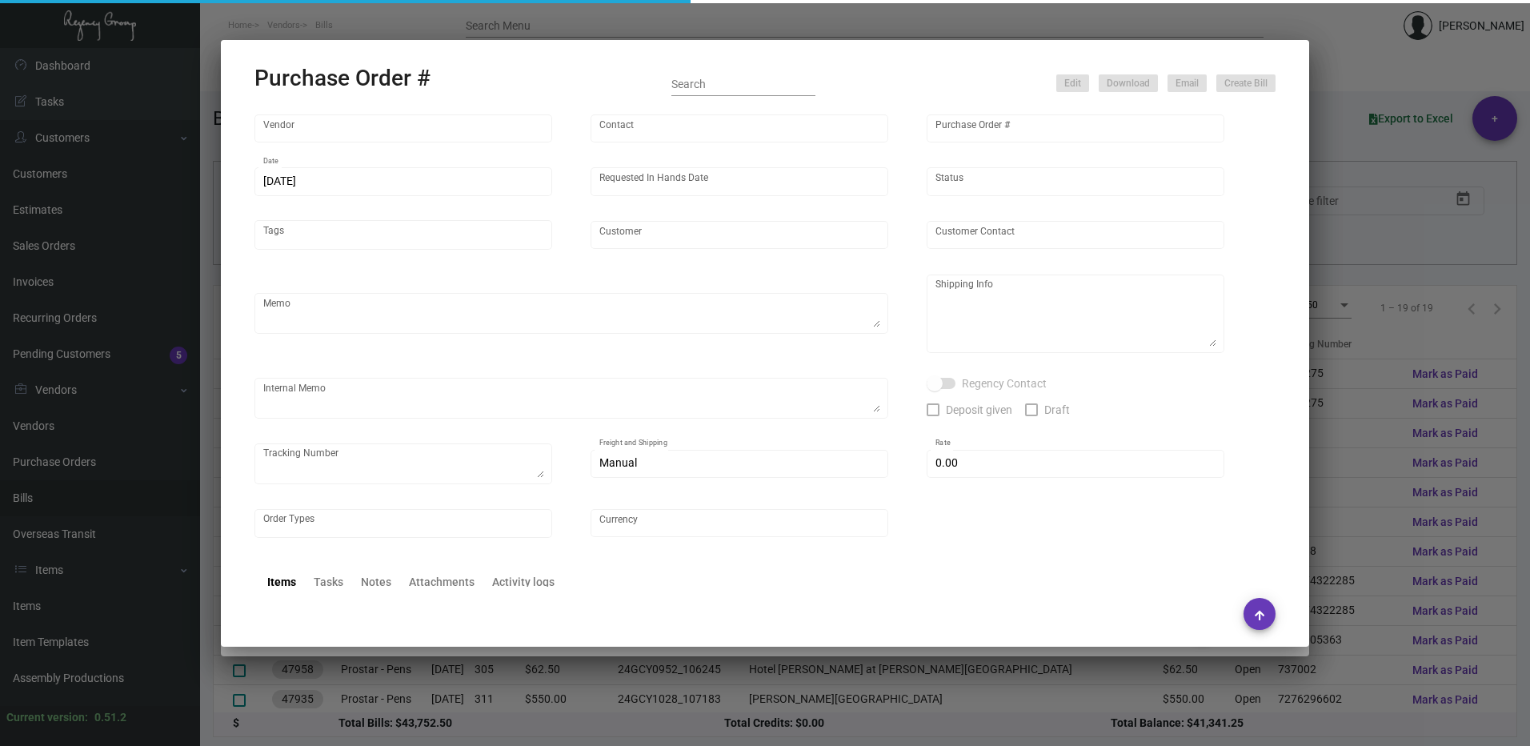
type input "[PERSON_NAME] Hotels"
type textarea "Please ship 40k by boat to our NJ warehouse in the first shipment."
type textarea "Regency Group NJ - [PERSON_NAME] [STREET_ADDRESS]"
type textarea "9/23 - asked the vendor to air 6k at our cost."
checkbox input "true"
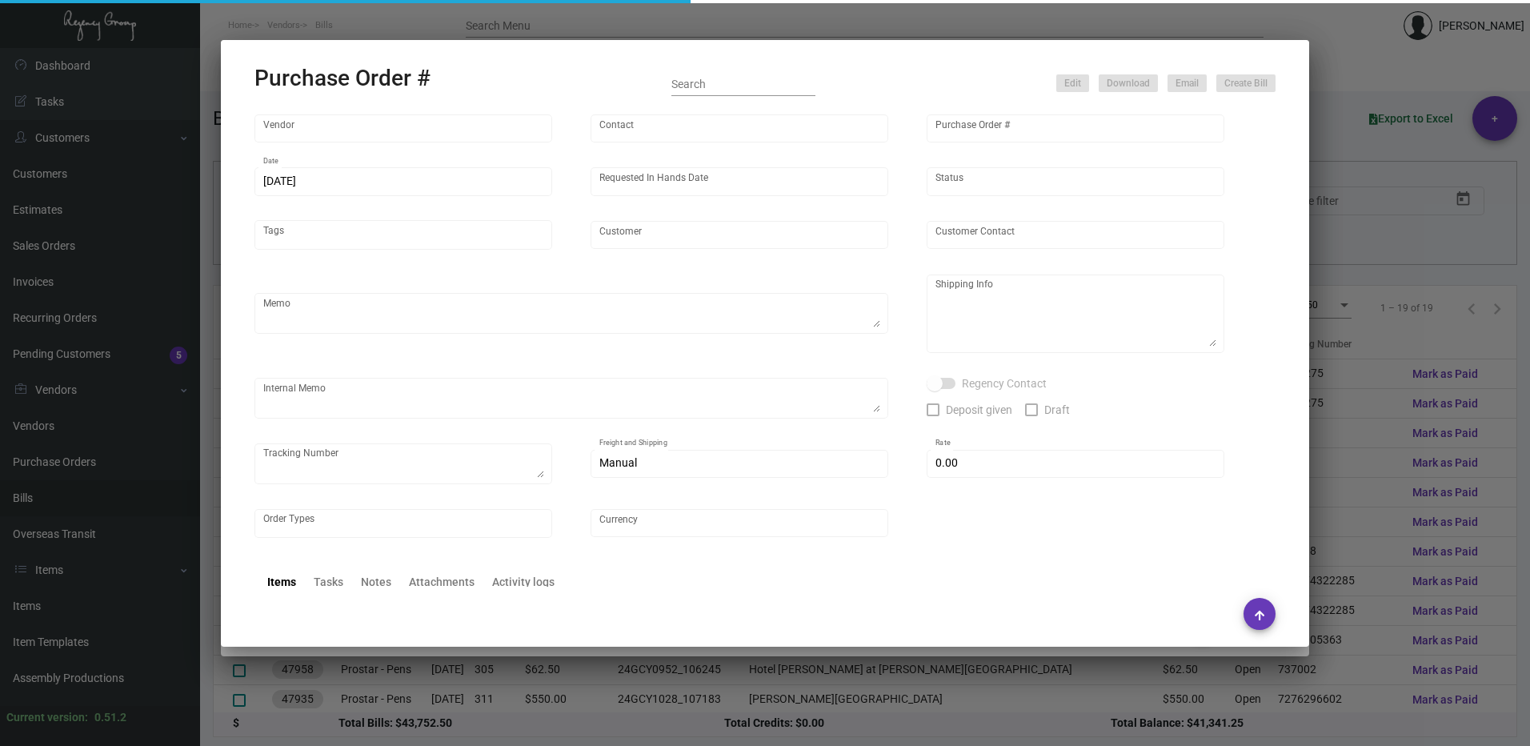
type input "$ 0.00"
type input "United States Dollar $"
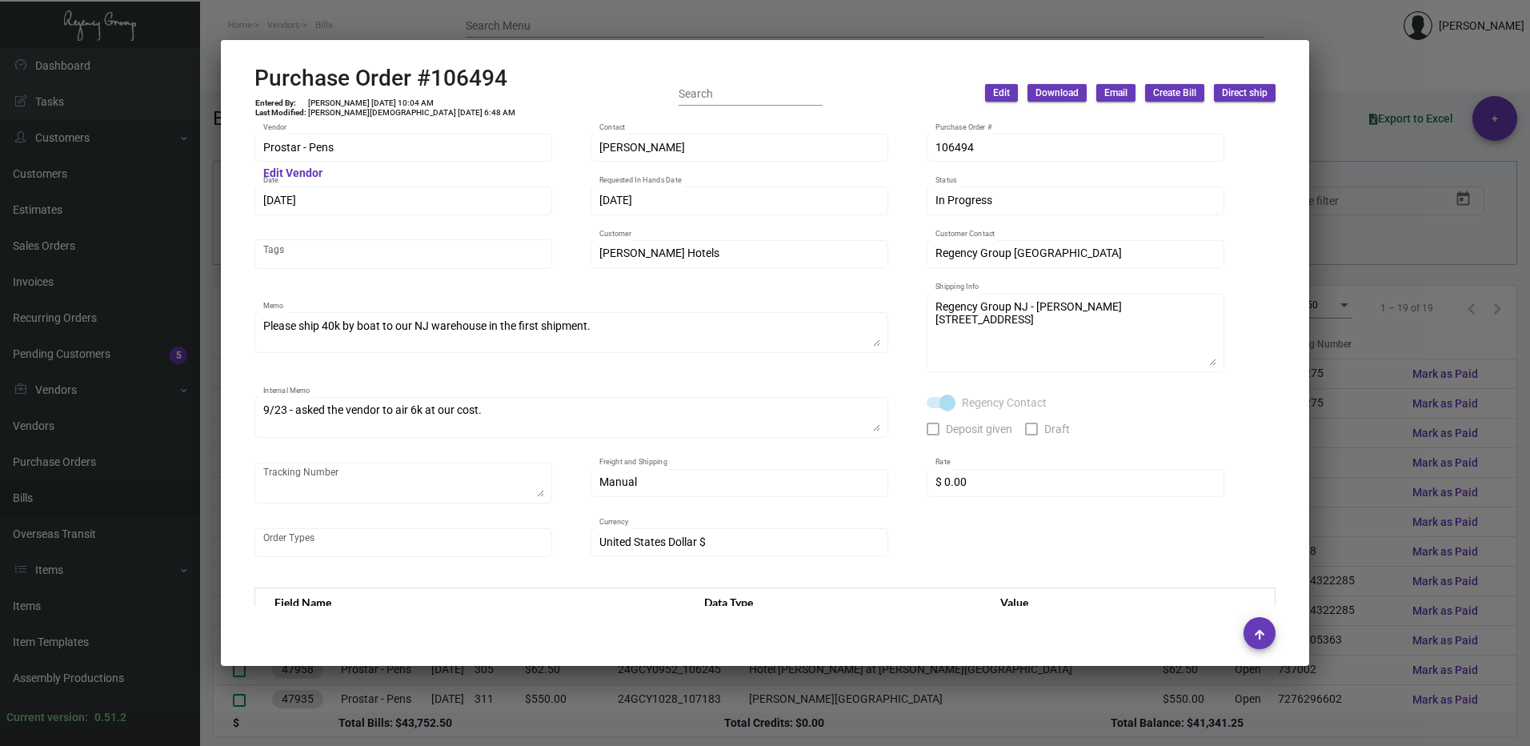
scroll to position [480, 0]
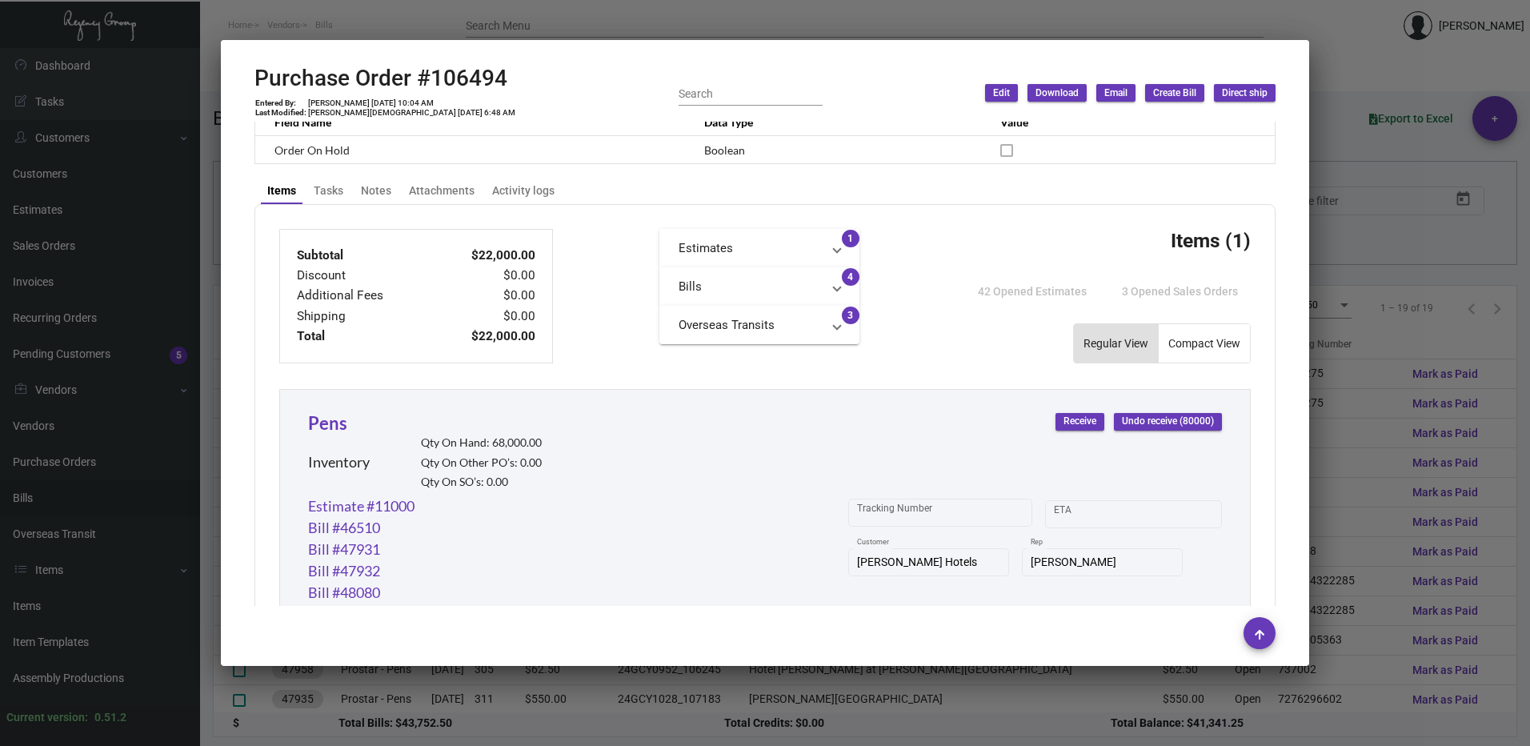
click at [791, 284] on mat-panel-title "Bills" at bounding box center [749, 287] width 142 height 18
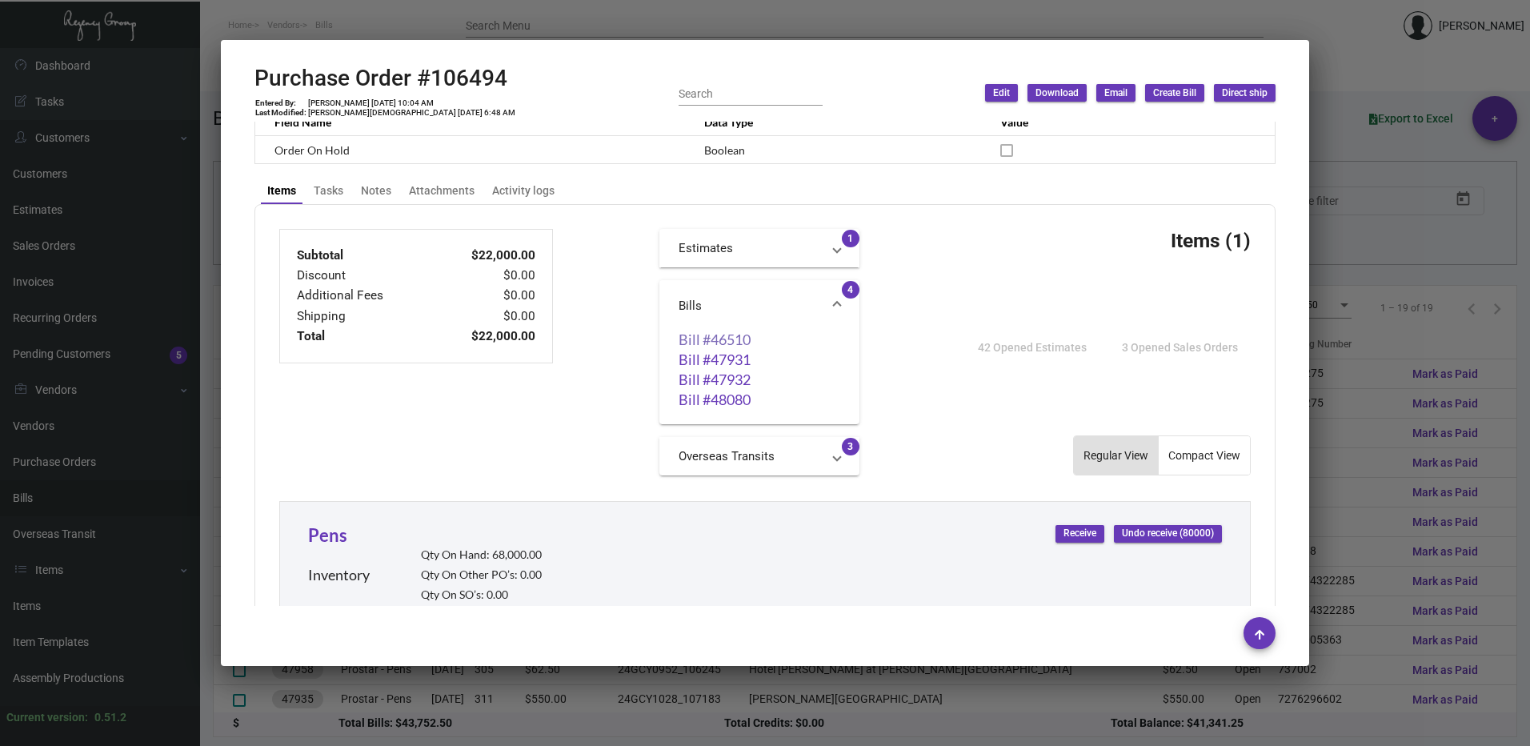
click at [744, 338] on link "Bill #46510" at bounding box center [759, 339] width 162 height 16
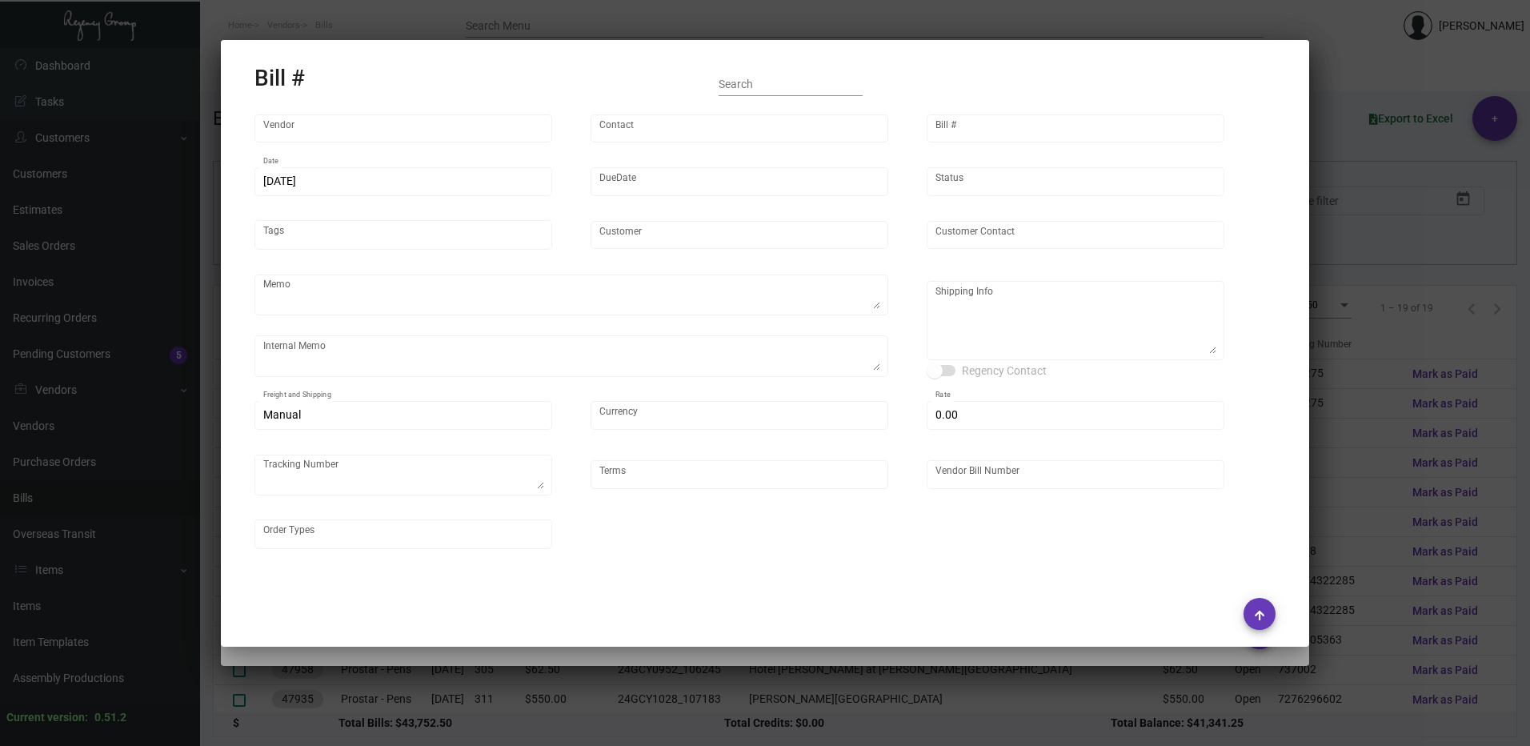
type input "Prostar - Pens"
type input "[PERSON_NAME]"
type input "46510"
type input "[DATE]"
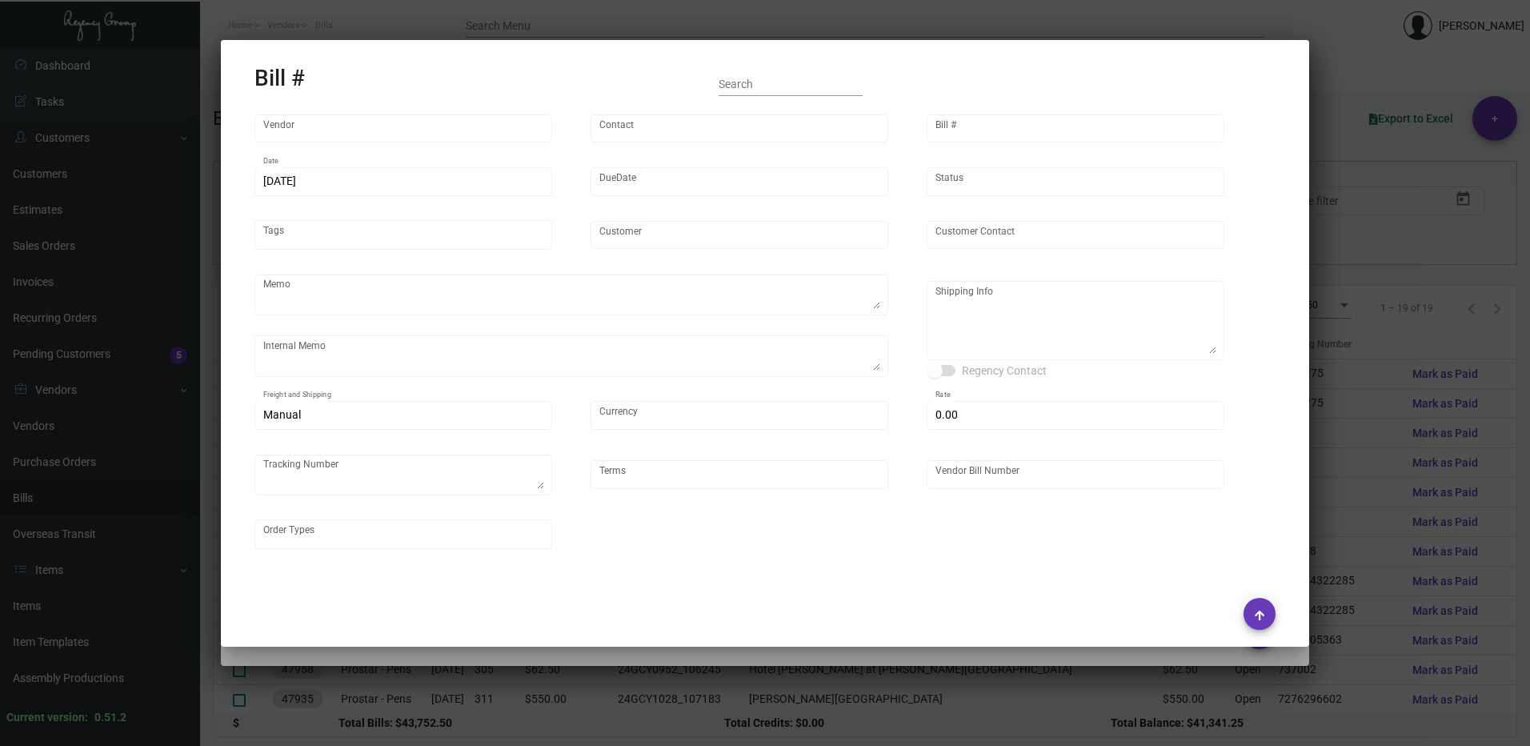
type input "[PERSON_NAME] Hotels"
type input "C/O Hyatt Hotels"
type textarea "Please ship 40k by boat to our NJ warehouse in the first shipment."
type textarea "9/23 - asked the vendor to air 6k at our cost."
type textarea "[PERSON_NAME] Hotels - C/O Hyatt Hotels [STREET_ADDRESS]"
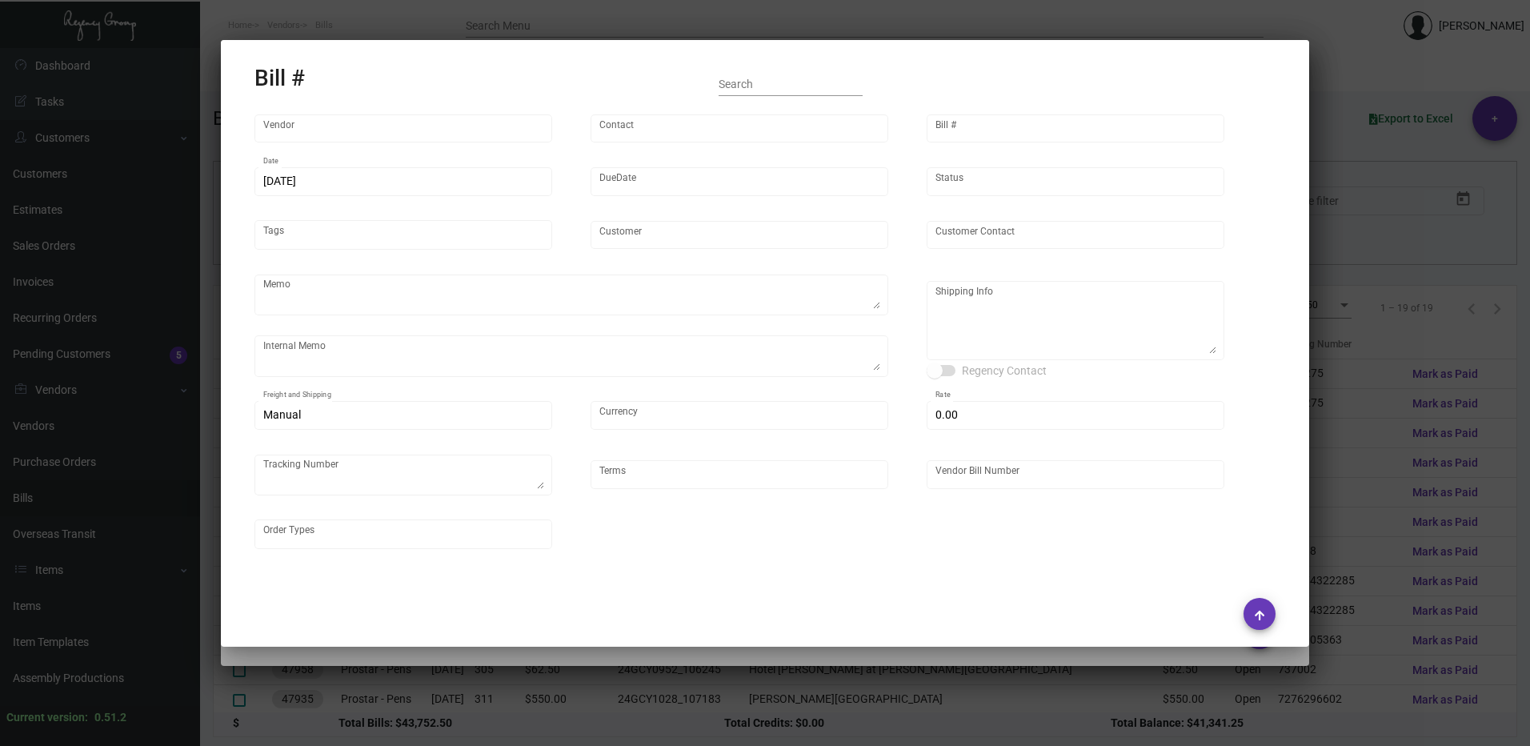
type input "United States Dollar $"
type input "$ 0.00"
type input "Net 30"
type input "24GCY0772-106494"
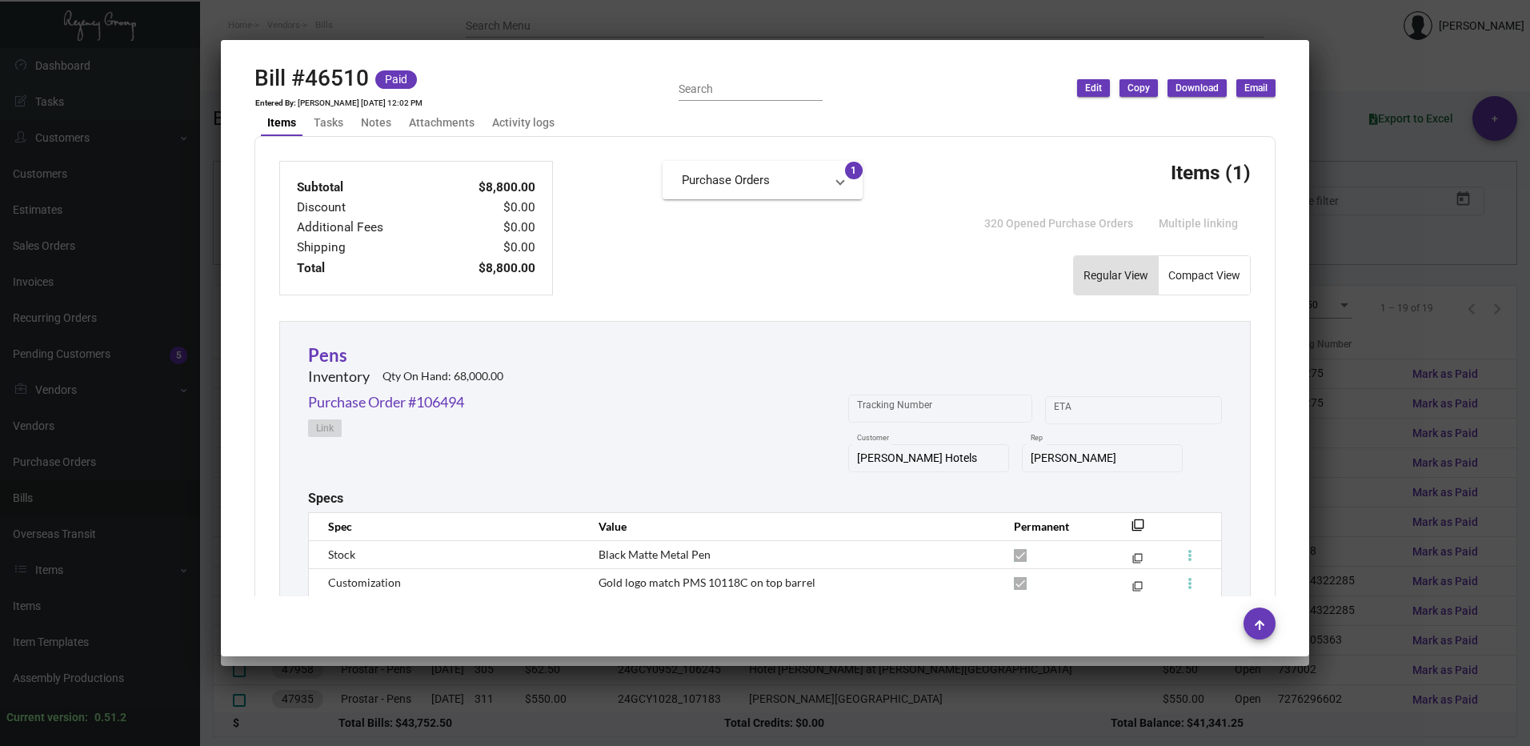
click at [1427, 262] on div at bounding box center [765, 373] width 1530 height 746
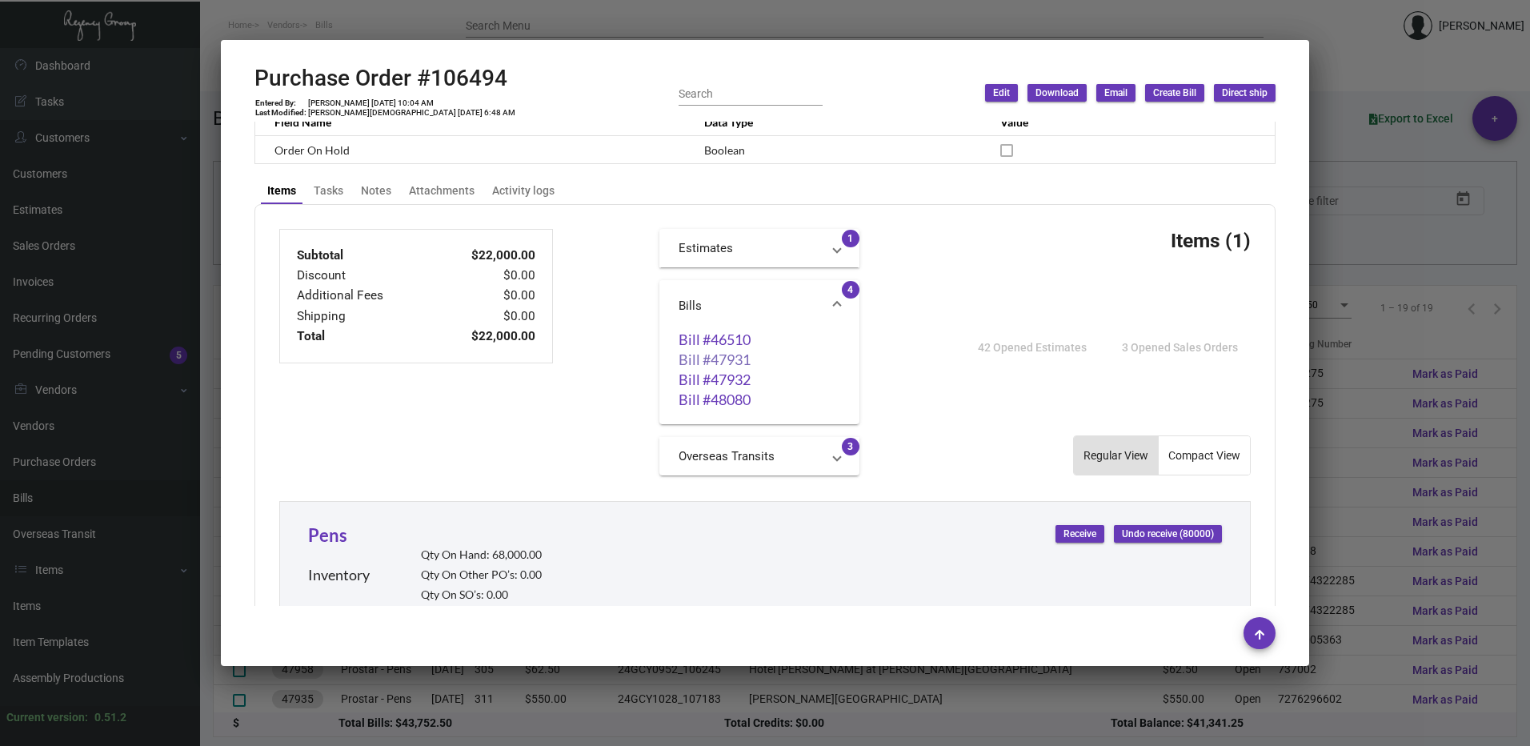
click at [706, 358] on link "Bill #47931" at bounding box center [759, 359] width 162 height 16
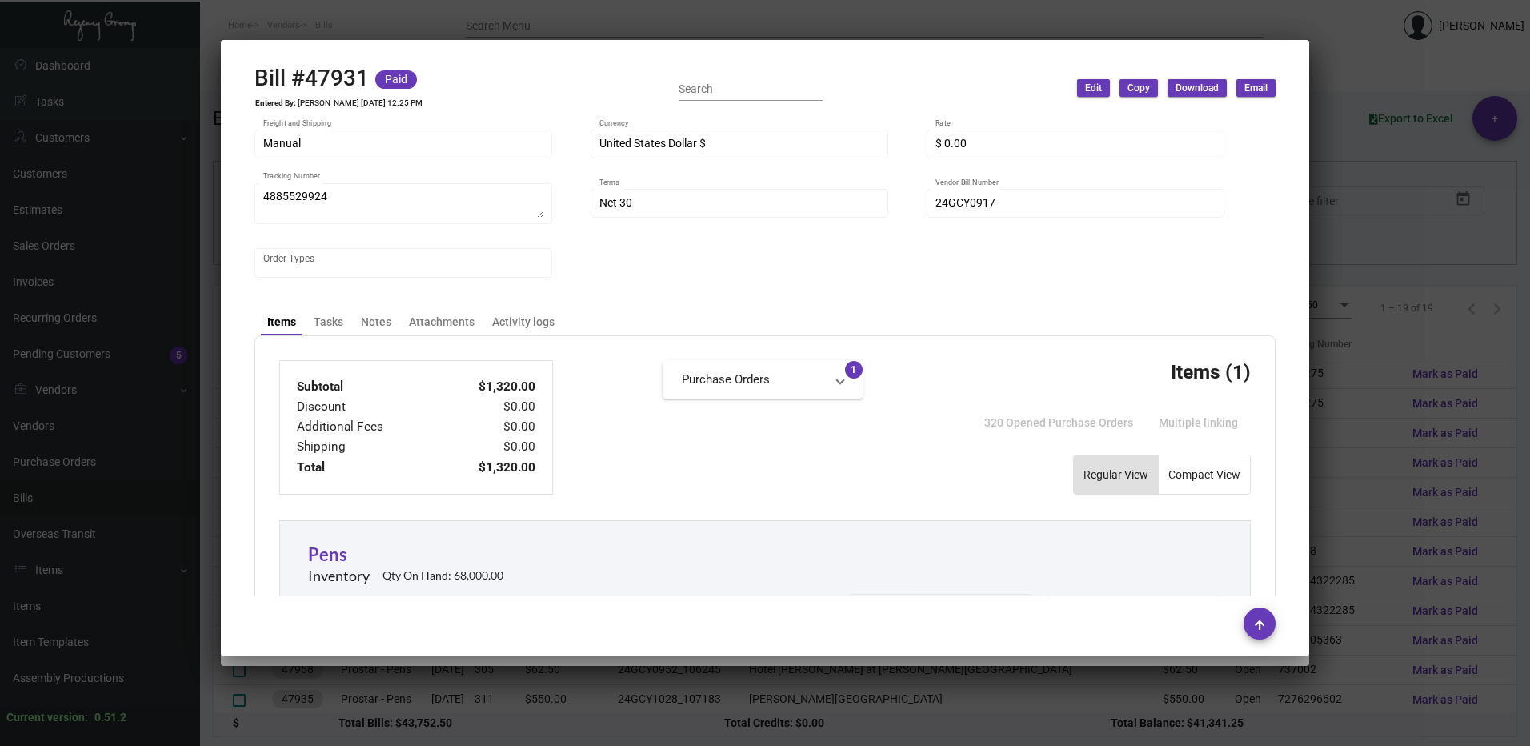
scroll to position [320, 0]
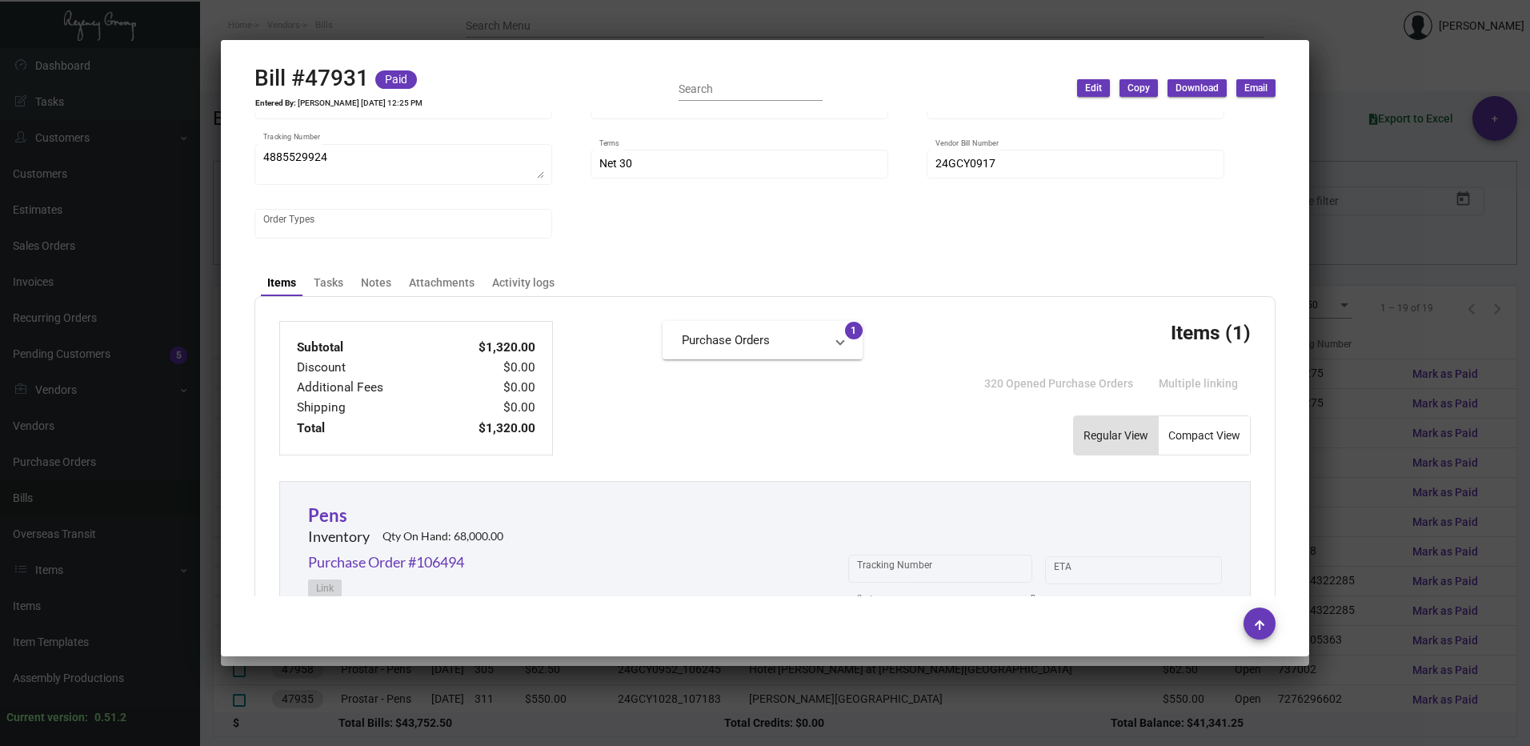
click at [1389, 401] on div at bounding box center [765, 373] width 1530 height 746
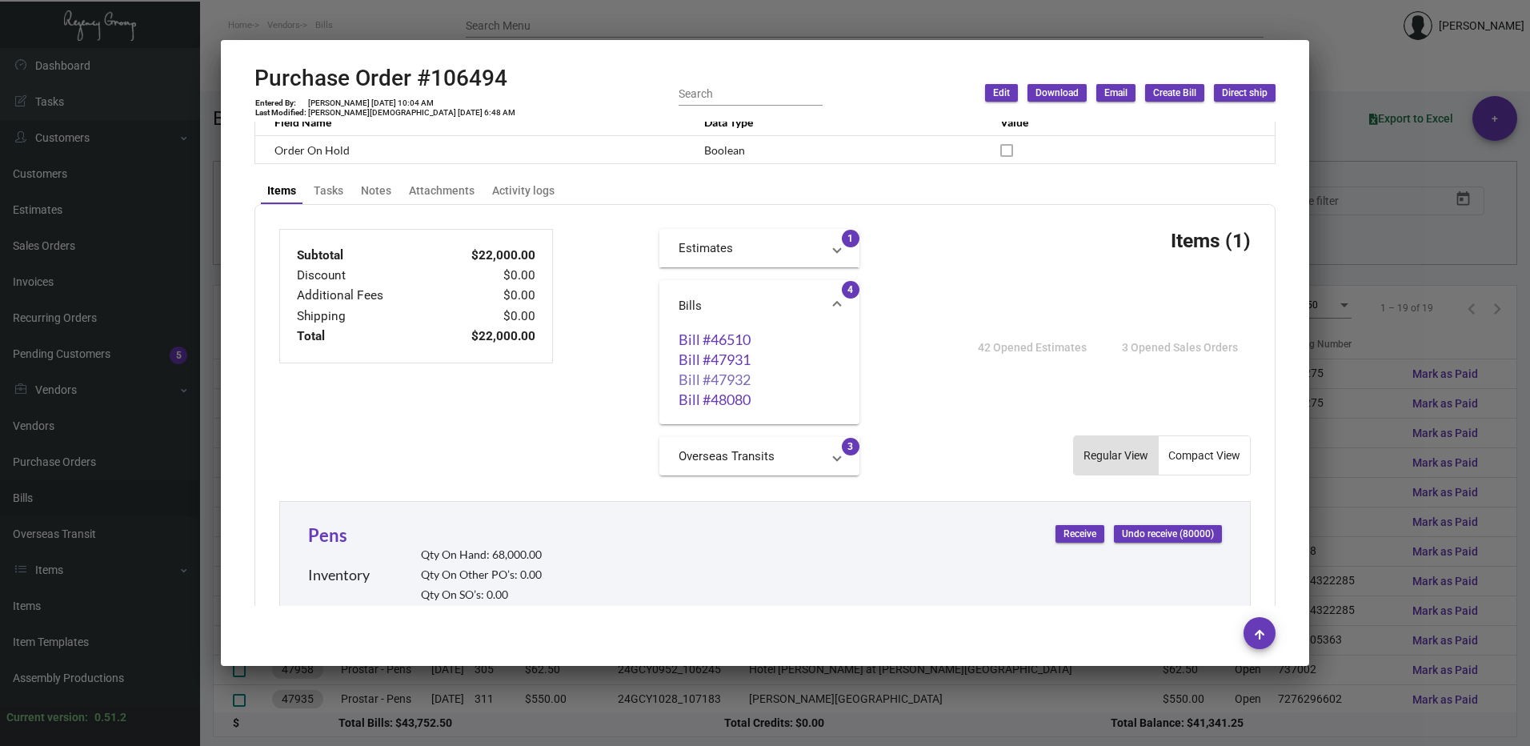
click at [710, 380] on link "Bill #47932" at bounding box center [759, 379] width 162 height 16
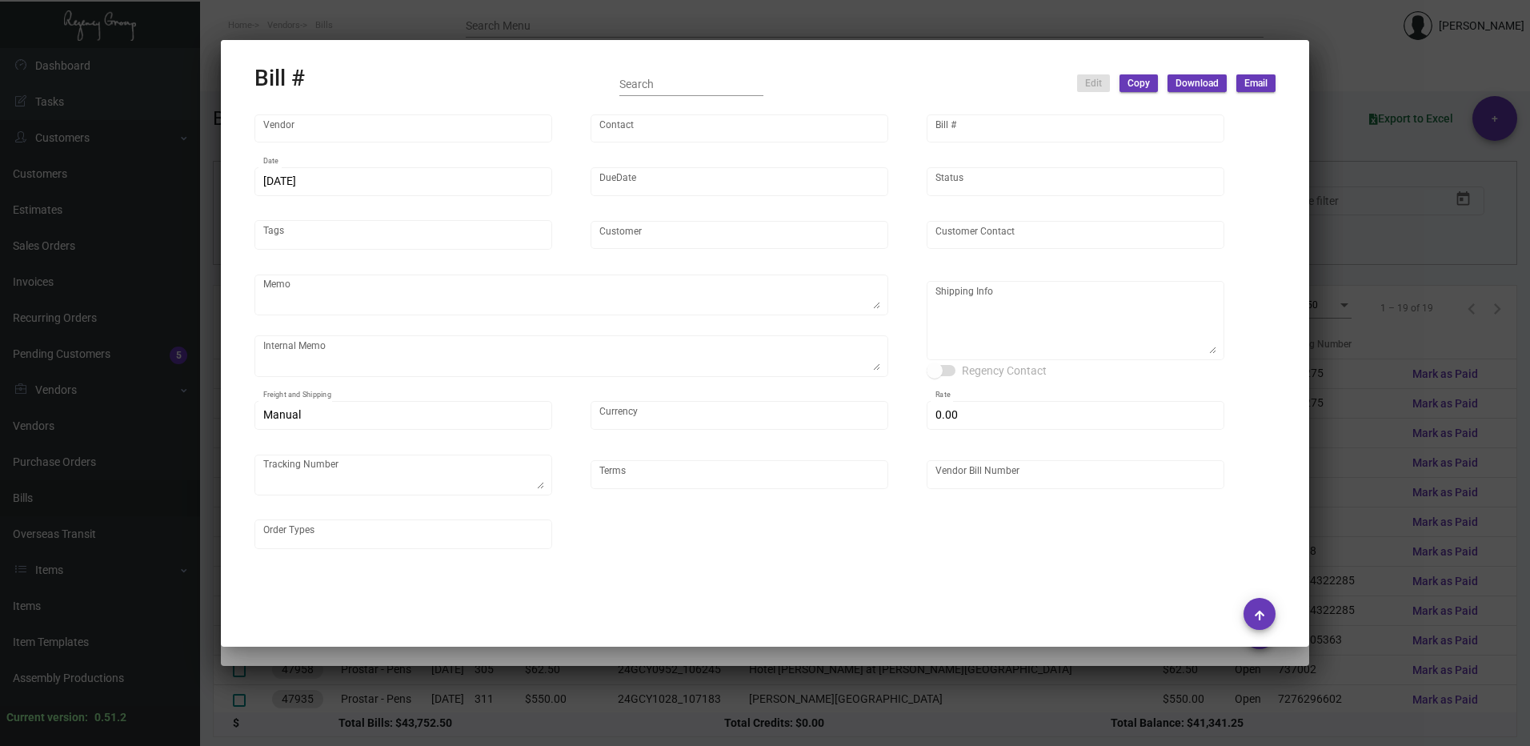
type input "Prostar - Pens"
type input "[PERSON_NAME]"
type input "47932"
type input "[DATE]"
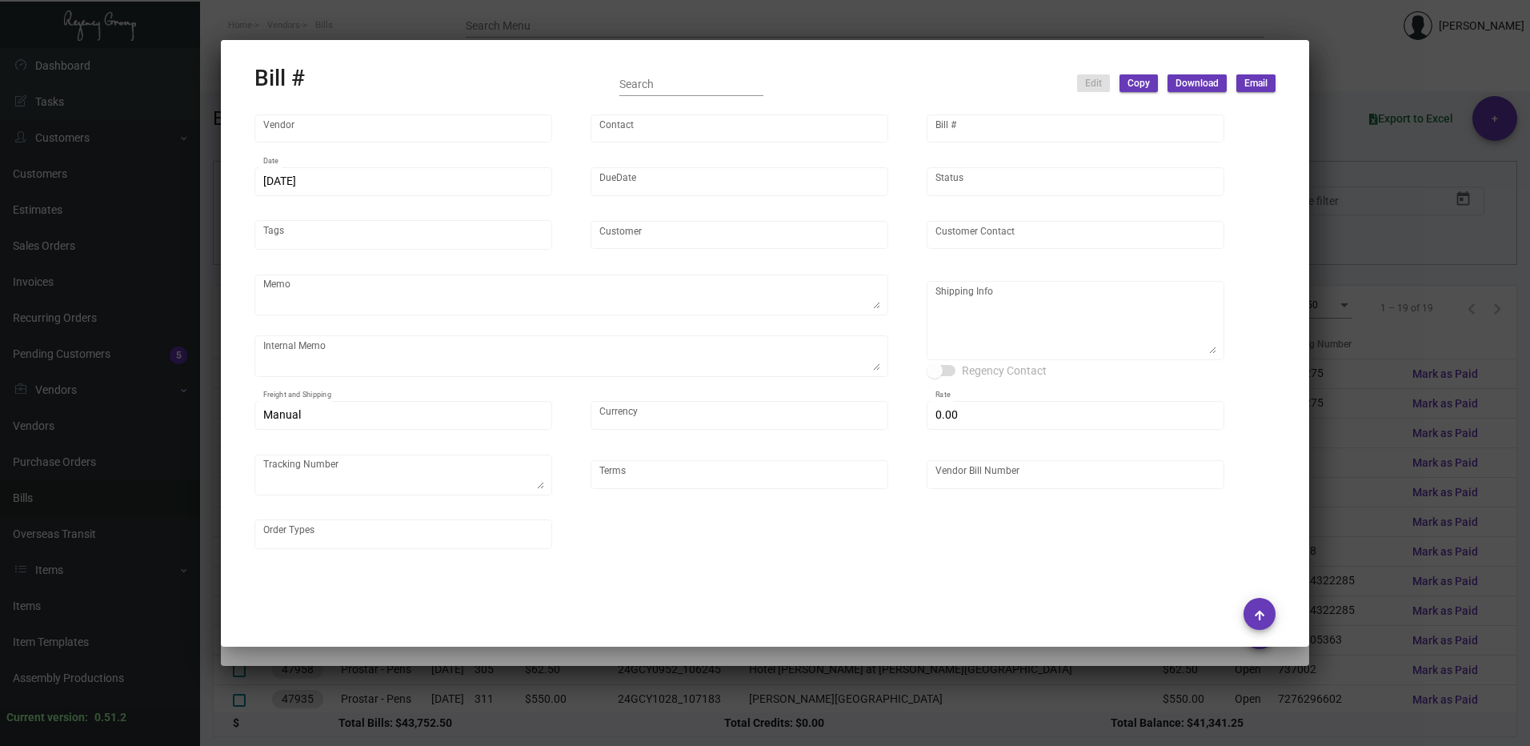
type input "[PERSON_NAME] Hotels"
type input "C/O Hyatt Hotels"
type textarea "Please ship 40k by boat to our NJ warehouse in the first shipment."
type textarea "9/23 - asked the vendor to air 6k at our cost."
type textarea "[PERSON_NAME] Hotels - C/O Hyatt Hotels [STREET_ADDRESS]"
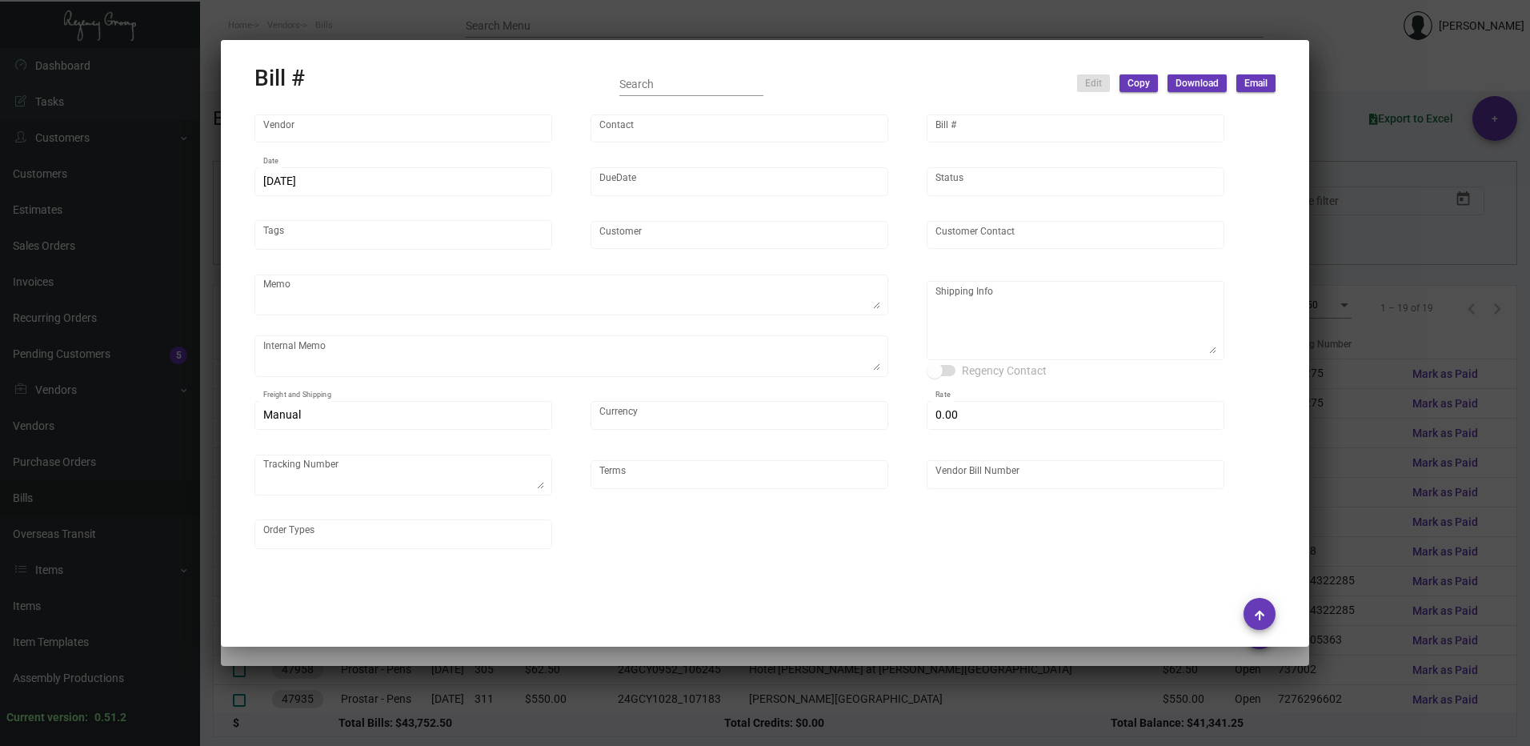
type input "United States Dollar $"
type input "$ 0.00"
type textarea "737002"
type input "Net 30"
type input "24GCY0952_106494"
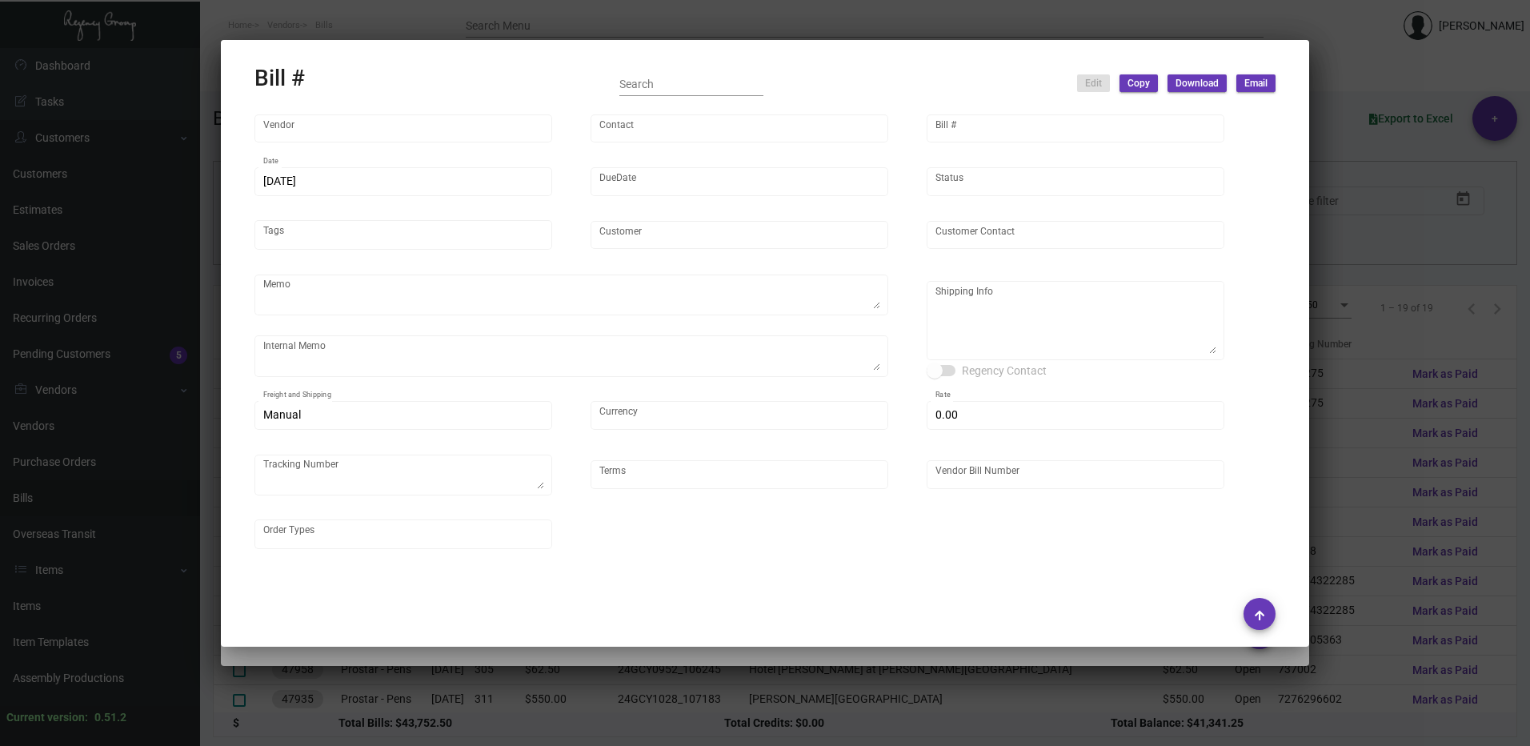
type input "$ 0.22"
type input "$ 4,180.00"
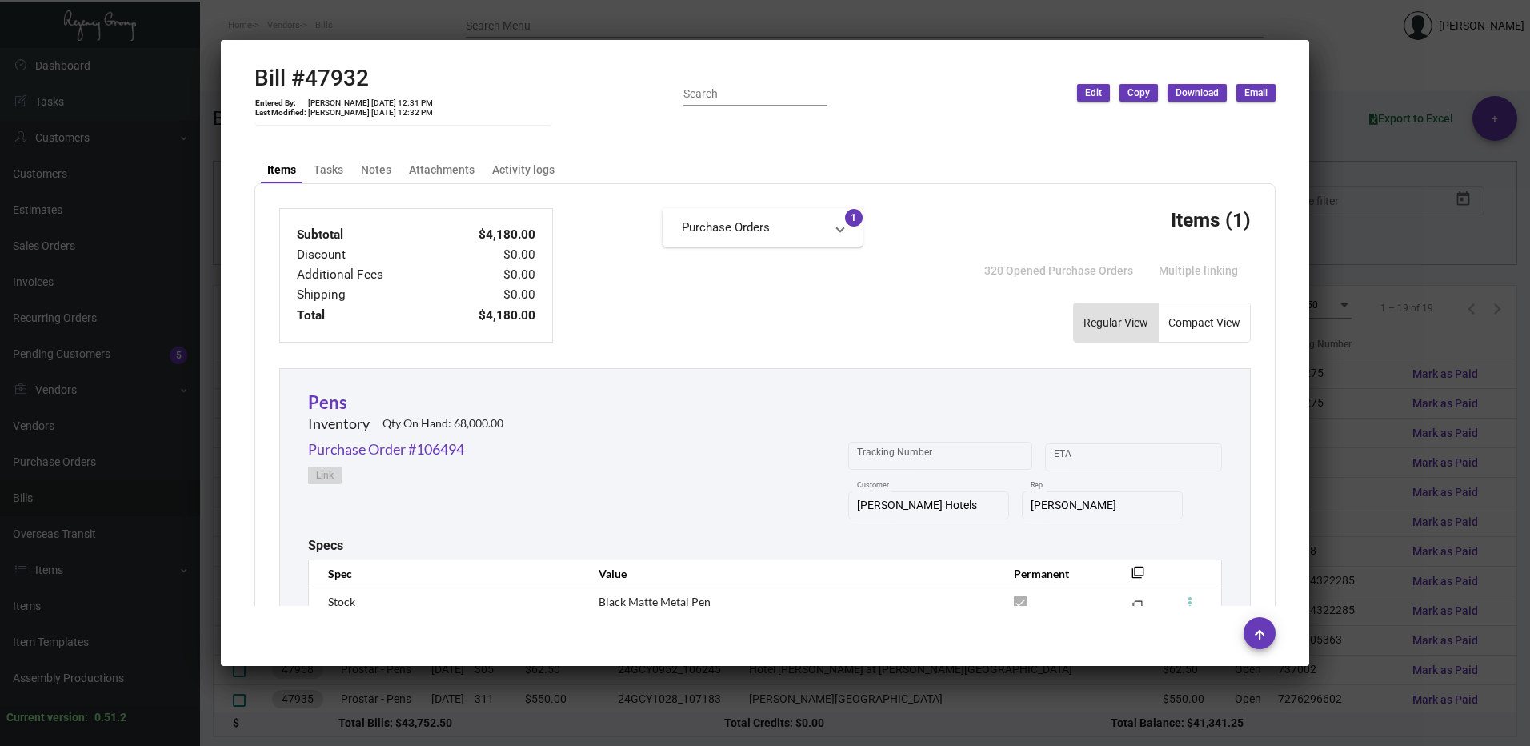
scroll to position [480, 0]
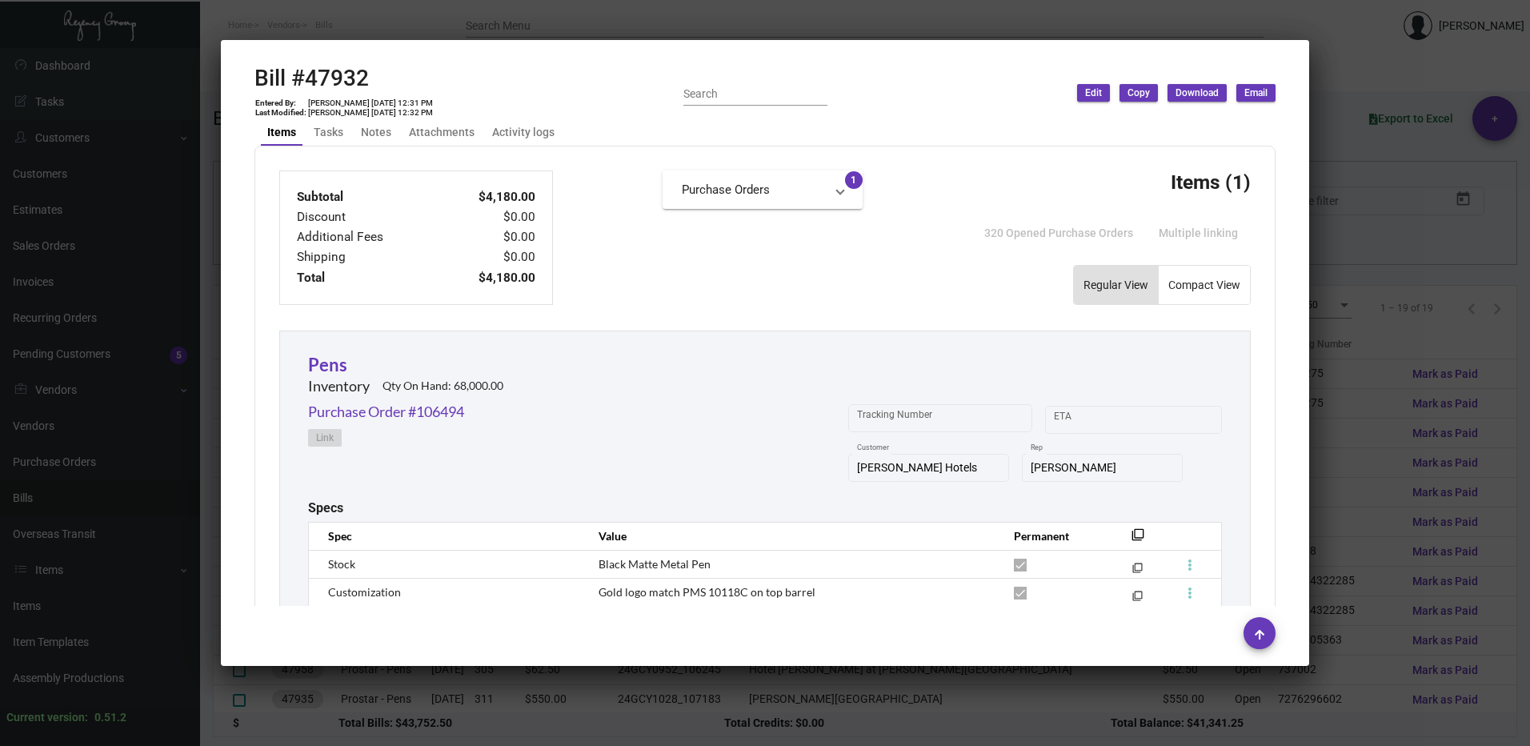
click at [1414, 338] on div at bounding box center [765, 373] width 1530 height 746
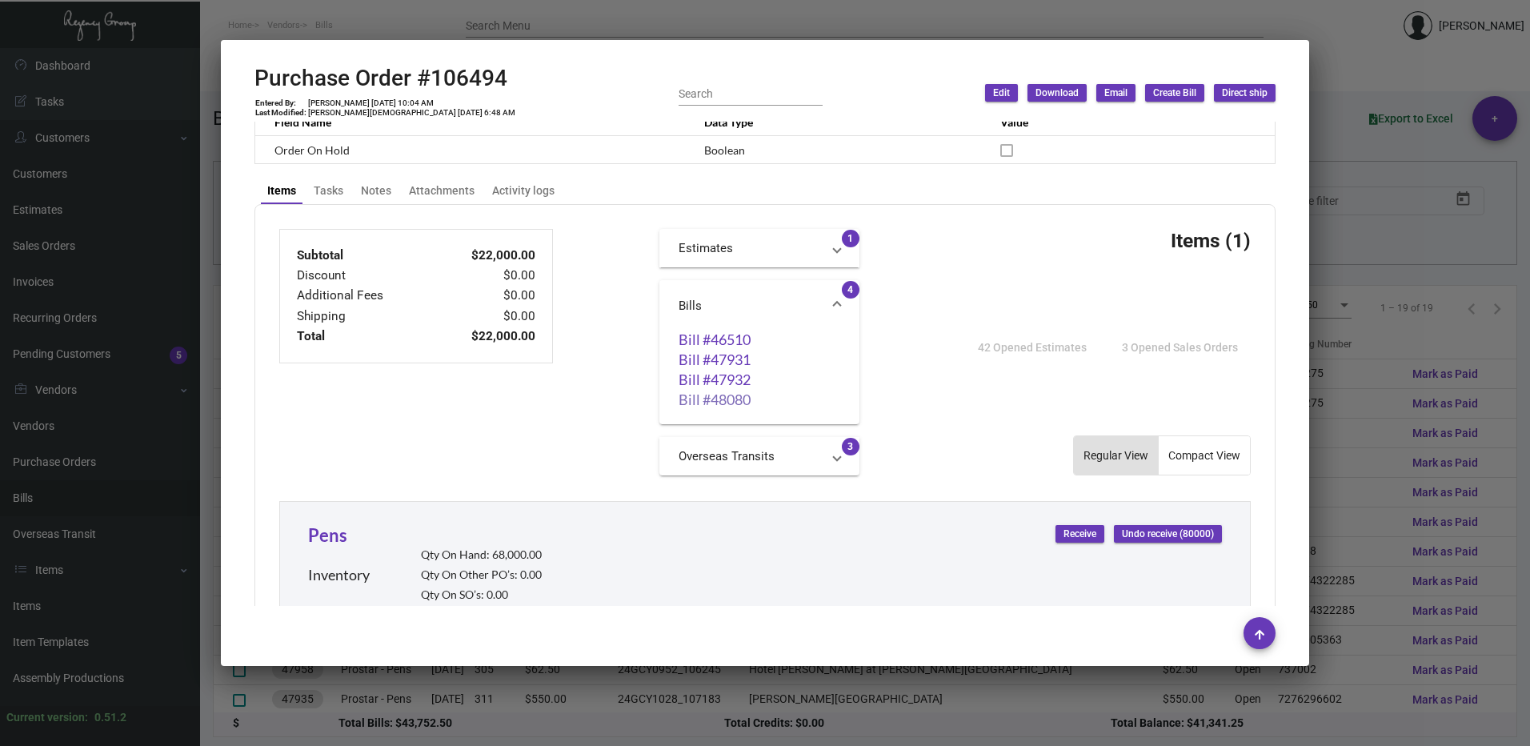
click at [726, 399] on link "Bill #48080" at bounding box center [759, 399] width 162 height 16
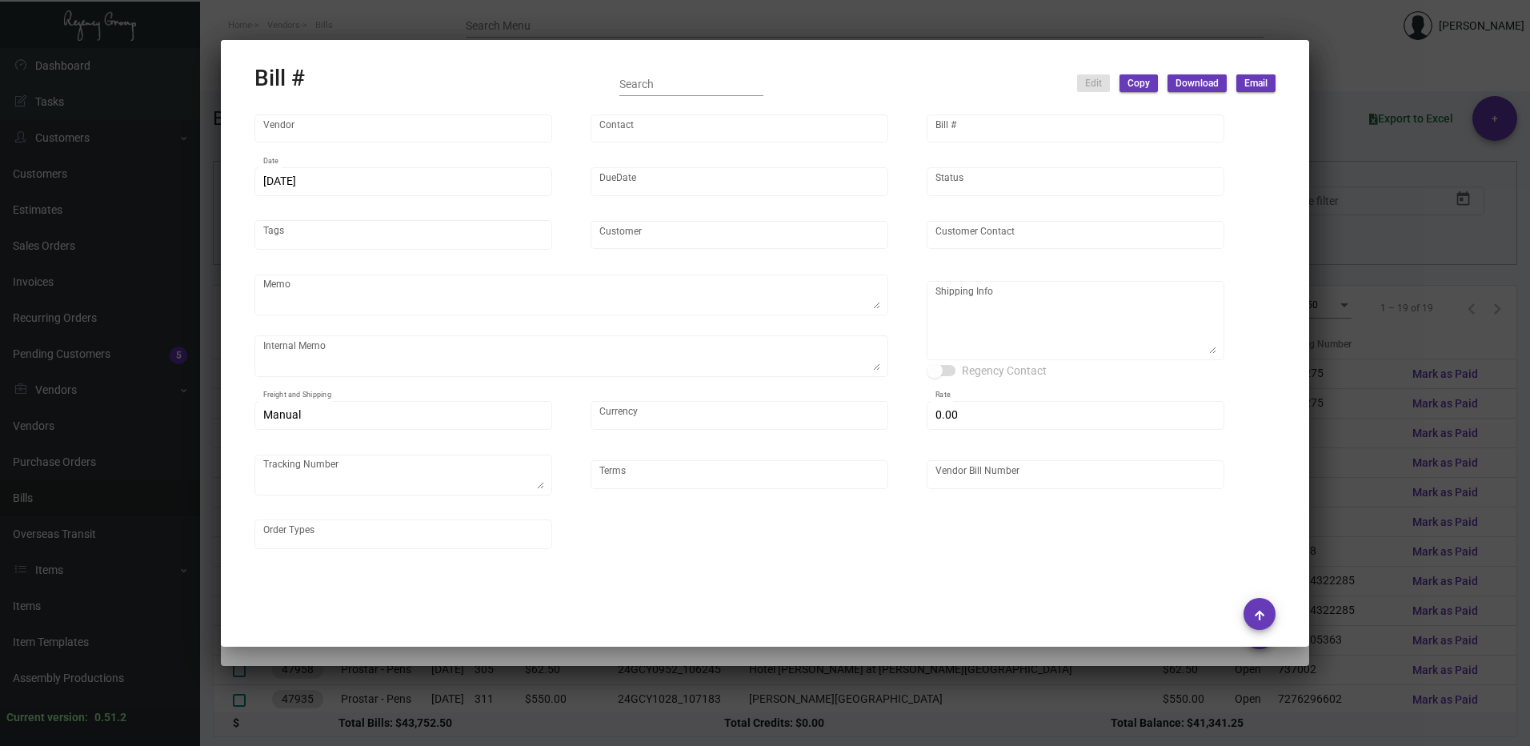
type input "Prostar - Pens"
type input "[PERSON_NAME]"
type input "48080"
type input "[DATE]"
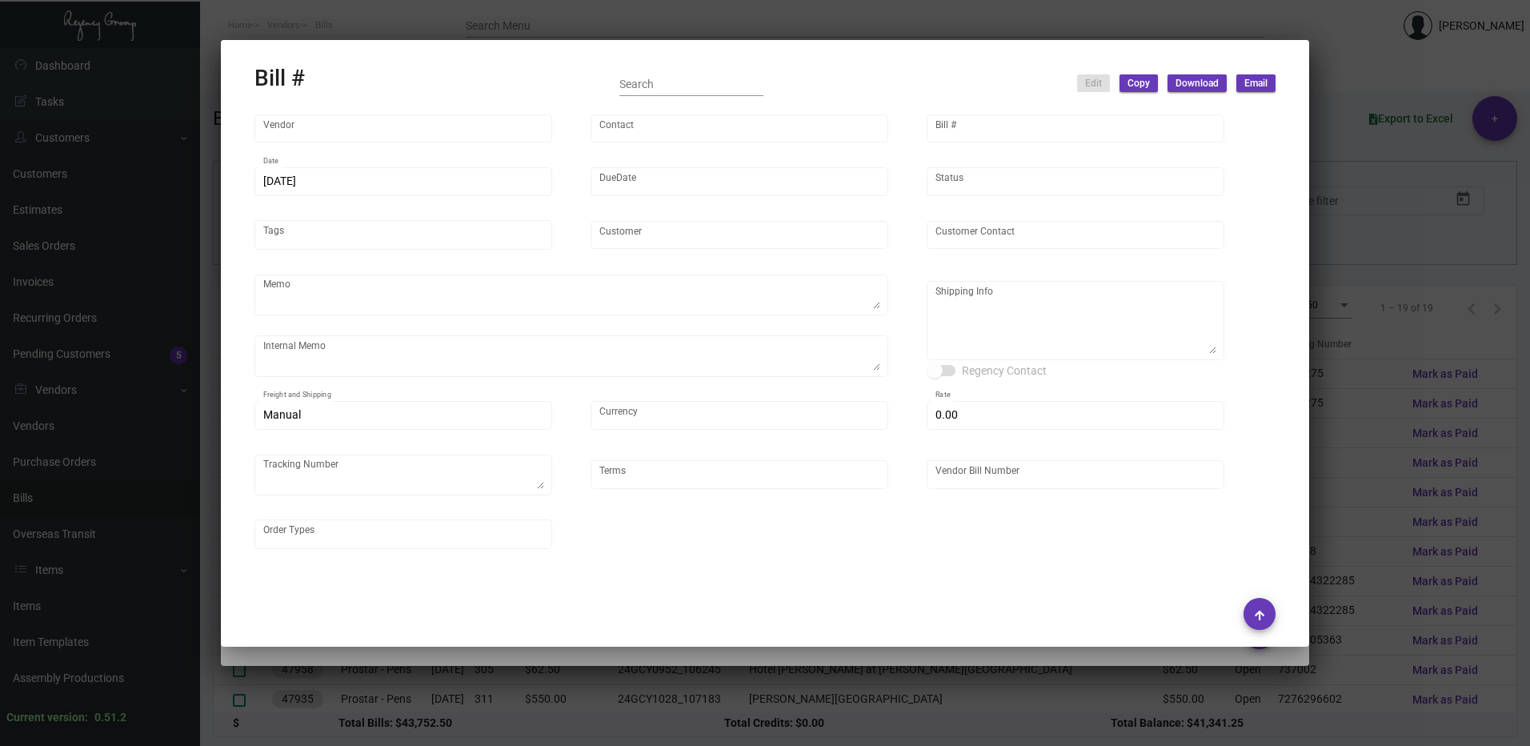
type input "[PERSON_NAME] Hotels"
type input "C/O Hyatt Hotels"
type textarea "Please ship 40k by boat to our NJ warehouse in the first shipment."
type textarea "9/23 - asked the vendor to air 6k at our cost."
type textarea "[PERSON_NAME] Hotels - C/O Hyatt Hotels [STREET_ADDRESS]"
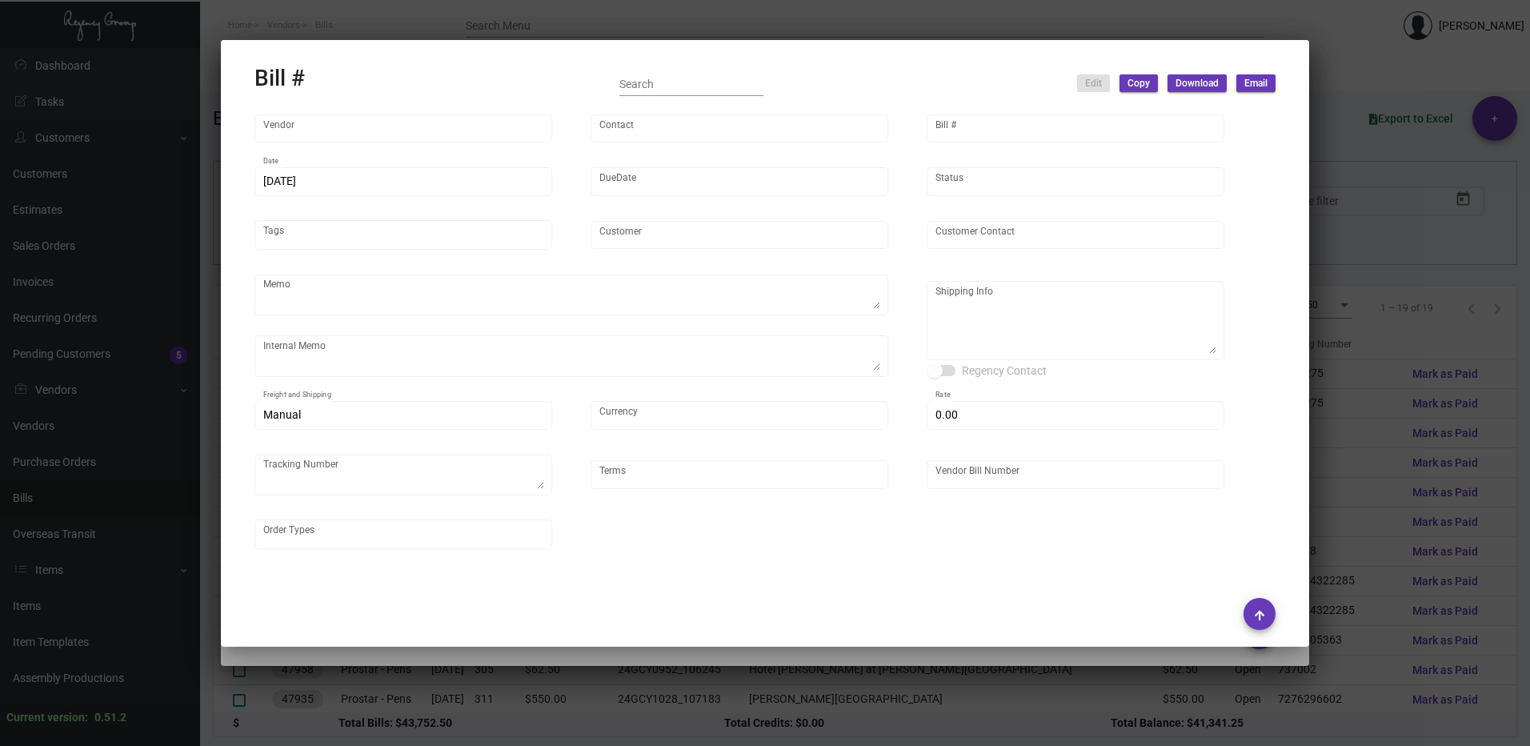
type input "United States Dollar $"
type input "$ 0.00"
type textarea "#740275"
type input "Net 45"
type input "25GCY0123_106494"
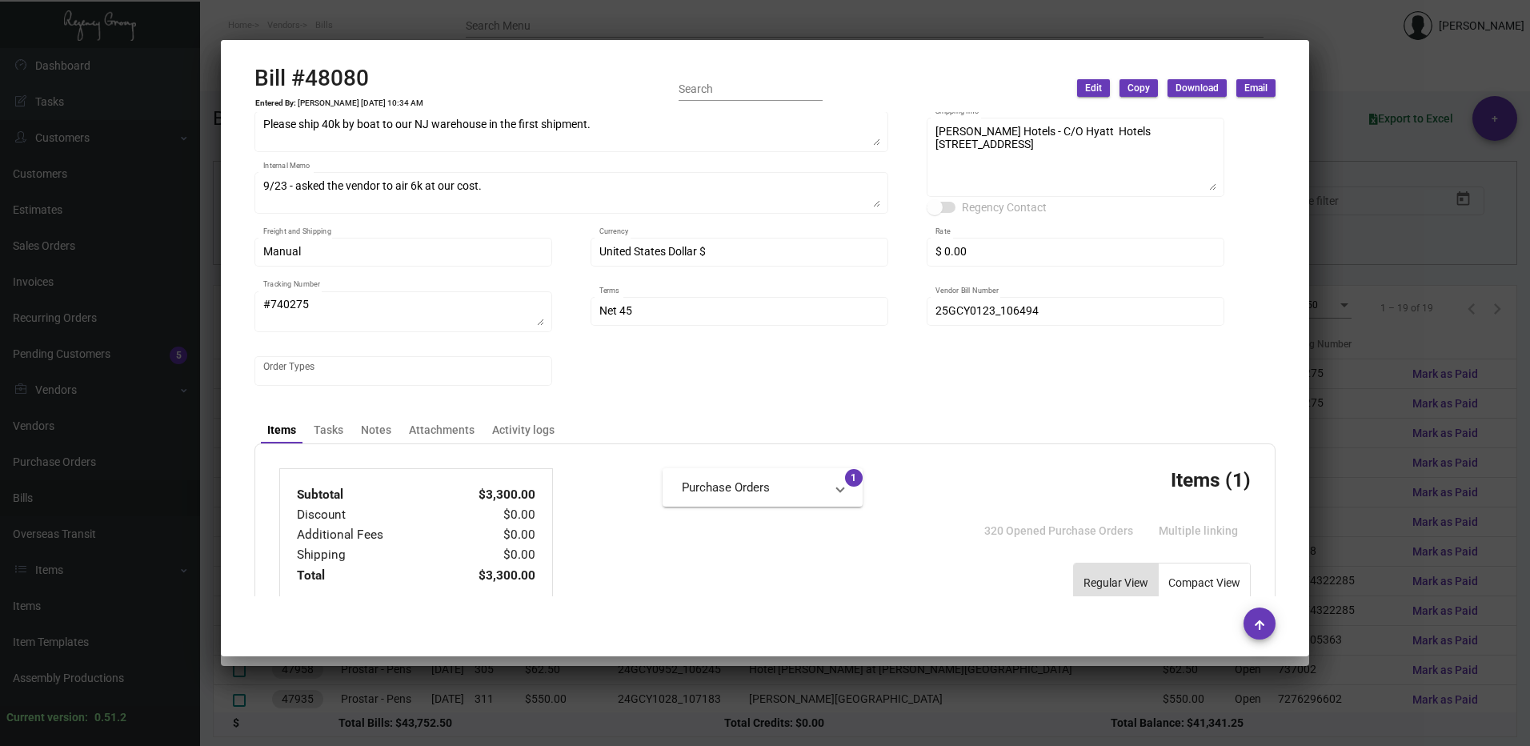
scroll to position [160, 0]
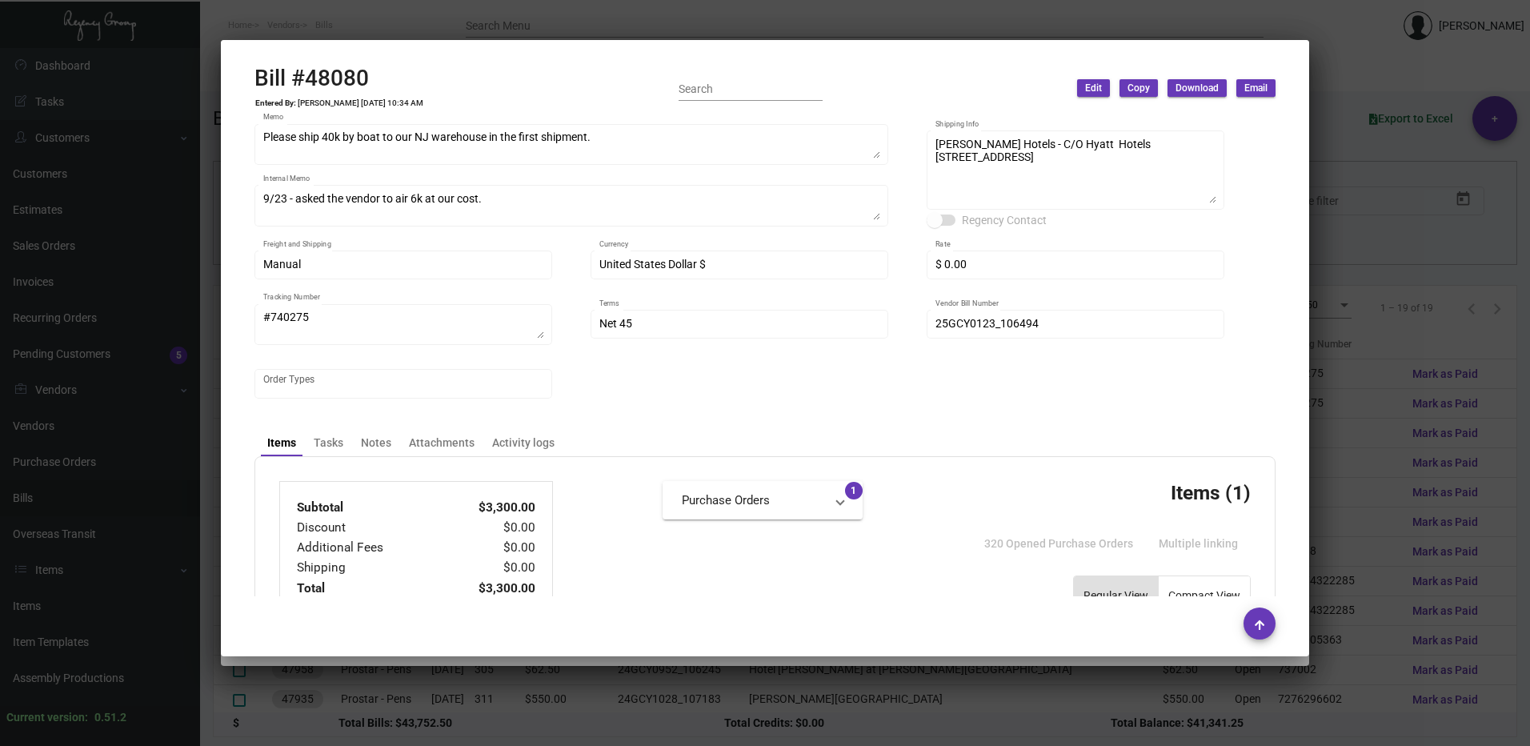
click at [1394, 288] on div at bounding box center [765, 373] width 1530 height 746
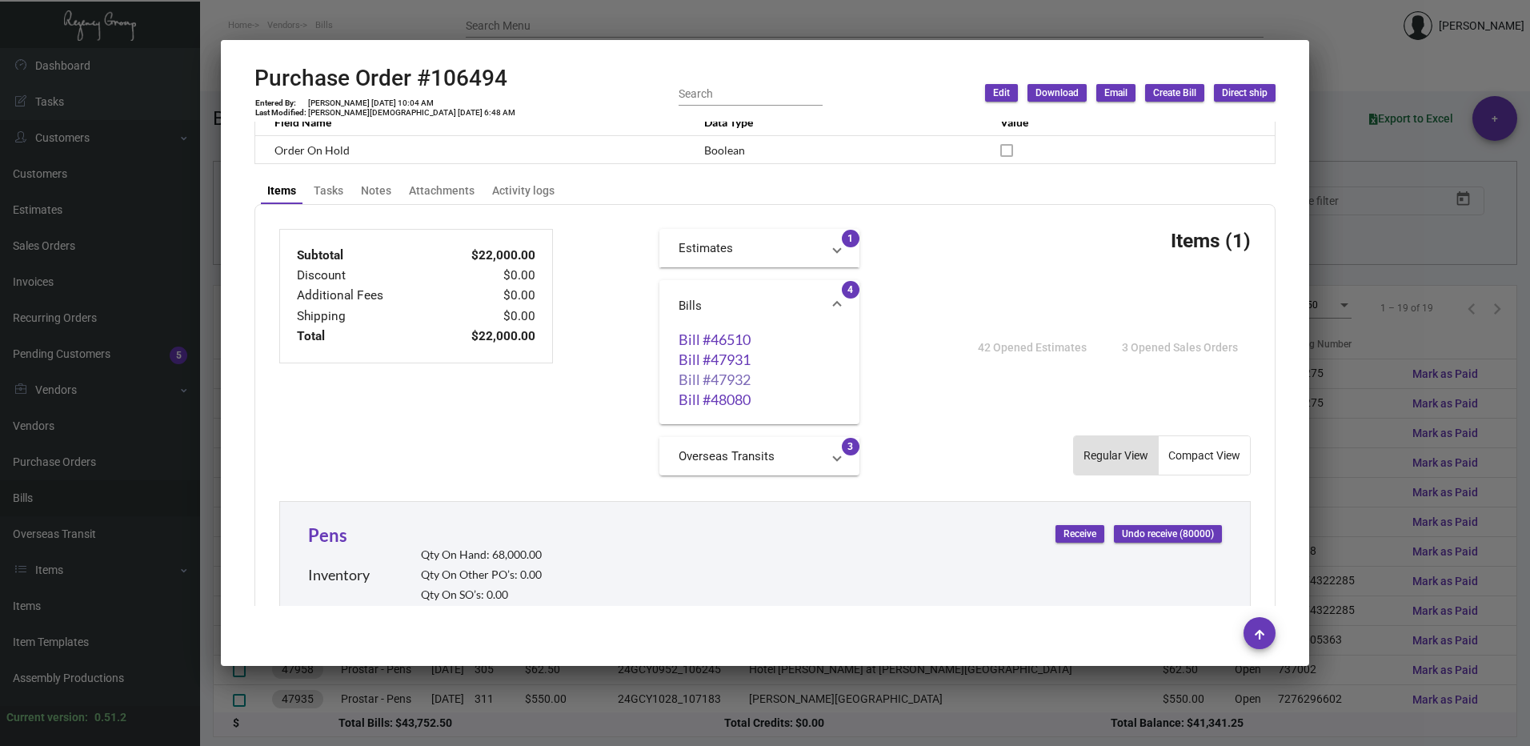
click at [718, 379] on link "Bill #47932" at bounding box center [759, 379] width 162 height 16
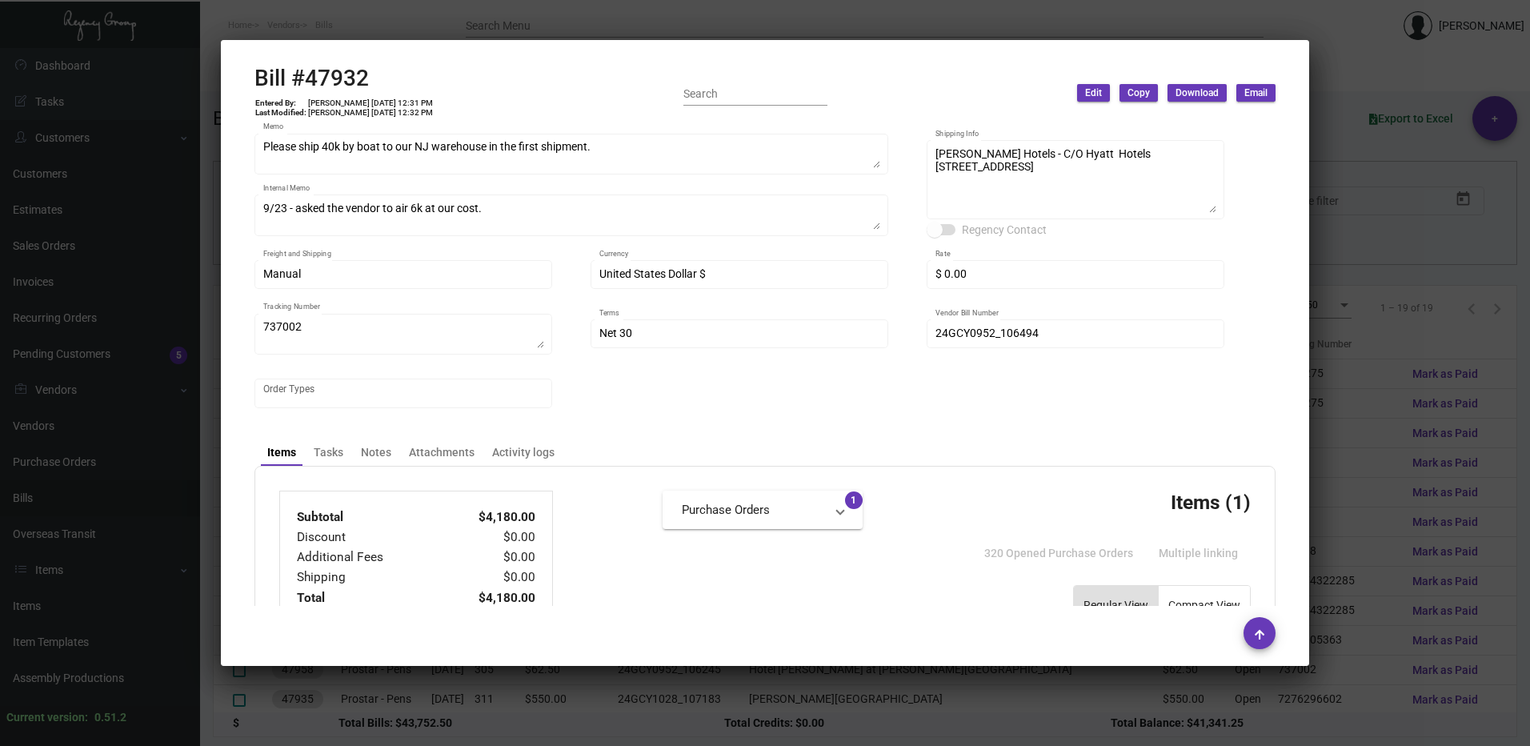
click at [1436, 388] on div at bounding box center [765, 373] width 1530 height 746
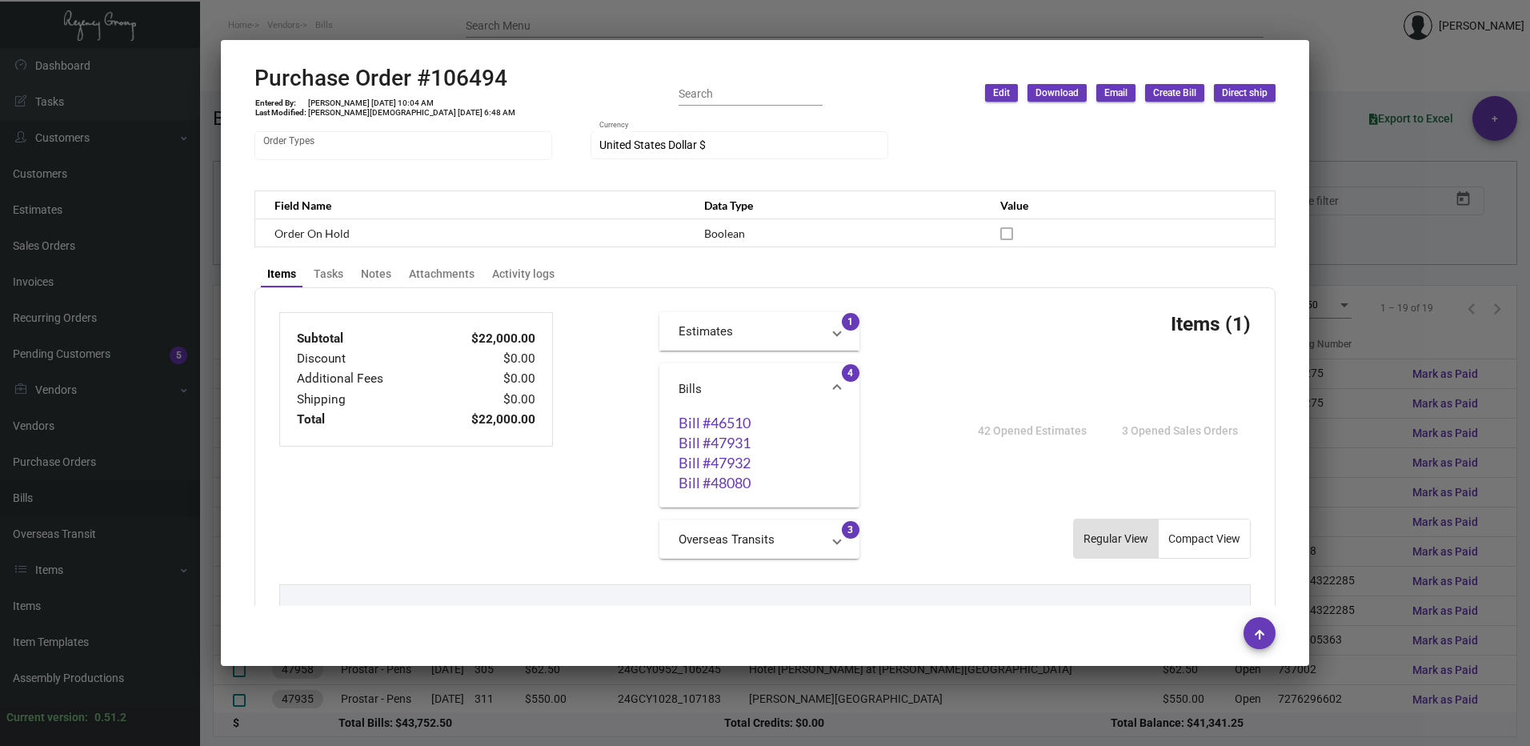
scroll to position [320, 0]
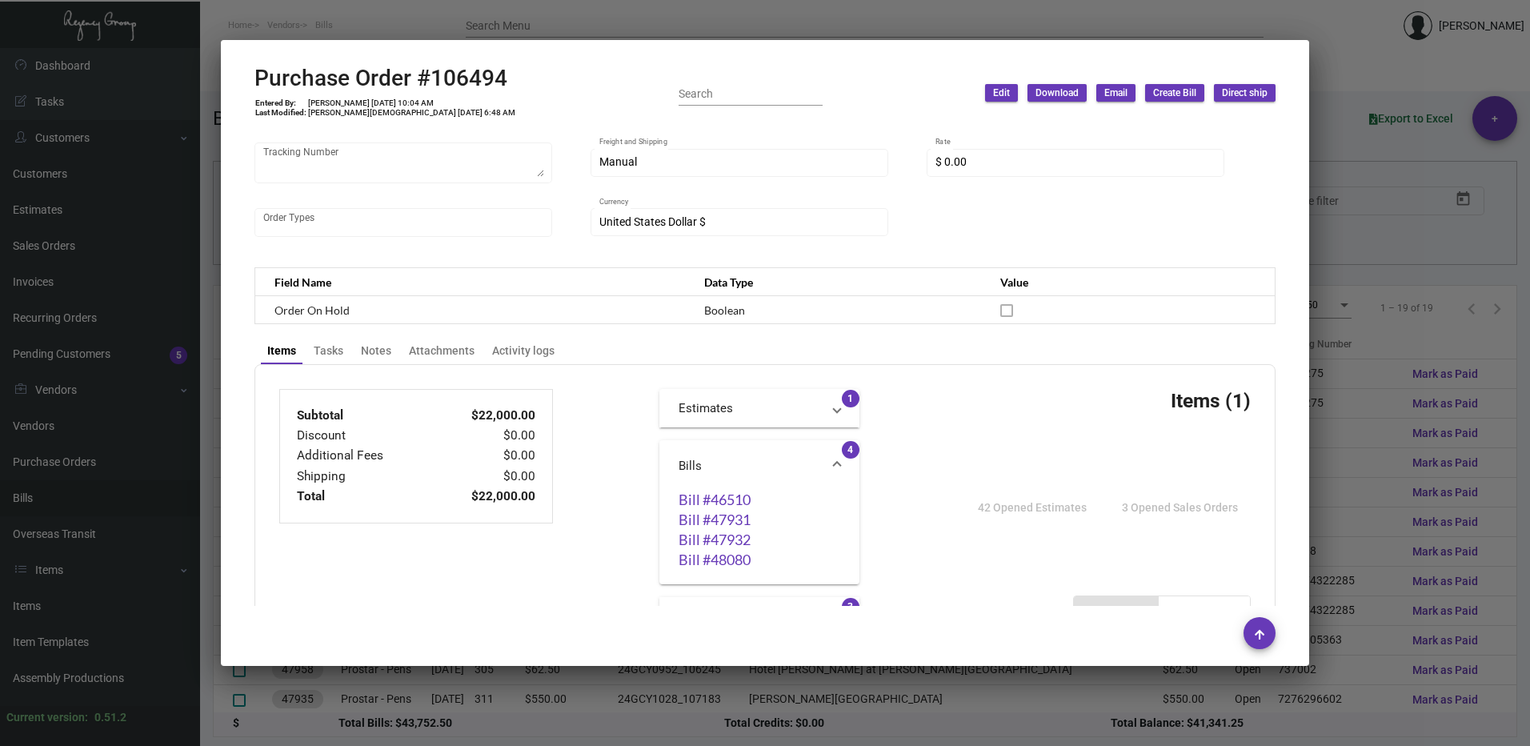
drag, startPoint x: 1404, startPoint y: 205, endPoint x: 947, endPoint y: 219, distance: 457.0
click at [1404, 206] on div at bounding box center [765, 373] width 1530 height 746
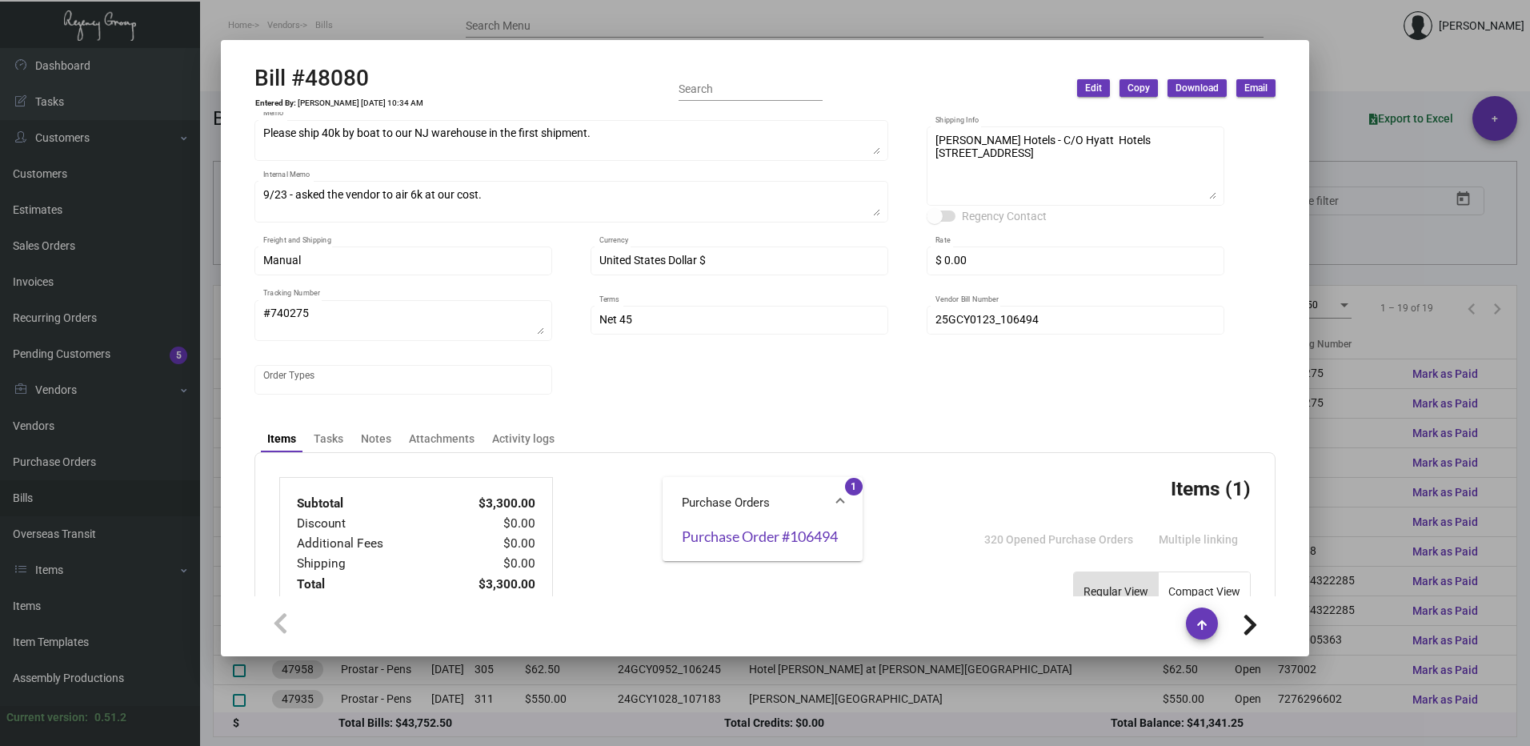
scroll to position [0, 0]
